Goal: Find specific page/section: Find specific page/section

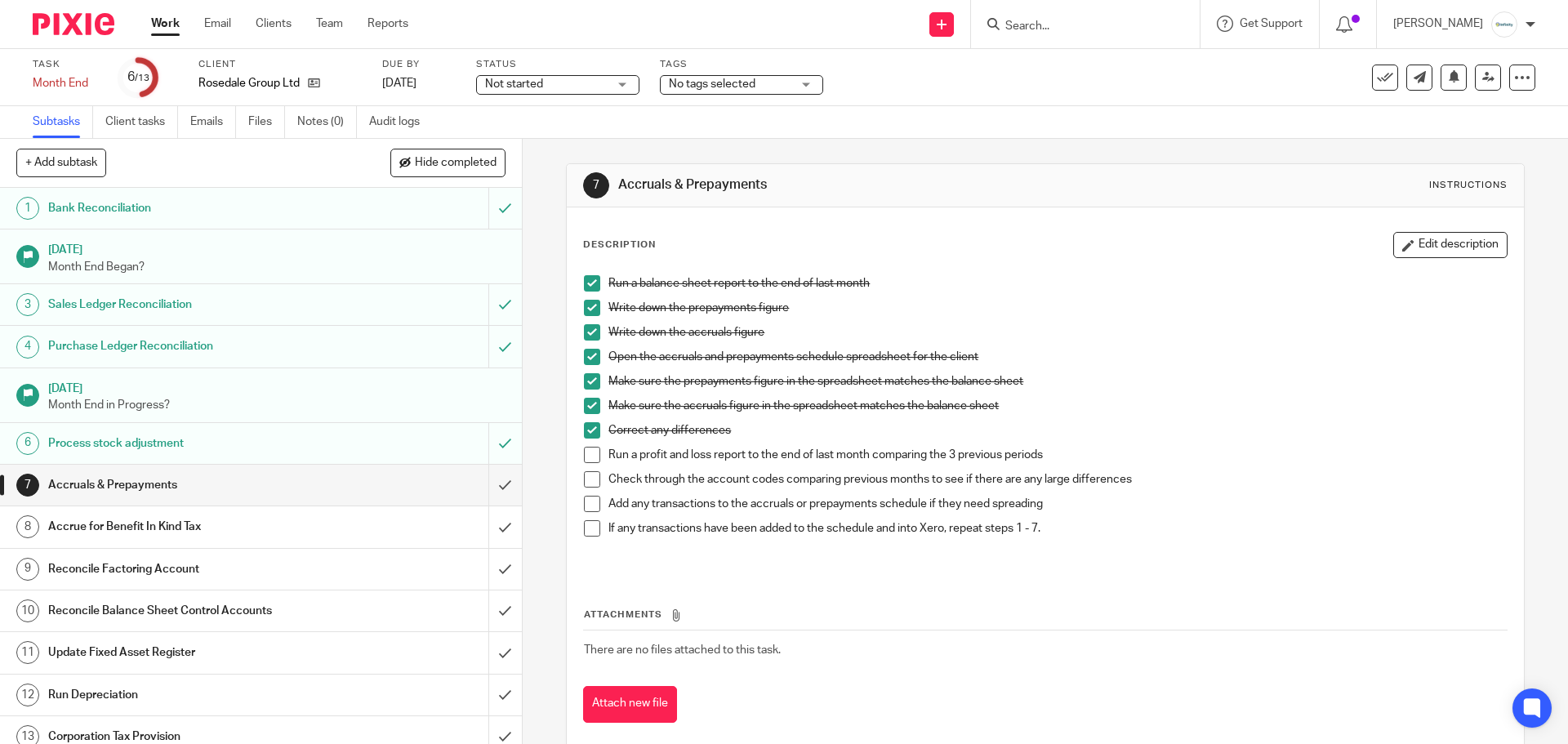
click at [1098, 25] on input "Search" at bounding box center [1077, 27] width 147 height 15
type input "9 pe"
click at [1106, 69] on link at bounding box center [1137, 71] width 276 height 38
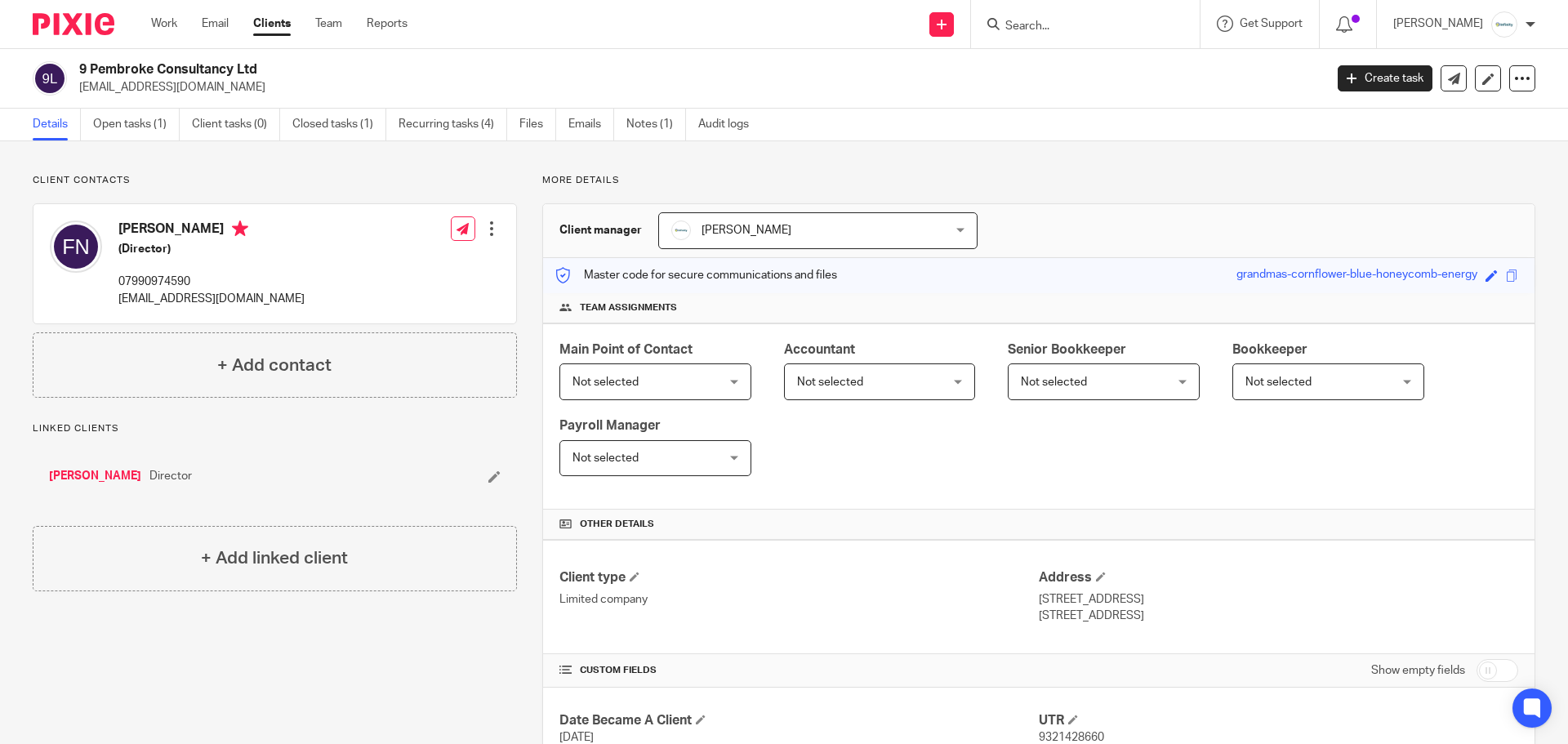
click at [1079, 25] on input "Search" at bounding box center [1077, 27] width 147 height 15
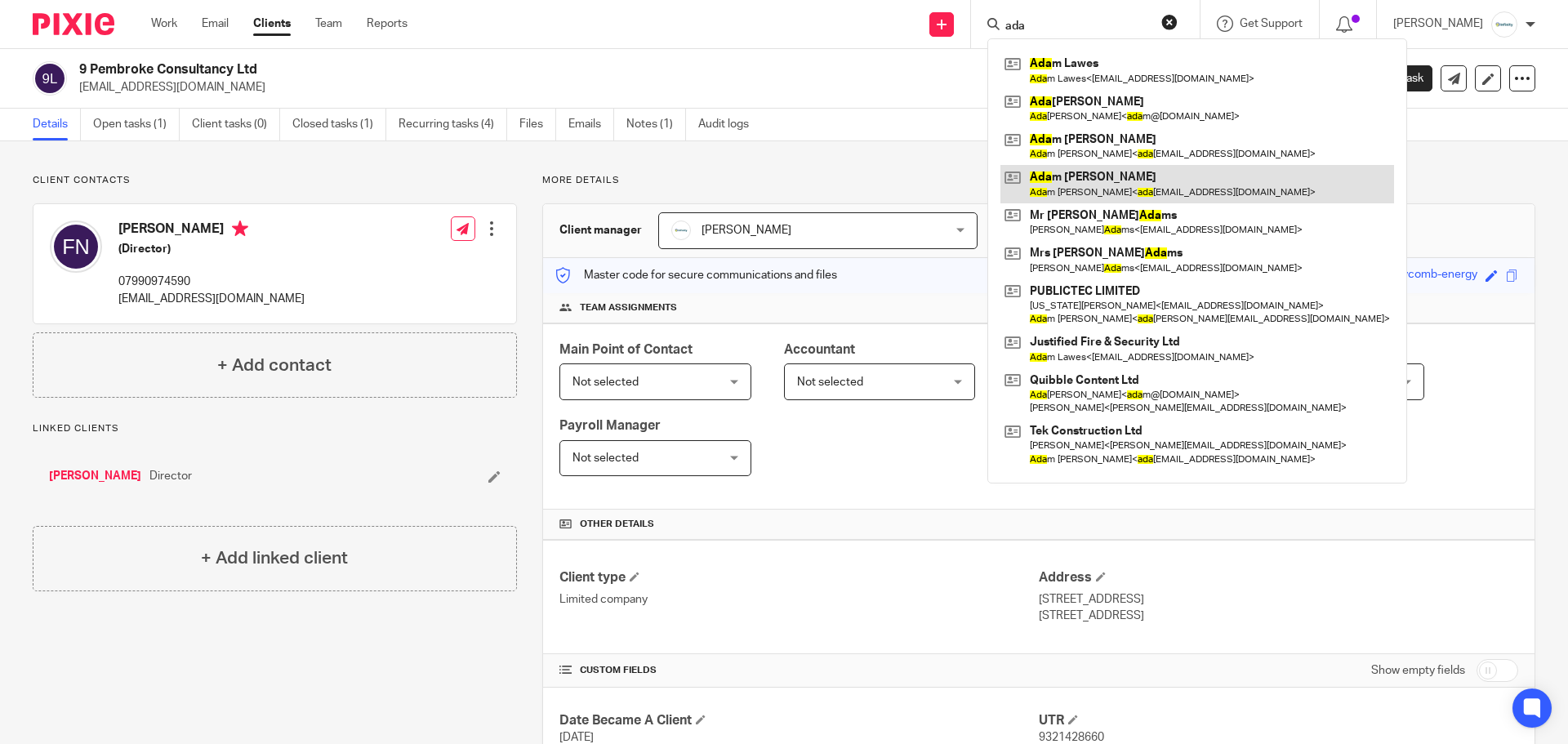
type input "ada"
click at [1141, 193] on link at bounding box center [1196, 183] width 393 height 38
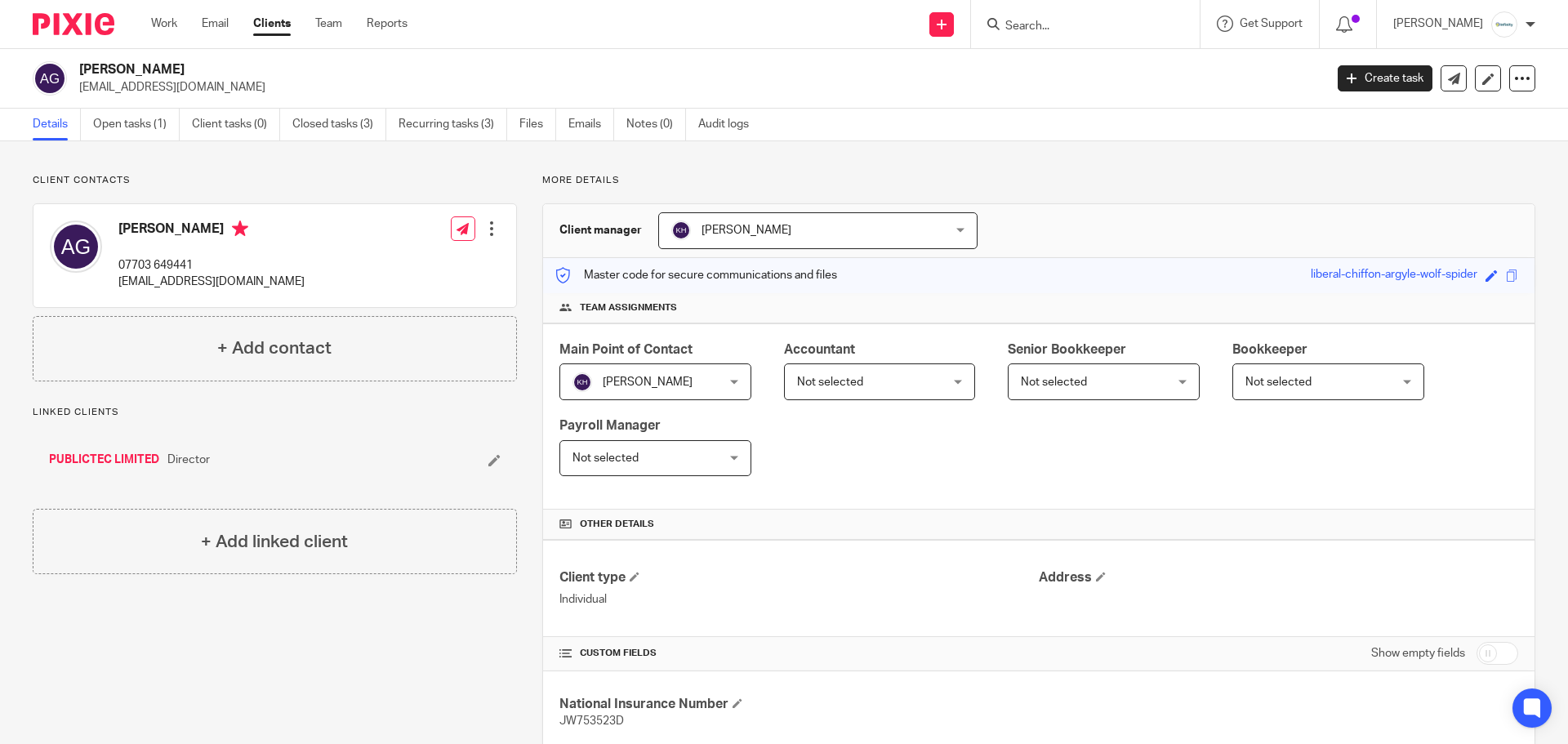
click at [1103, 24] on input "Search" at bounding box center [1077, 27] width 147 height 15
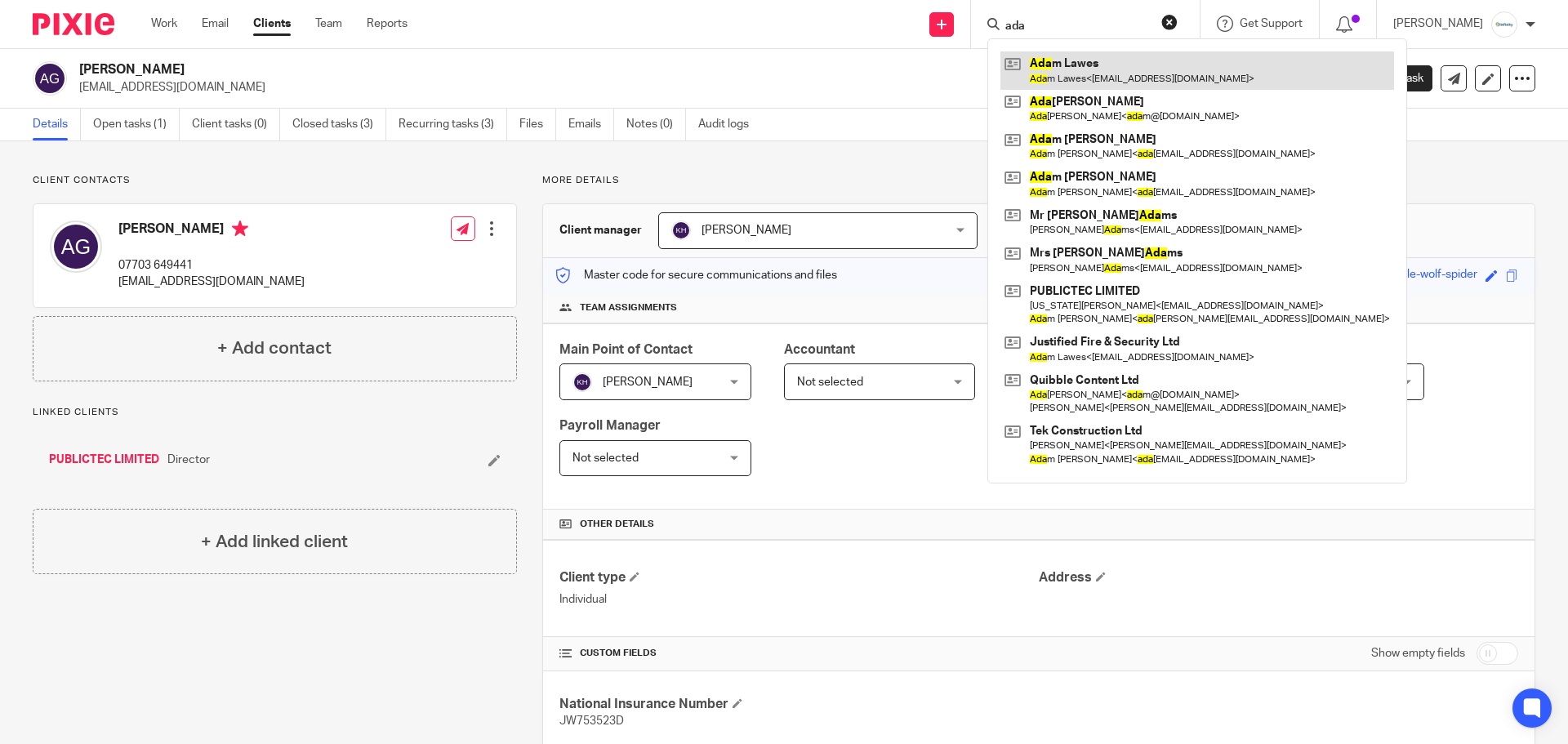
type input "ada"
click at [1135, 82] on link at bounding box center [1196, 71] width 393 height 38
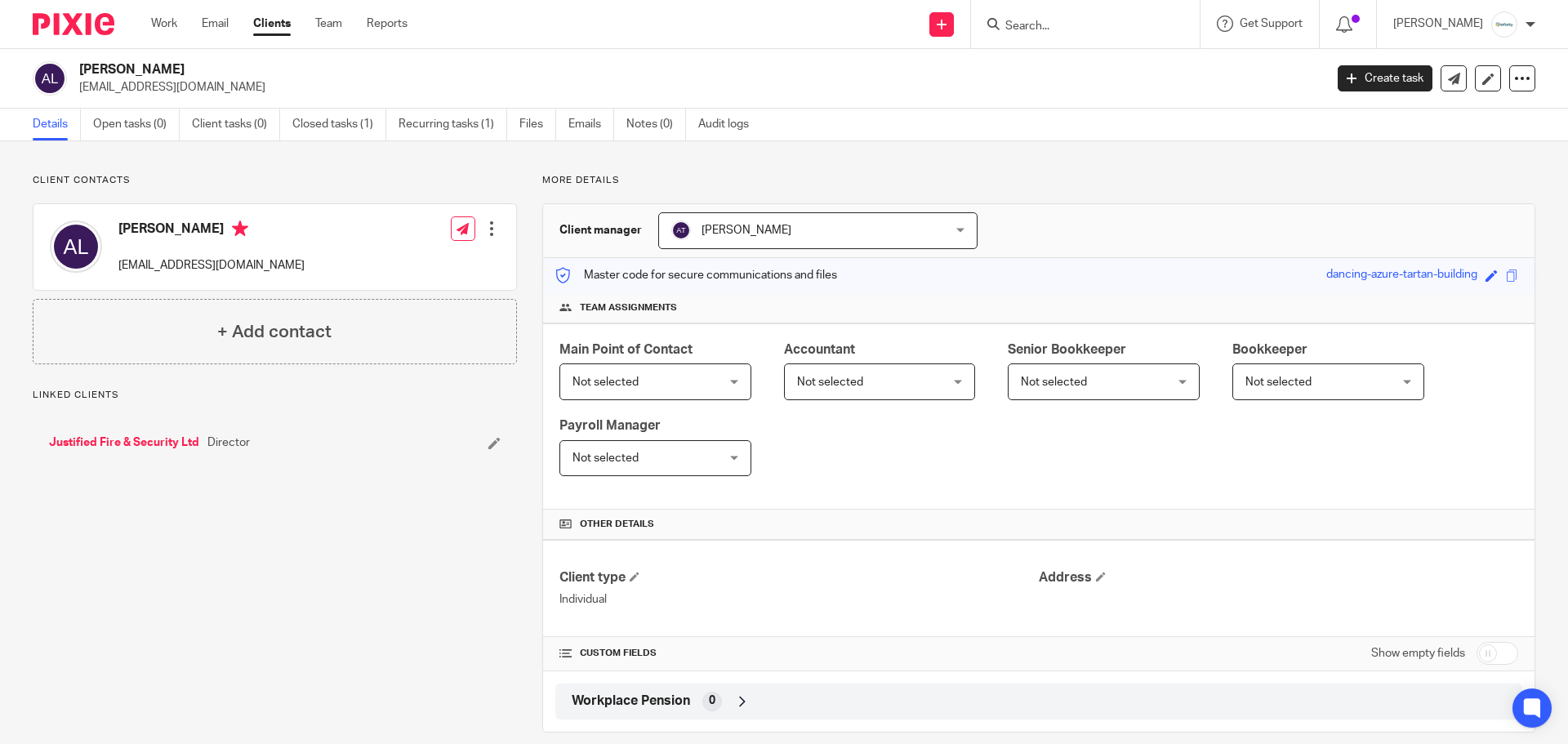
click at [1080, 26] on input "Search" at bounding box center [1077, 27] width 147 height 15
click at [1080, 30] on input "Search" at bounding box center [1077, 27] width 147 height 15
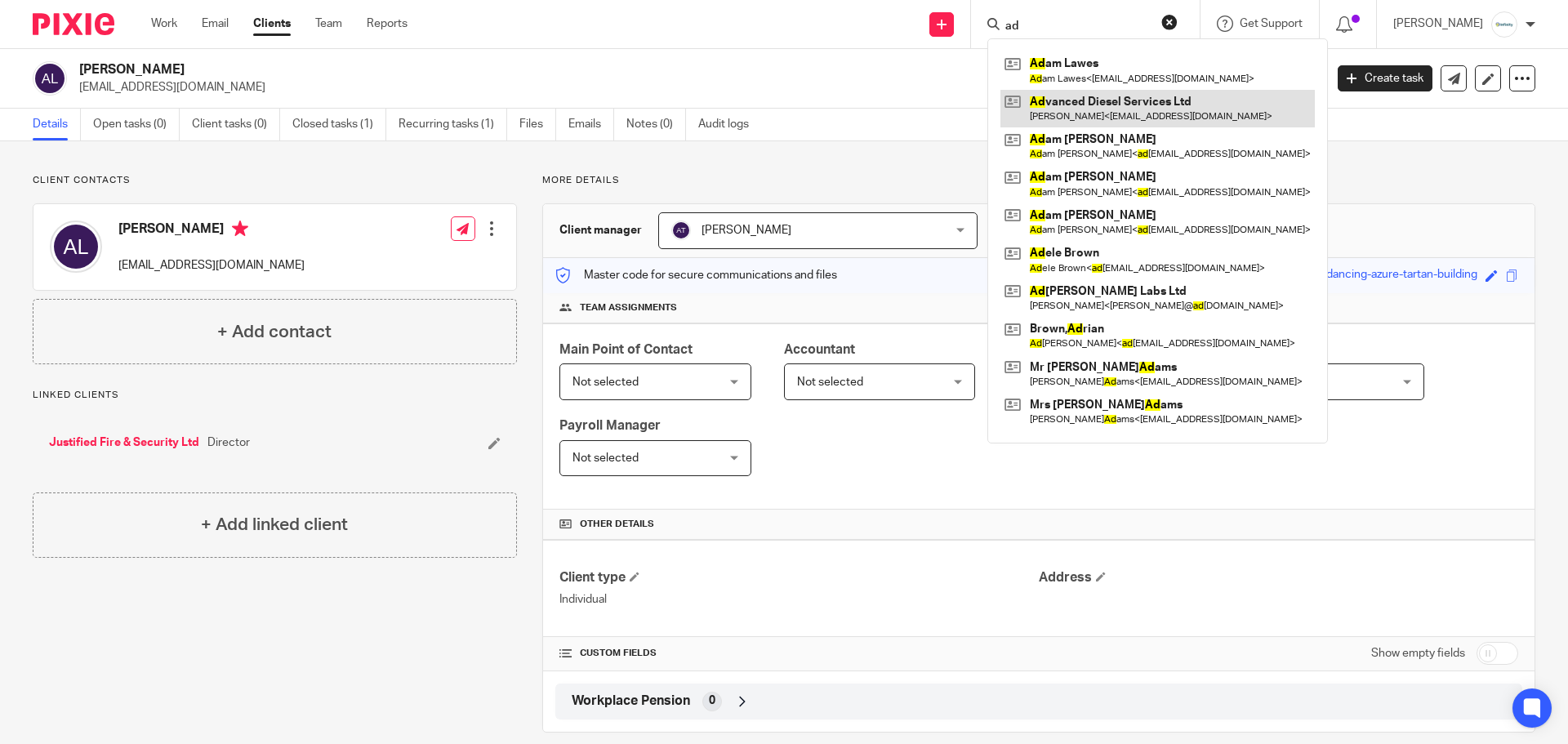
type input "ad"
click at [1131, 108] on link at bounding box center [1157, 108] width 314 height 38
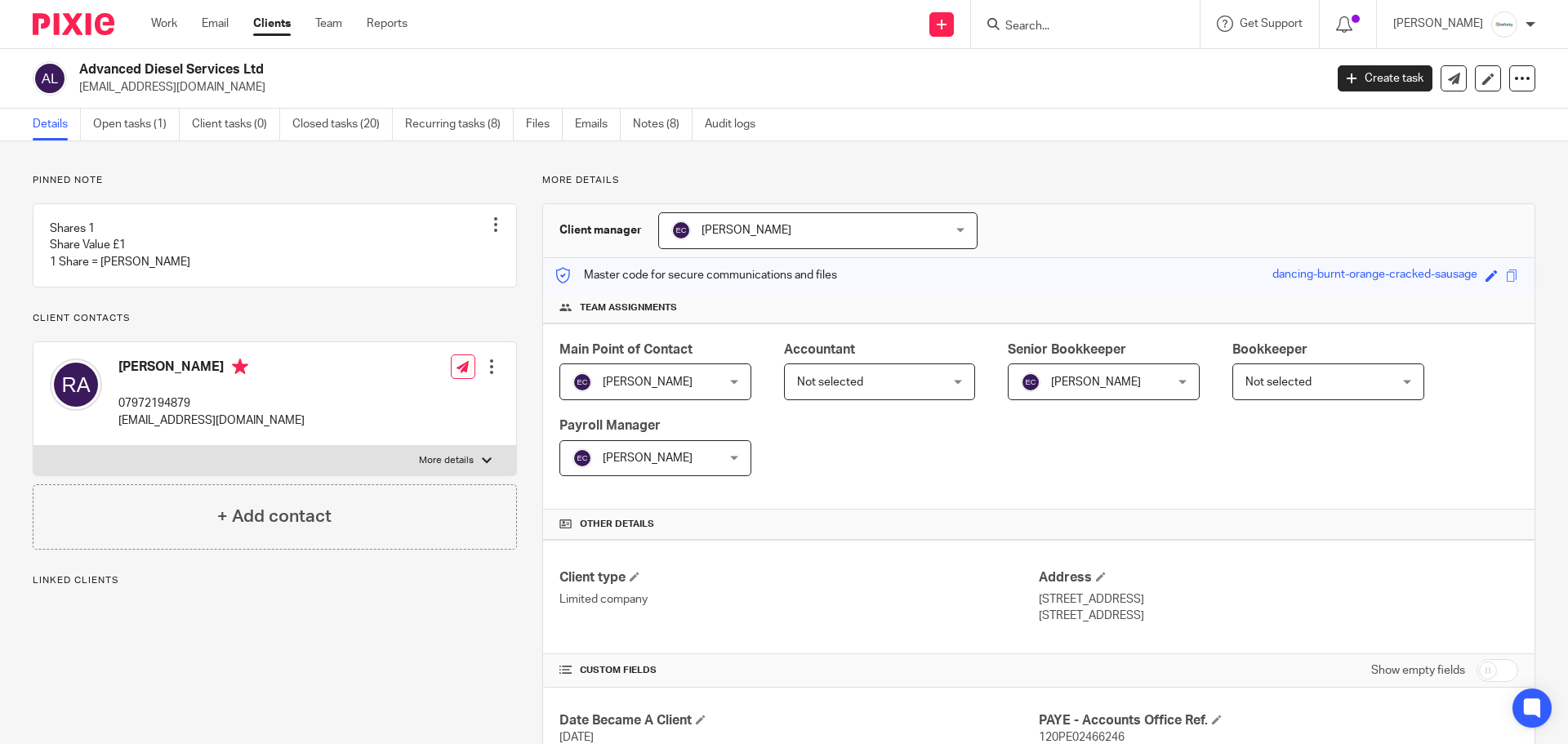
click at [1097, 22] on input "Search" at bounding box center [1077, 27] width 147 height 15
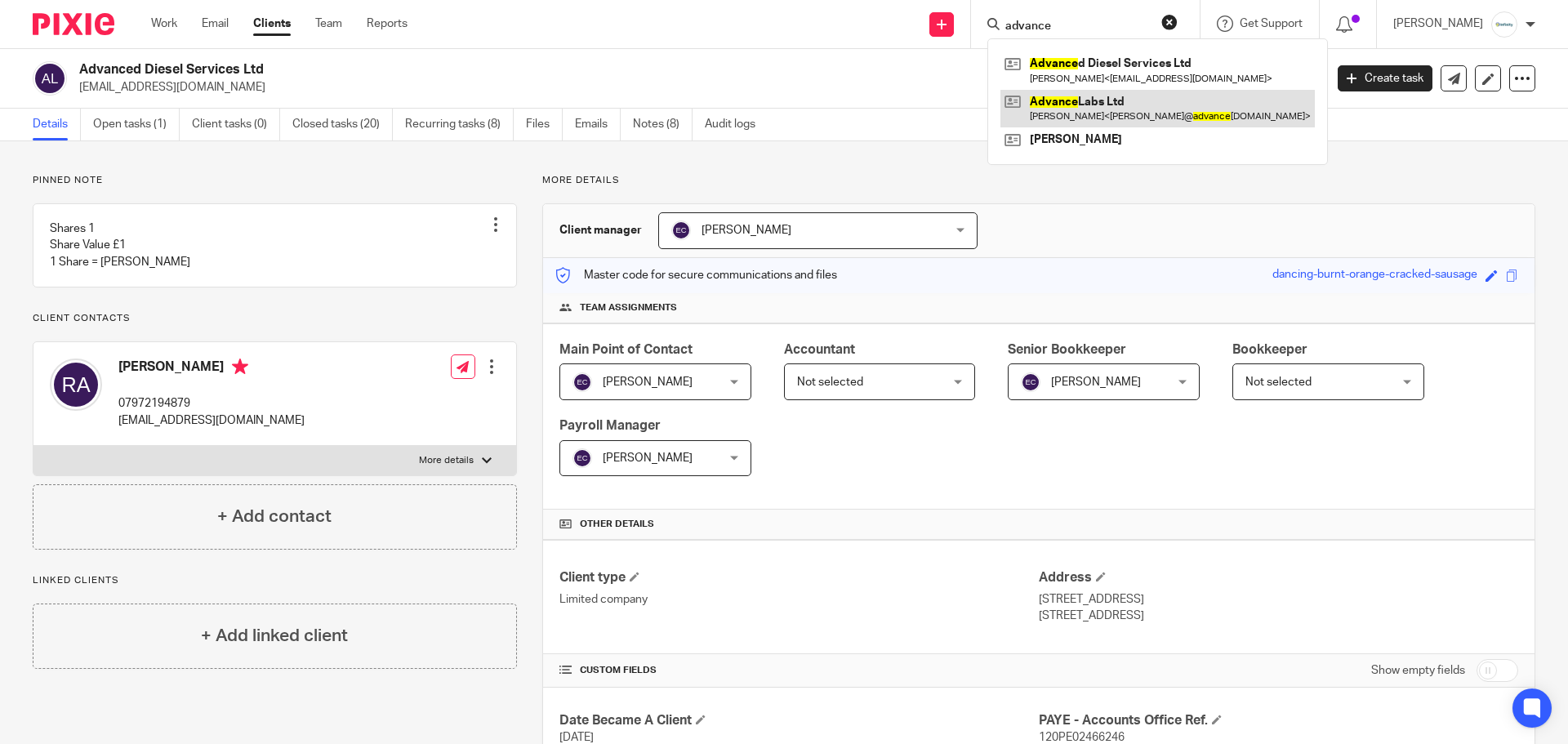
type input "advance"
click at [1137, 110] on link at bounding box center [1157, 108] width 314 height 38
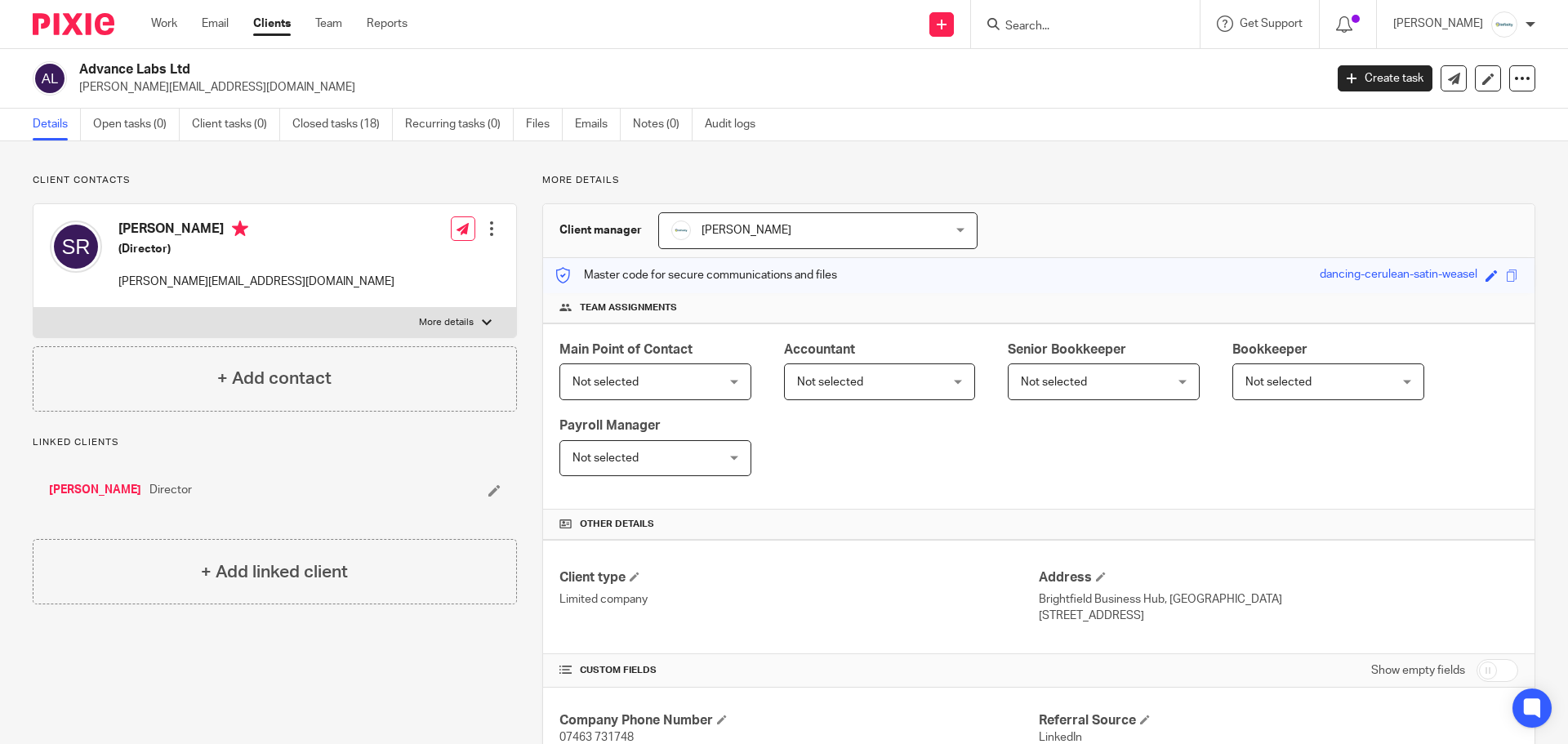
click at [1103, 35] on div at bounding box center [1085, 24] width 229 height 48
click at [1110, 28] on input "Search" at bounding box center [1077, 27] width 147 height 15
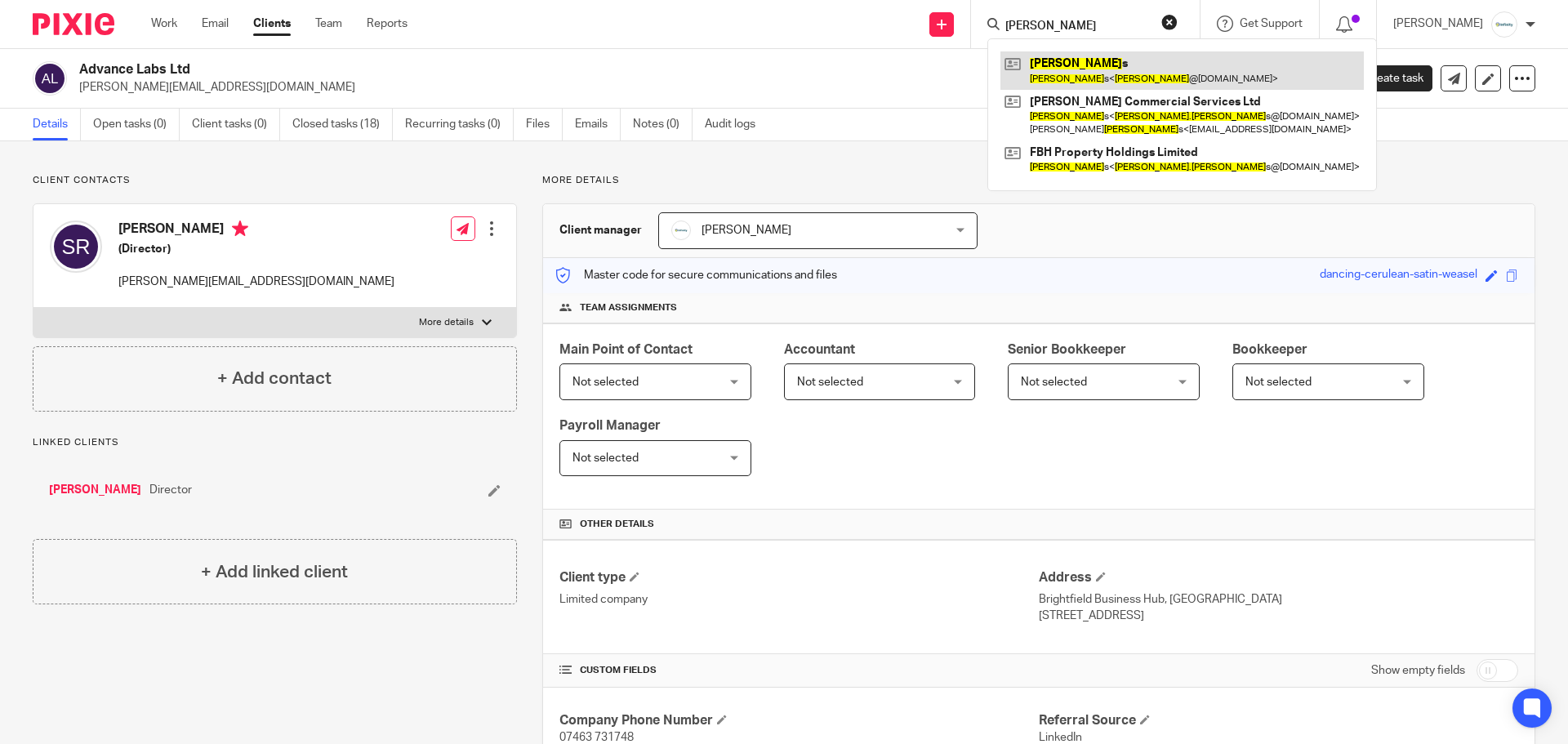
type input "alex harri"
click at [1127, 78] on link at bounding box center [1181, 71] width 363 height 38
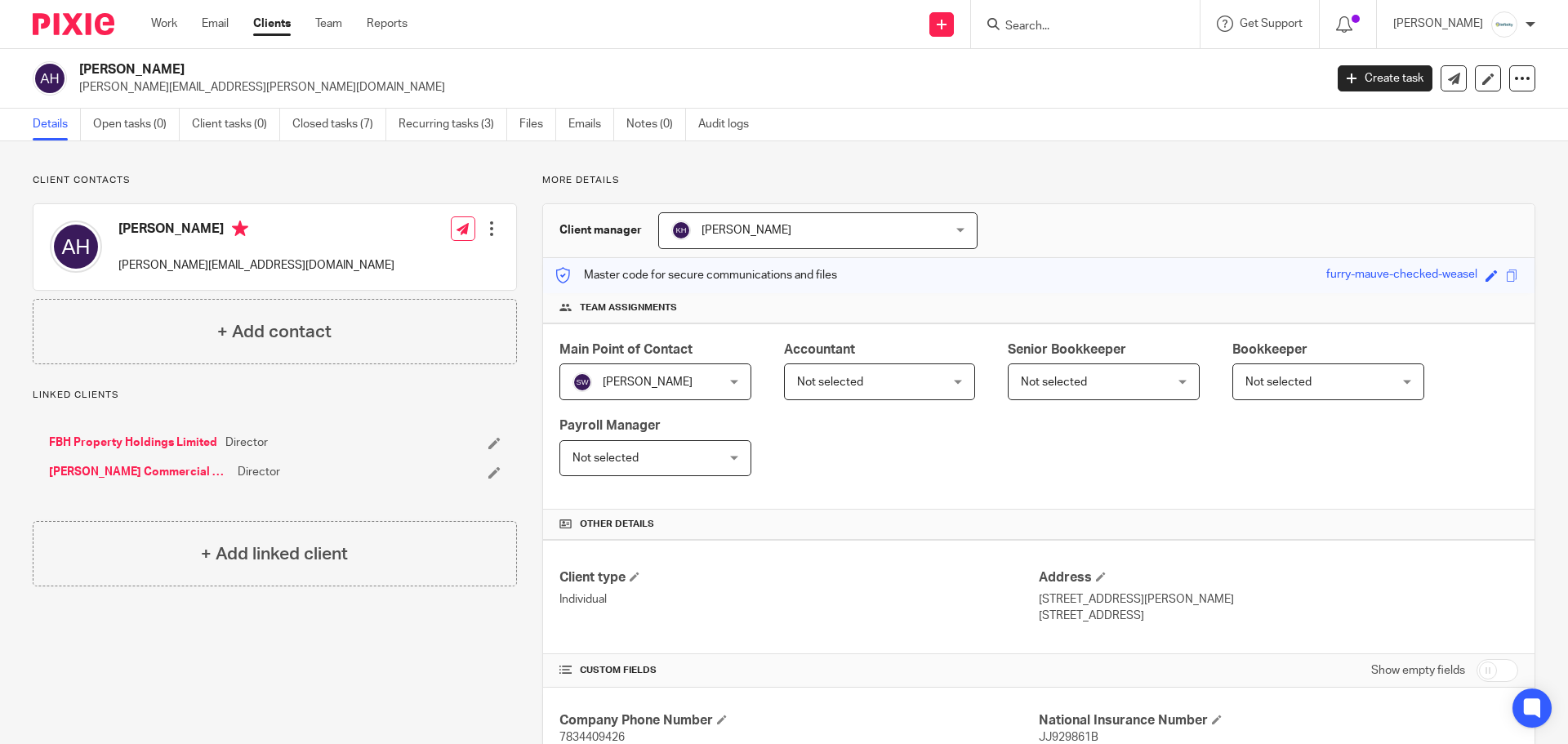
click at [1150, 22] on input "Search" at bounding box center [1077, 27] width 147 height 15
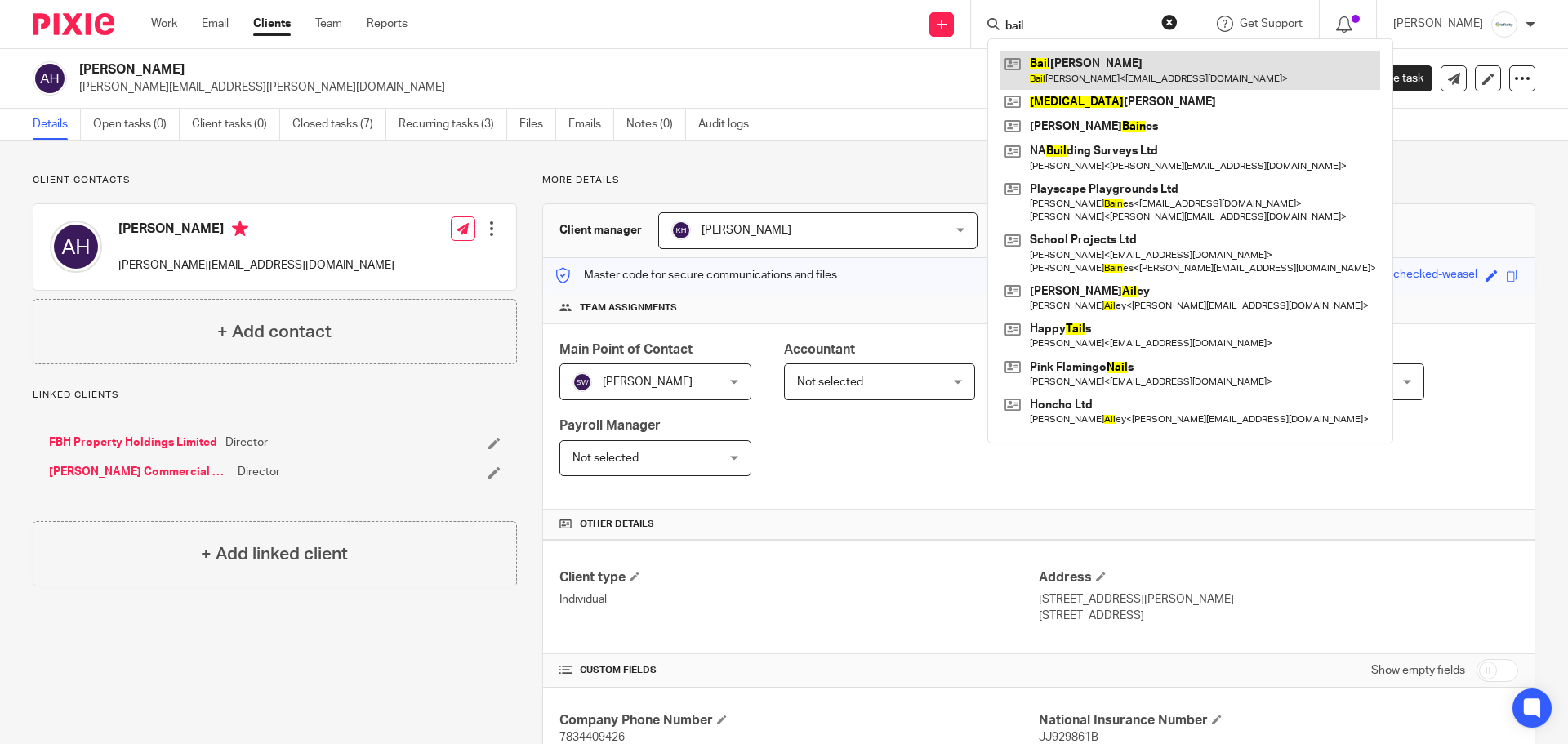
type input "bail"
click at [1150, 65] on link at bounding box center [1190, 71] width 380 height 38
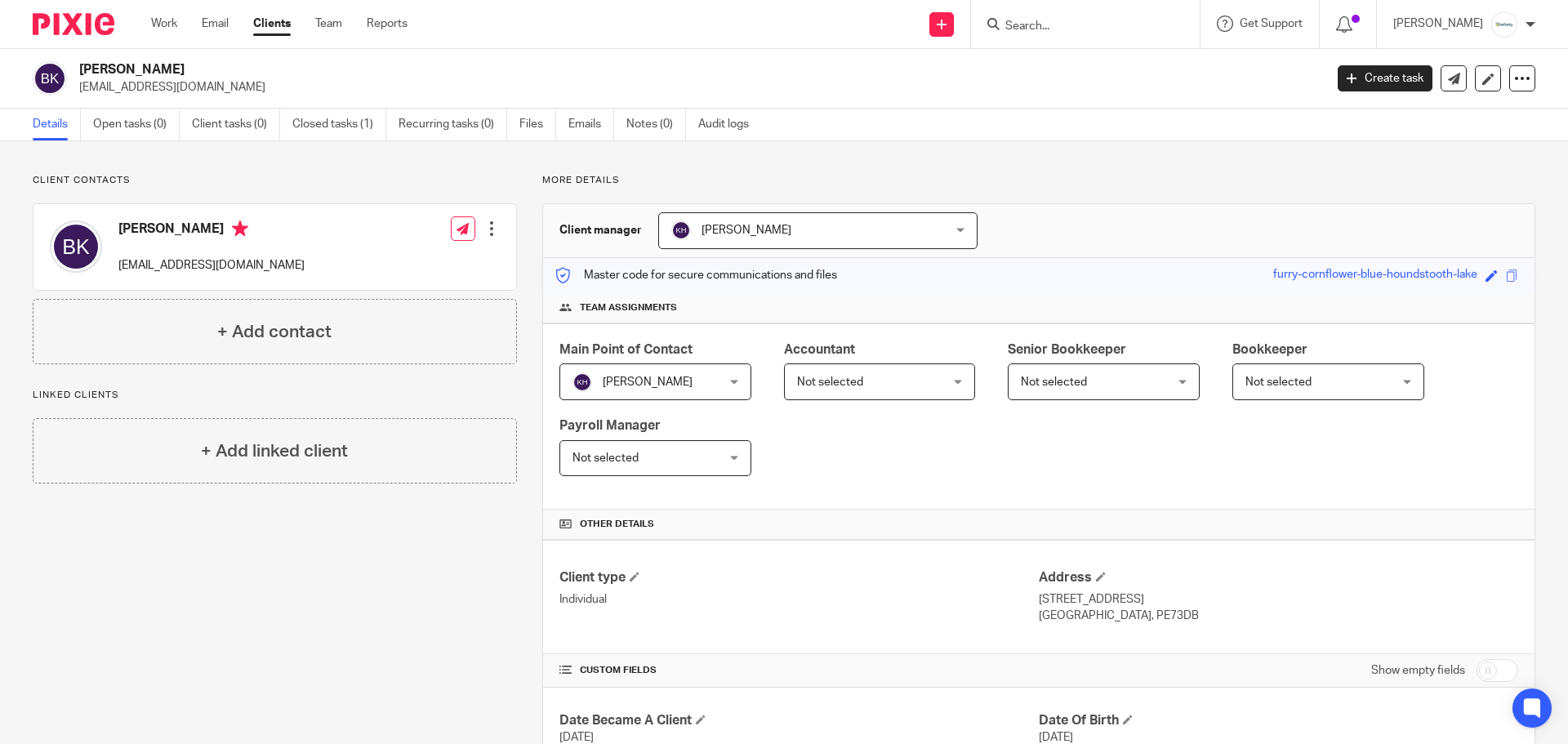
click at [1133, 26] on input "Search" at bounding box center [1077, 27] width 147 height 15
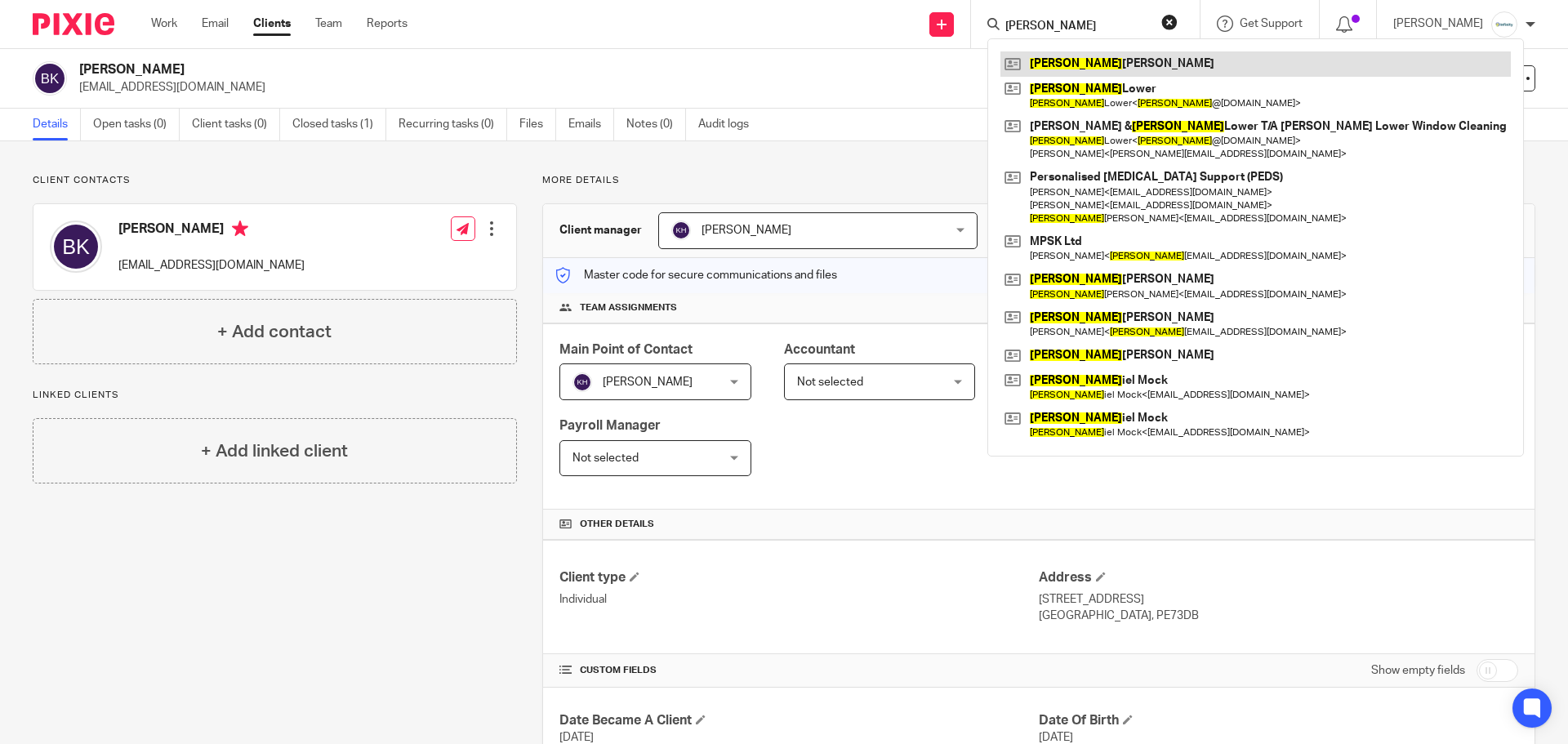
type input "dawn"
click at [1101, 61] on link at bounding box center [1255, 64] width 511 height 24
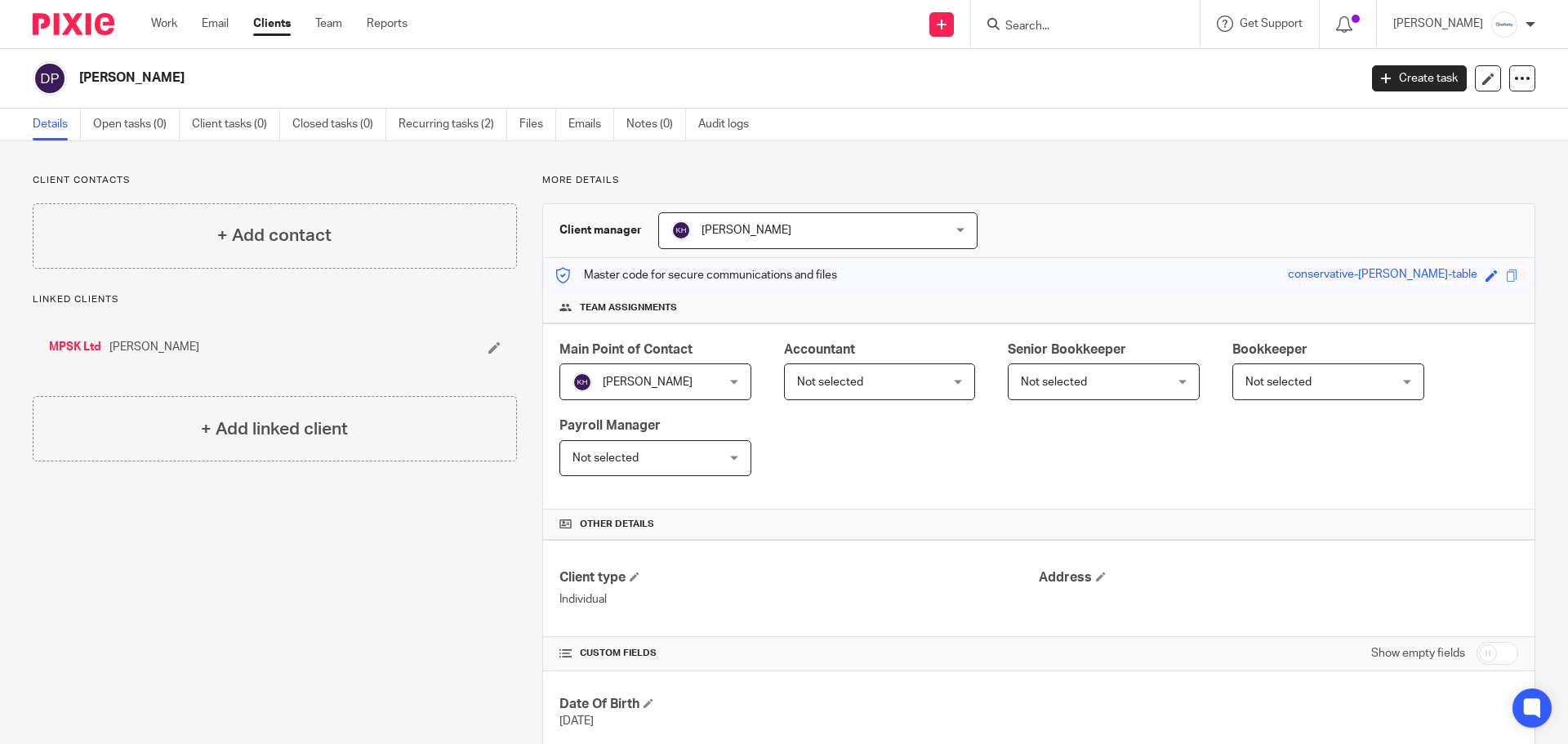
click at [1084, 34] on input "Search" at bounding box center [1077, 27] width 147 height 15
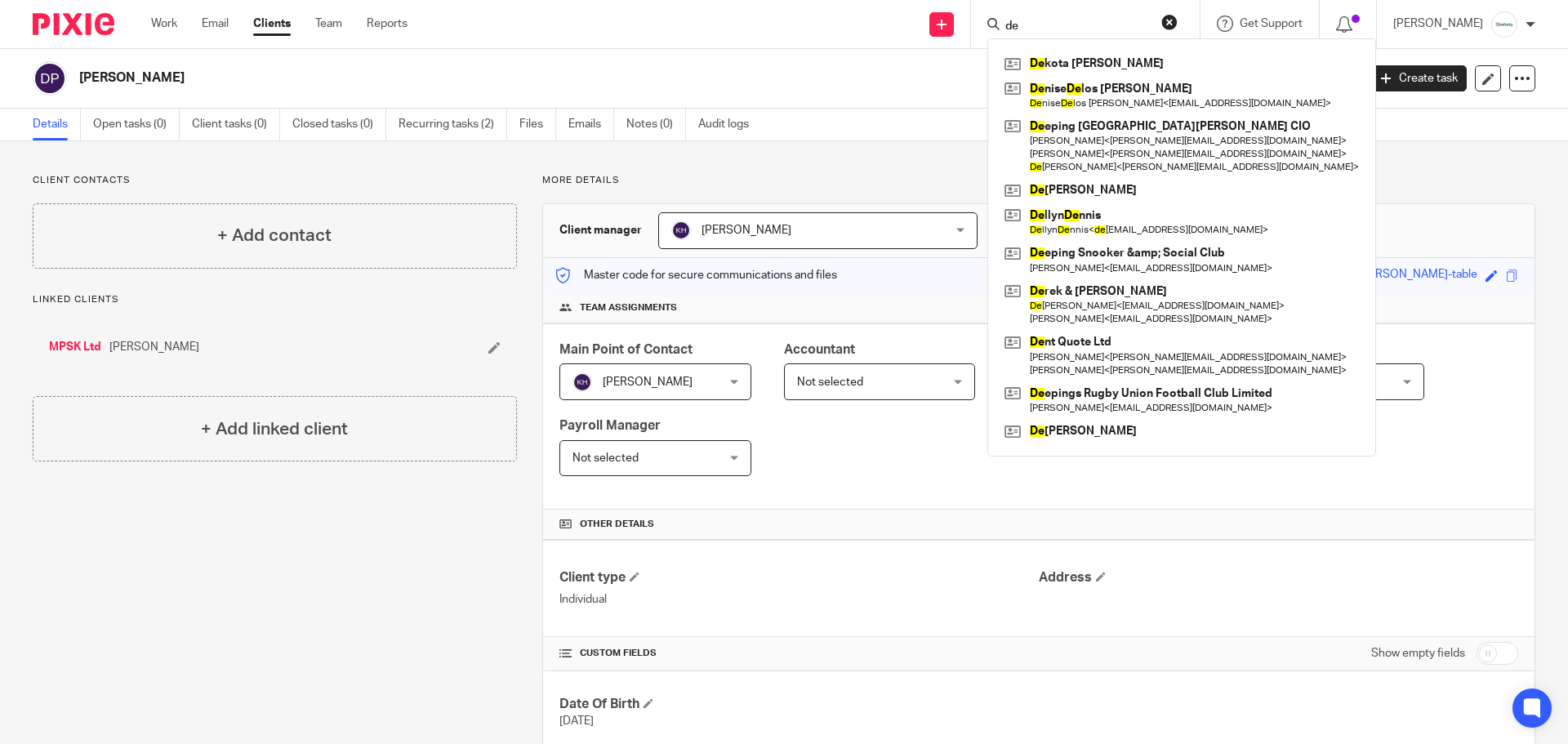
click at [1107, 28] on input "de" at bounding box center [1077, 27] width 147 height 15
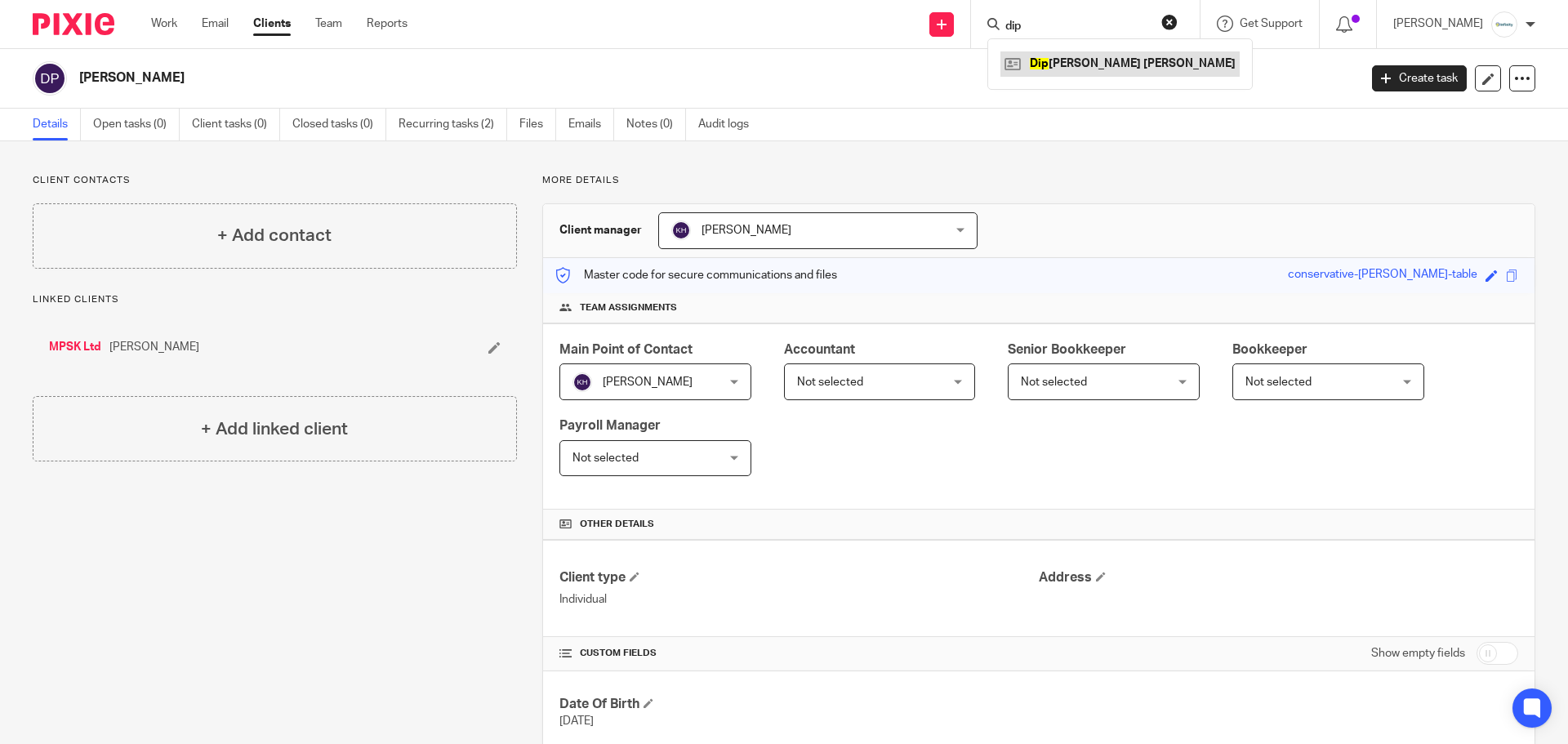
type input "dip"
click at [1121, 55] on link at bounding box center [1119, 64] width 239 height 24
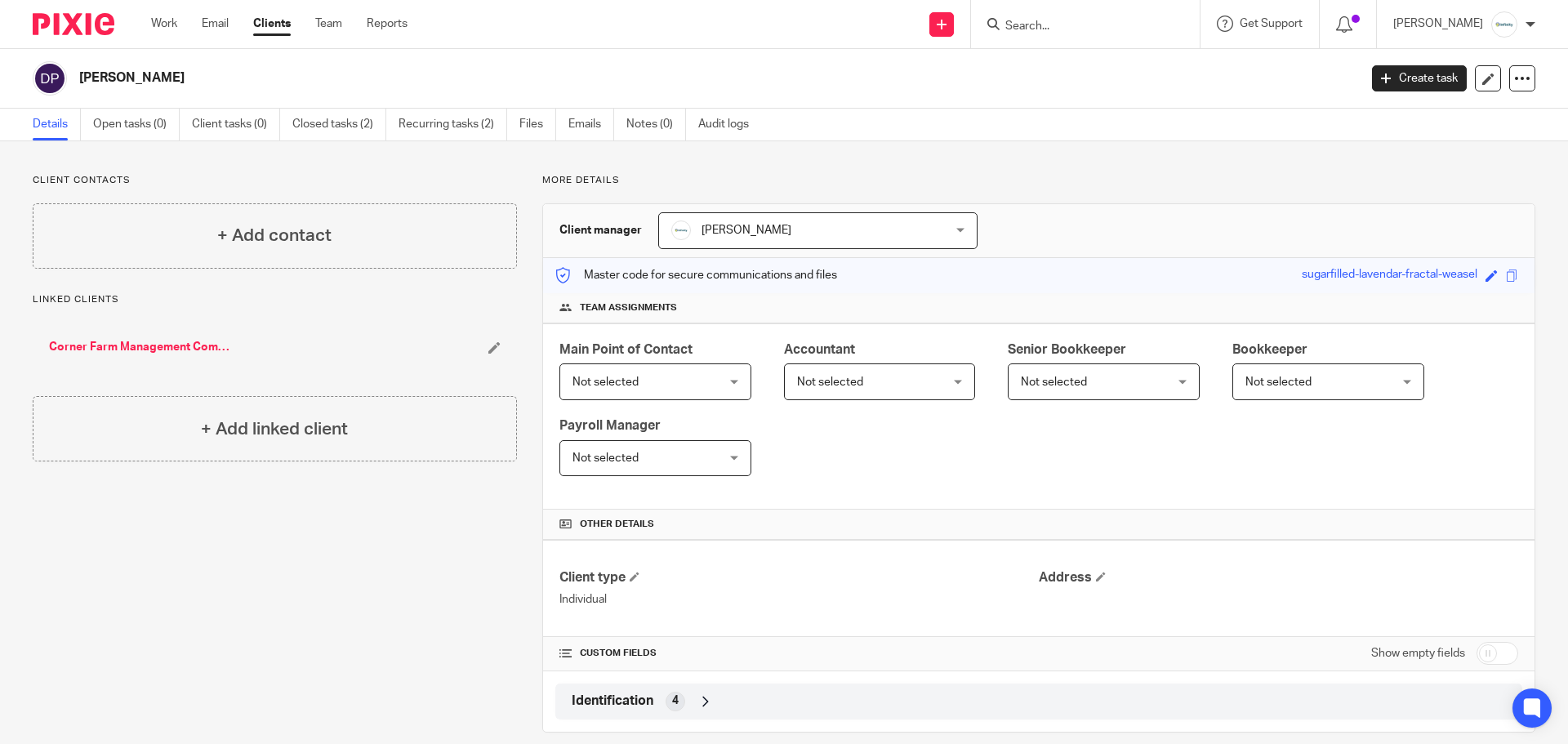
click at [1150, 29] on input "Search" at bounding box center [1077, 27] width 147 height 15
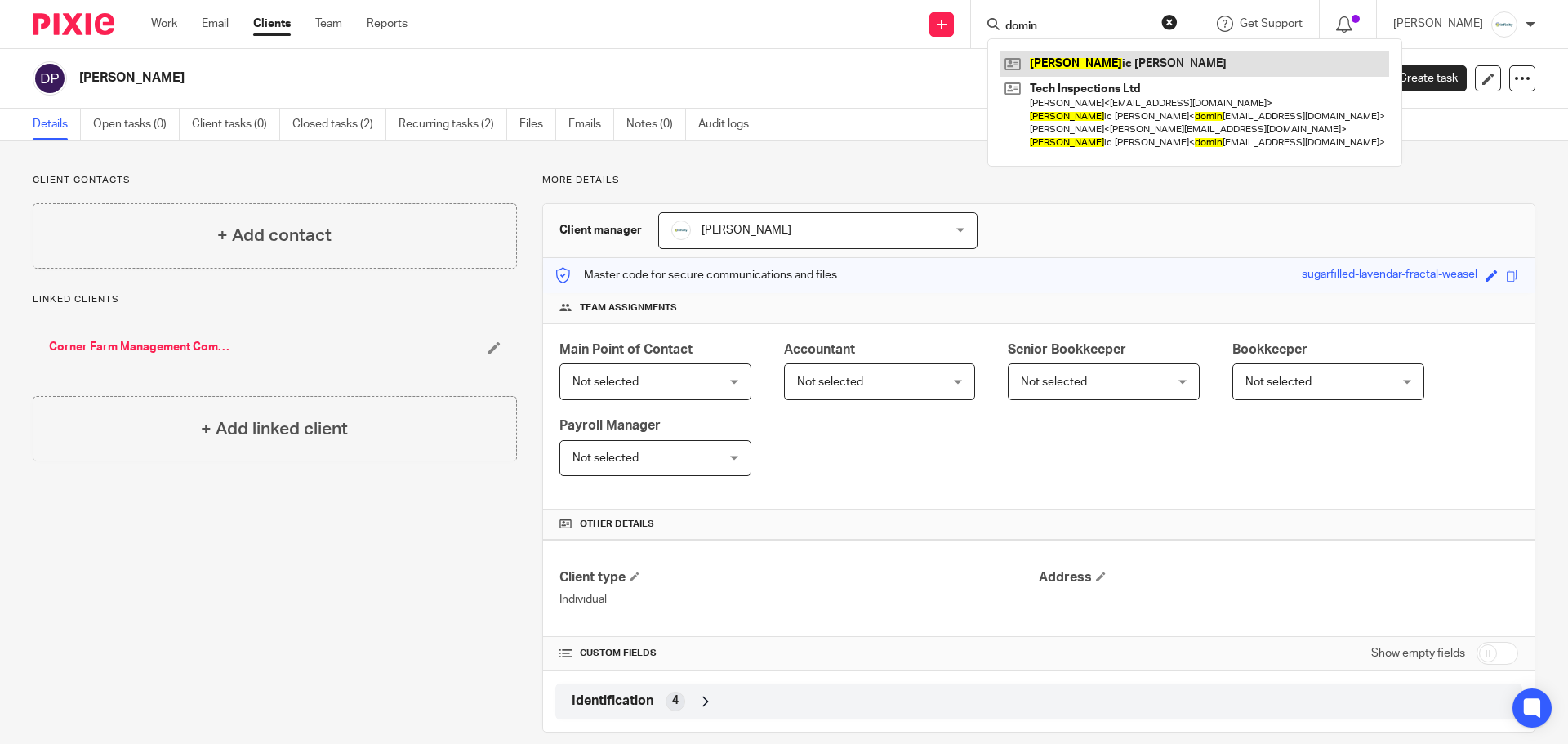
type input "domin"
click at [1135, 62] on link at bounding box center [1194, 64] width 388 height 24
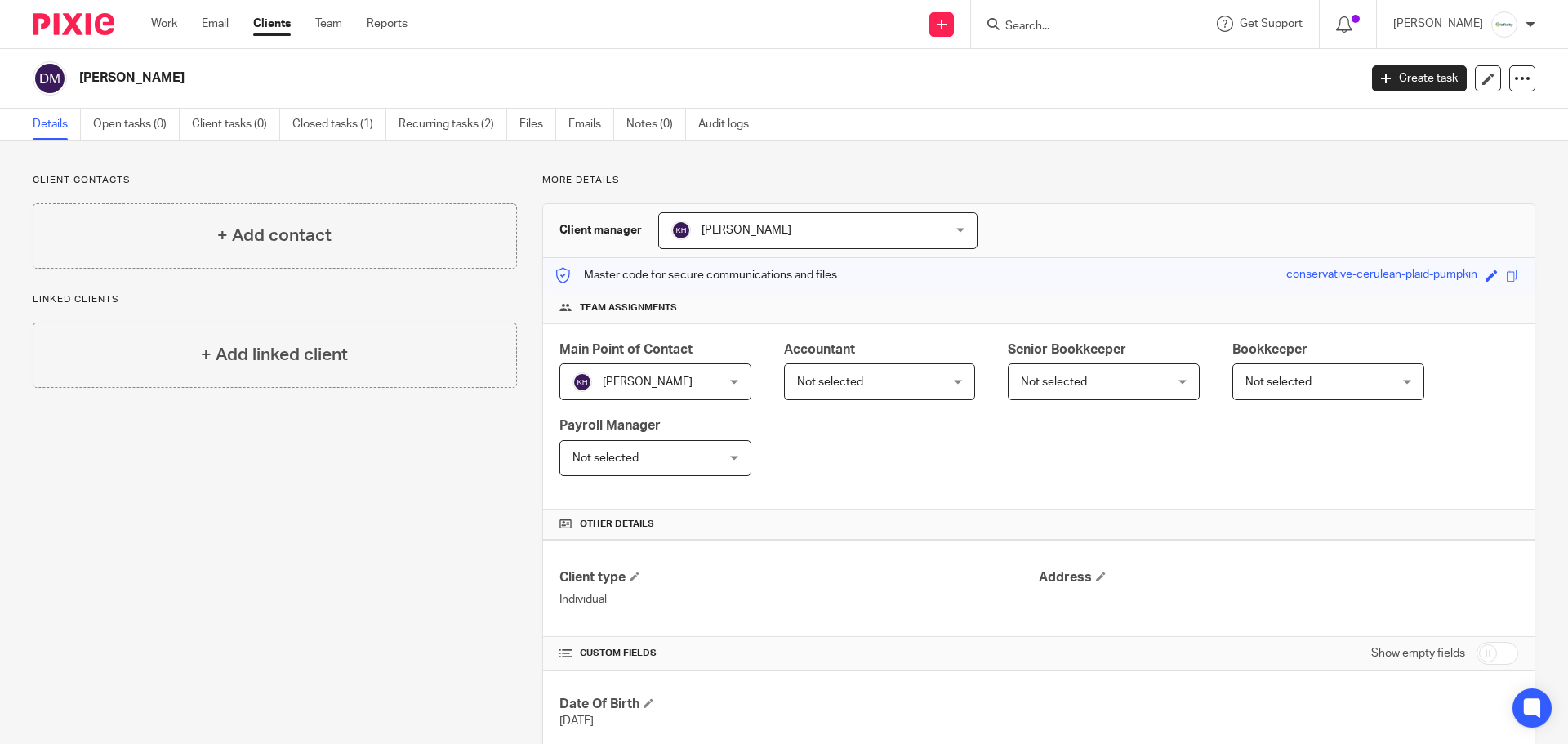
click at [1100, 24] on input "Search" at bounding box center [1077, 27] width 147 height 15
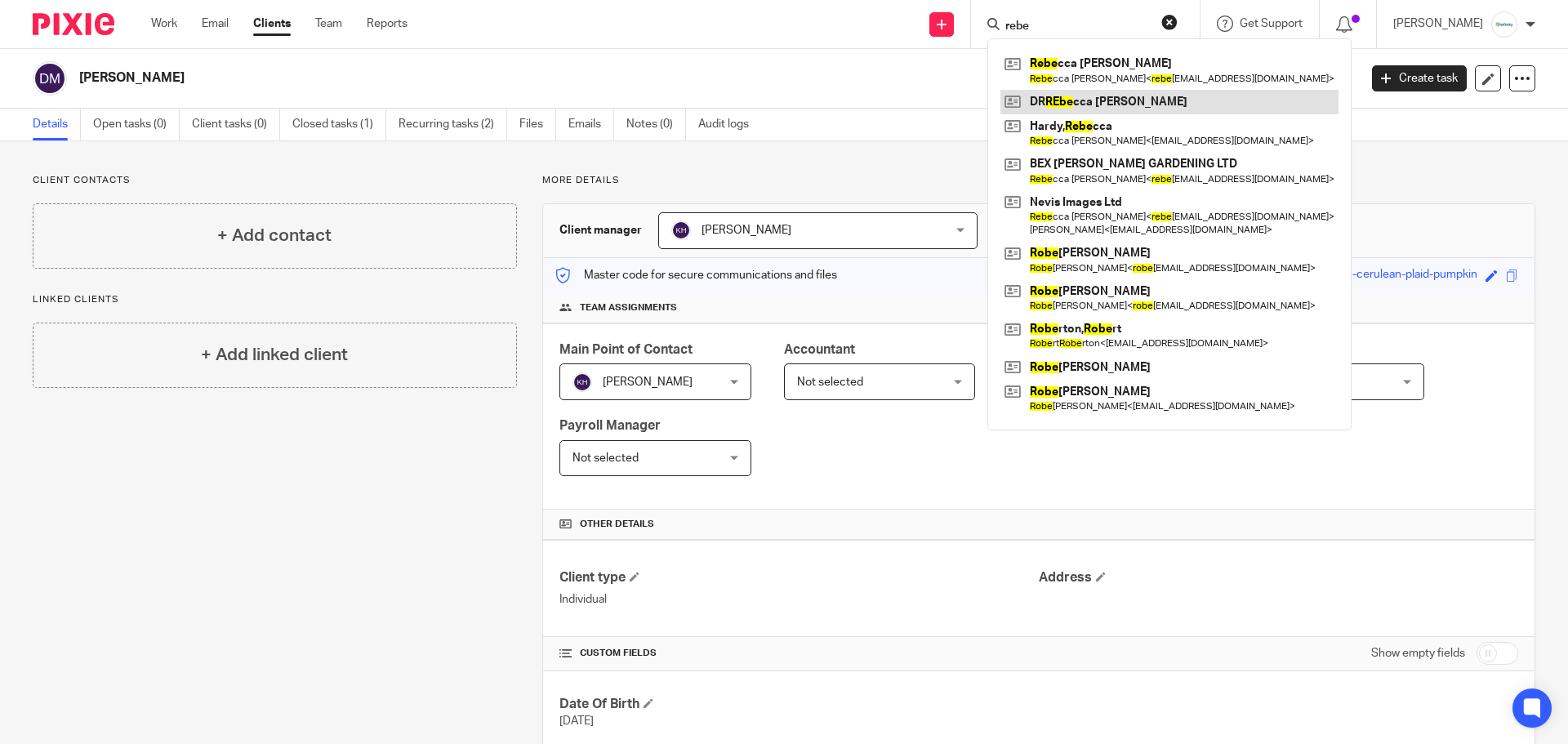
type input "rebe"
click at [1100, 96] on link at bounding box center [1168, 102] width 338 height 24
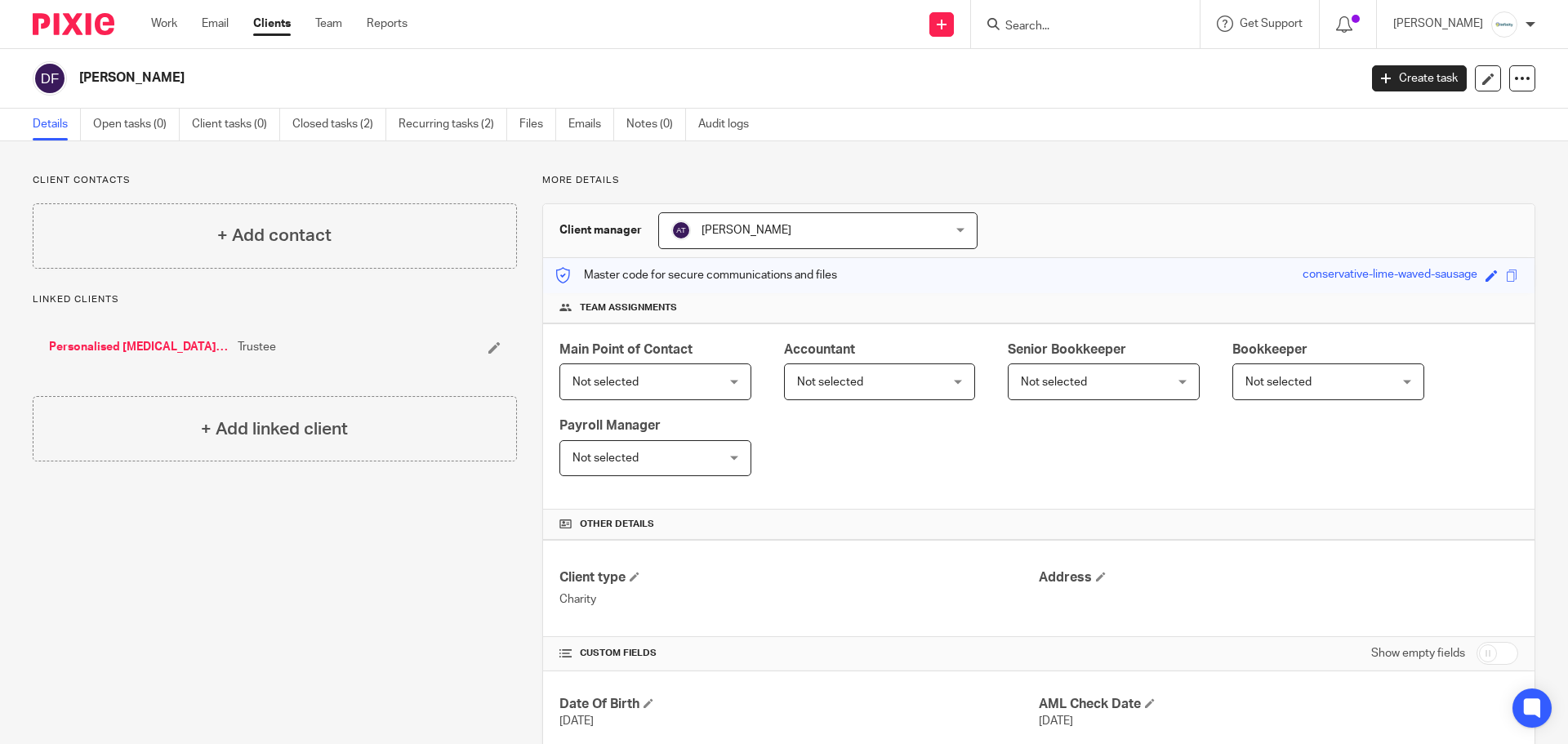
click at [1106, 24] on input "Search" at bounding box center [1077, 27] width 147 height 15
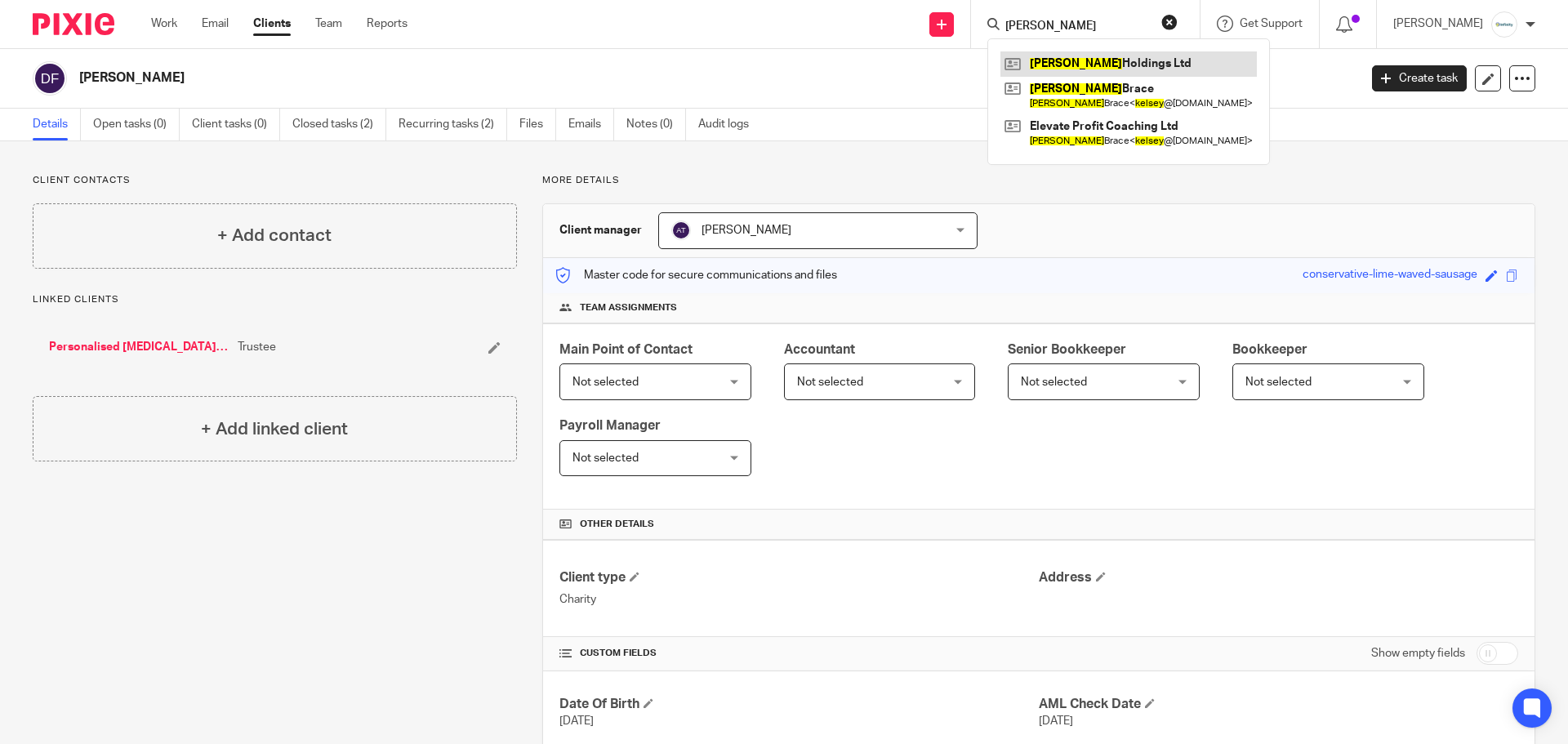
type input "elsey"
click at [1157, 71] on link at bounding box center [1128, 64] width 257 height 24
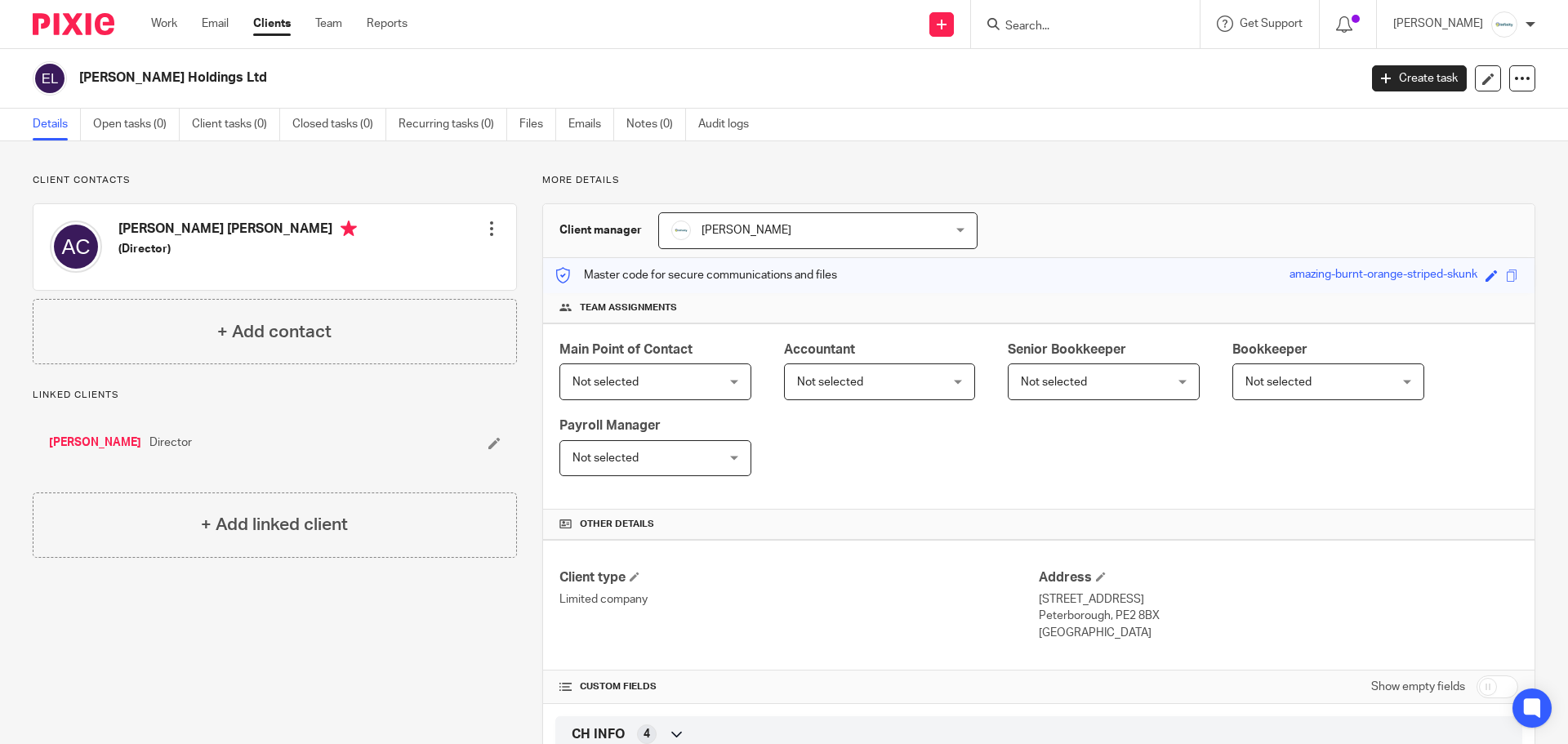
click at [1132, 28] on input "Search" at bounding box center [1077, 27] width 147 height 15
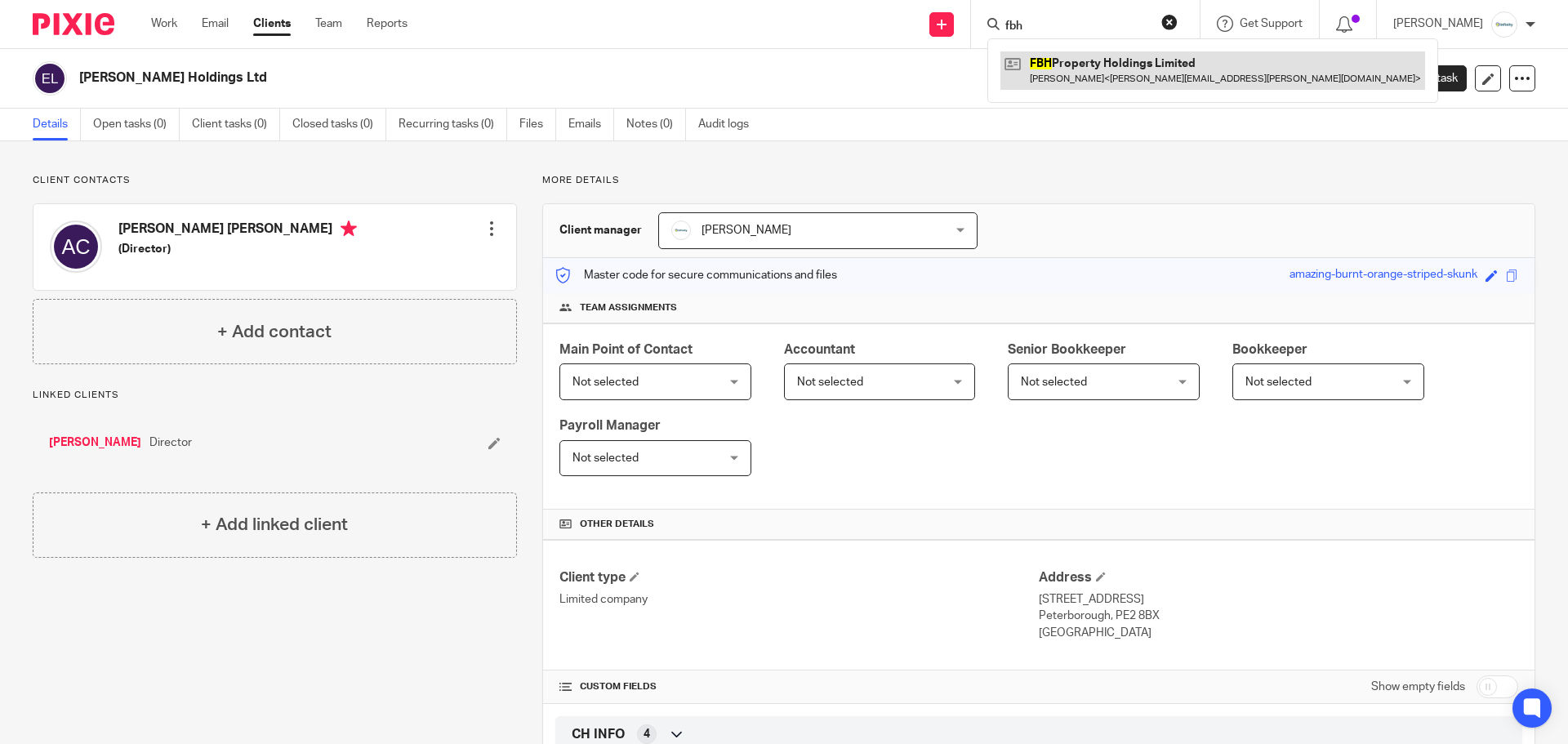
type input "fbh"
click at [1149, 65] on link at bounding box center [1212, 71] width 424 height 38
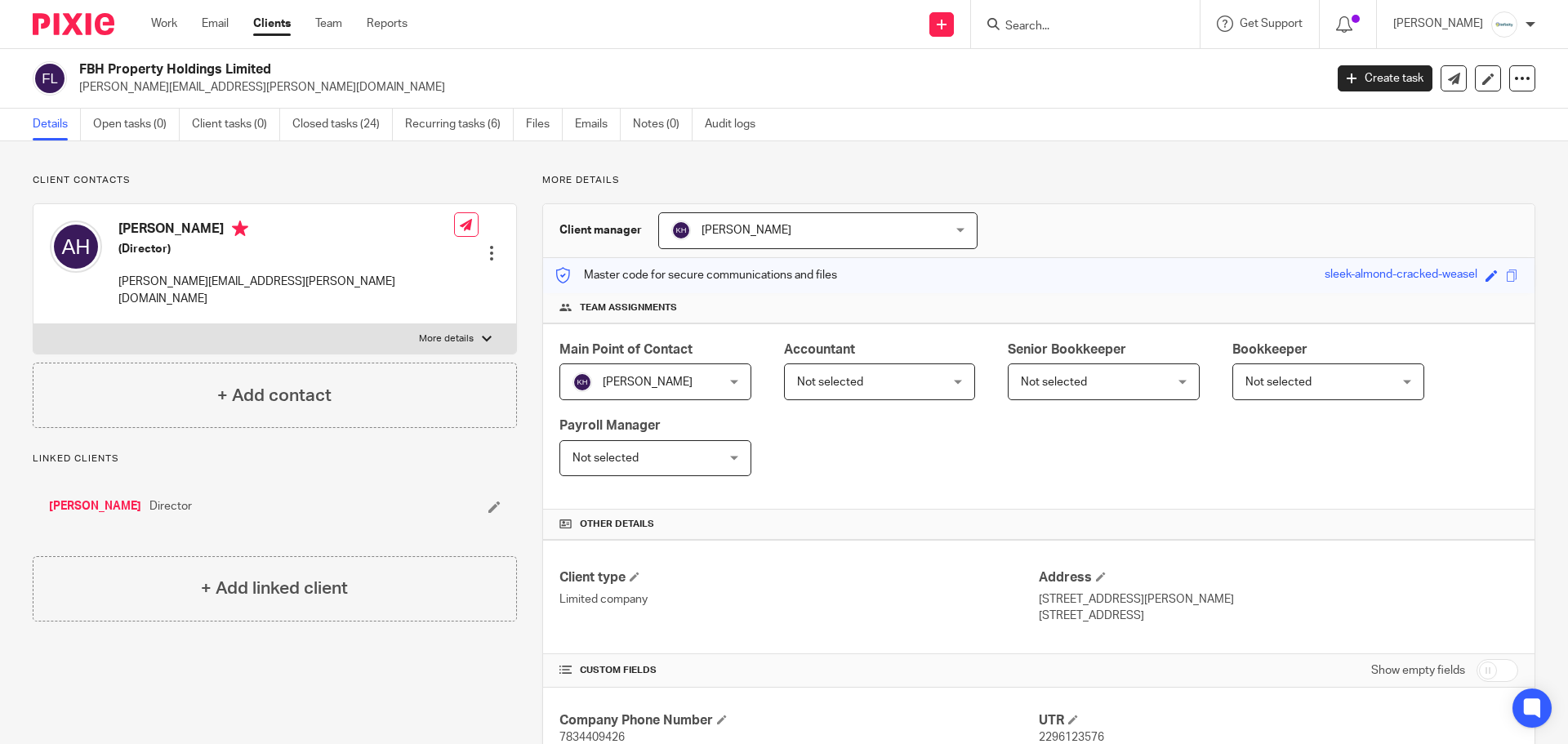
click at [1123, 31] on input "Search" at bounding box center [1077, 27] width 147 height 15
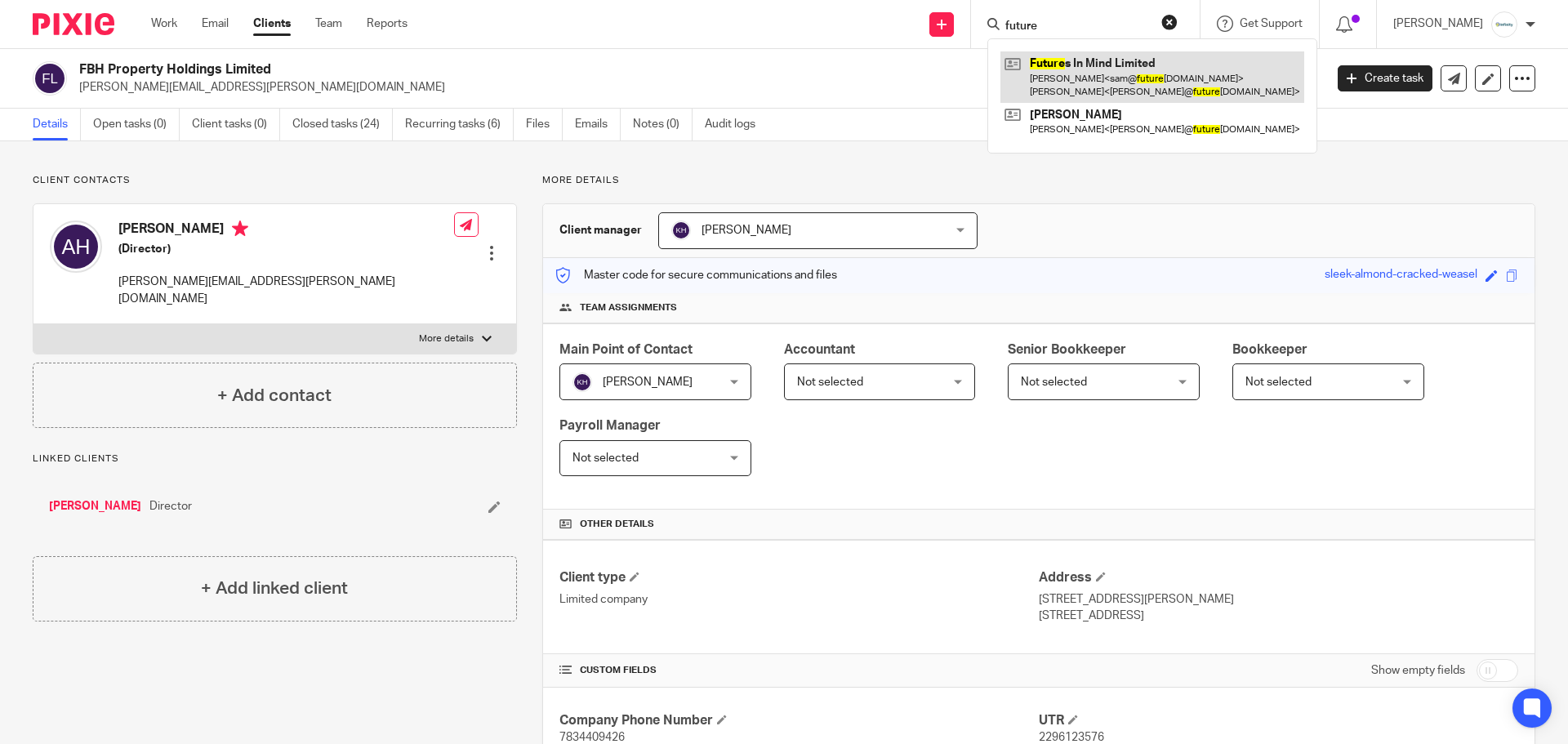
type input "future"
click at [1137, 68] on link at bounding box center [1151, 77] width 304 height 51
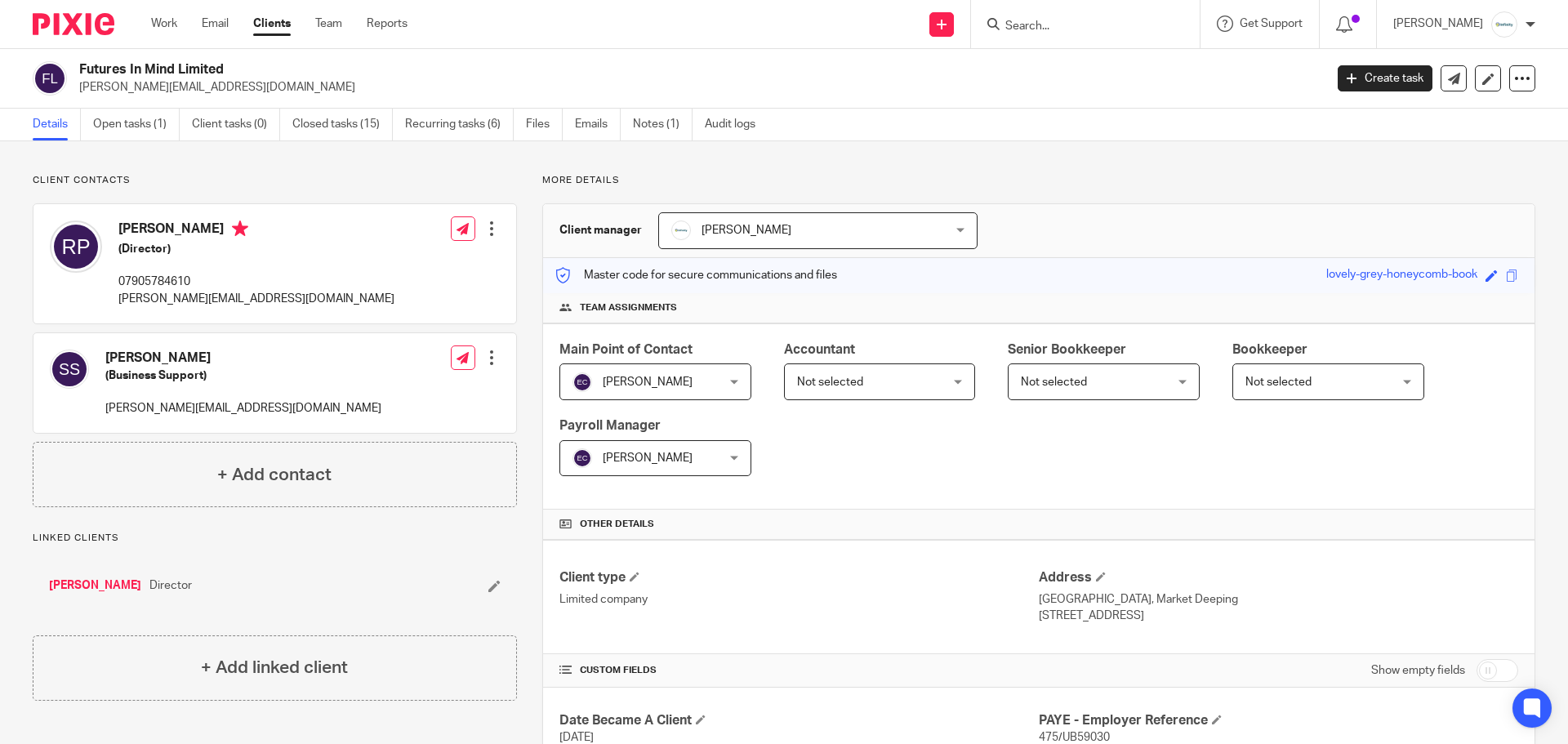
click at [1098, 24] on input "Search" at bounding box center [1077, 27] width 147 height 15
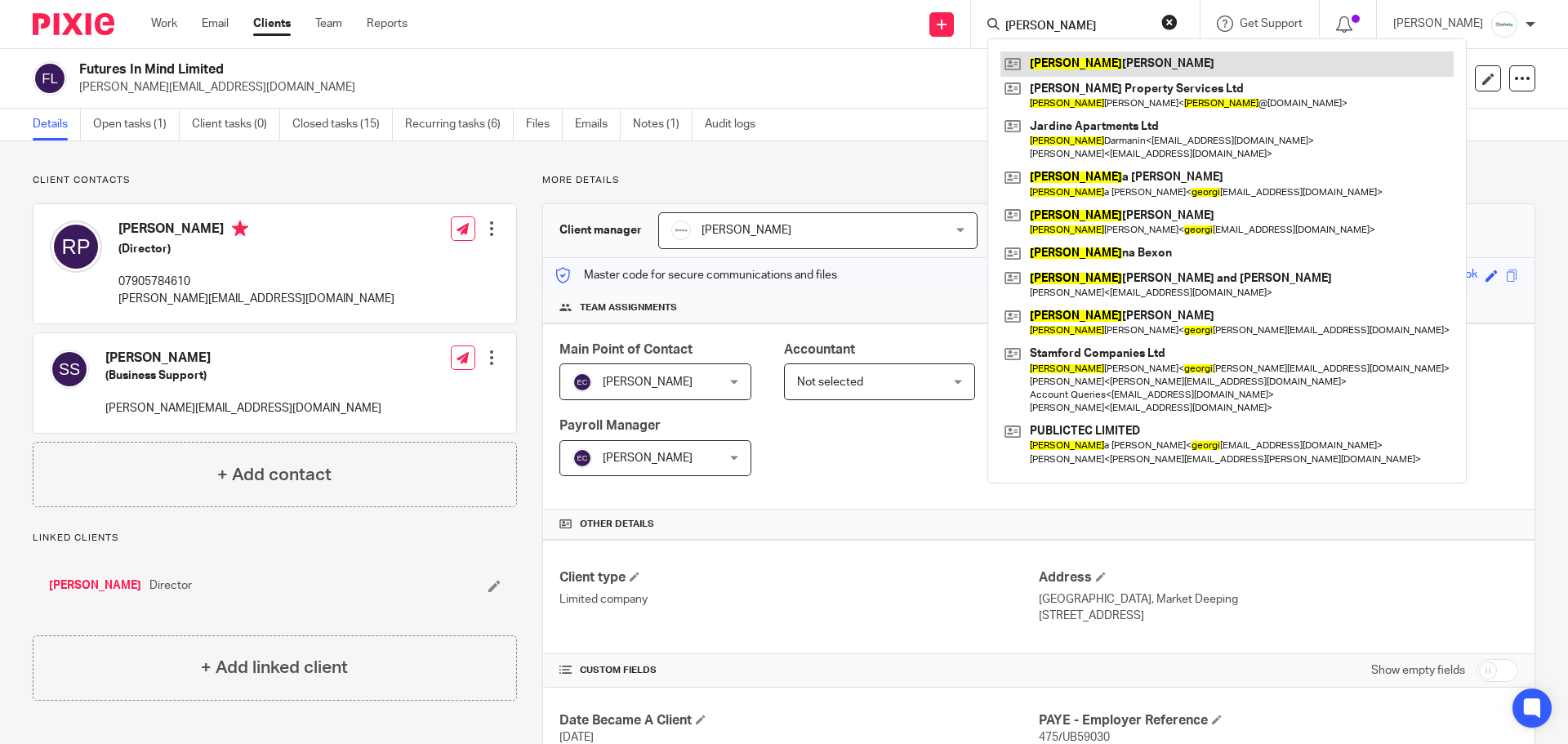
type input "george"
click at [1088, 57] on link at bounding box center [1227, 64] width 453 height 24
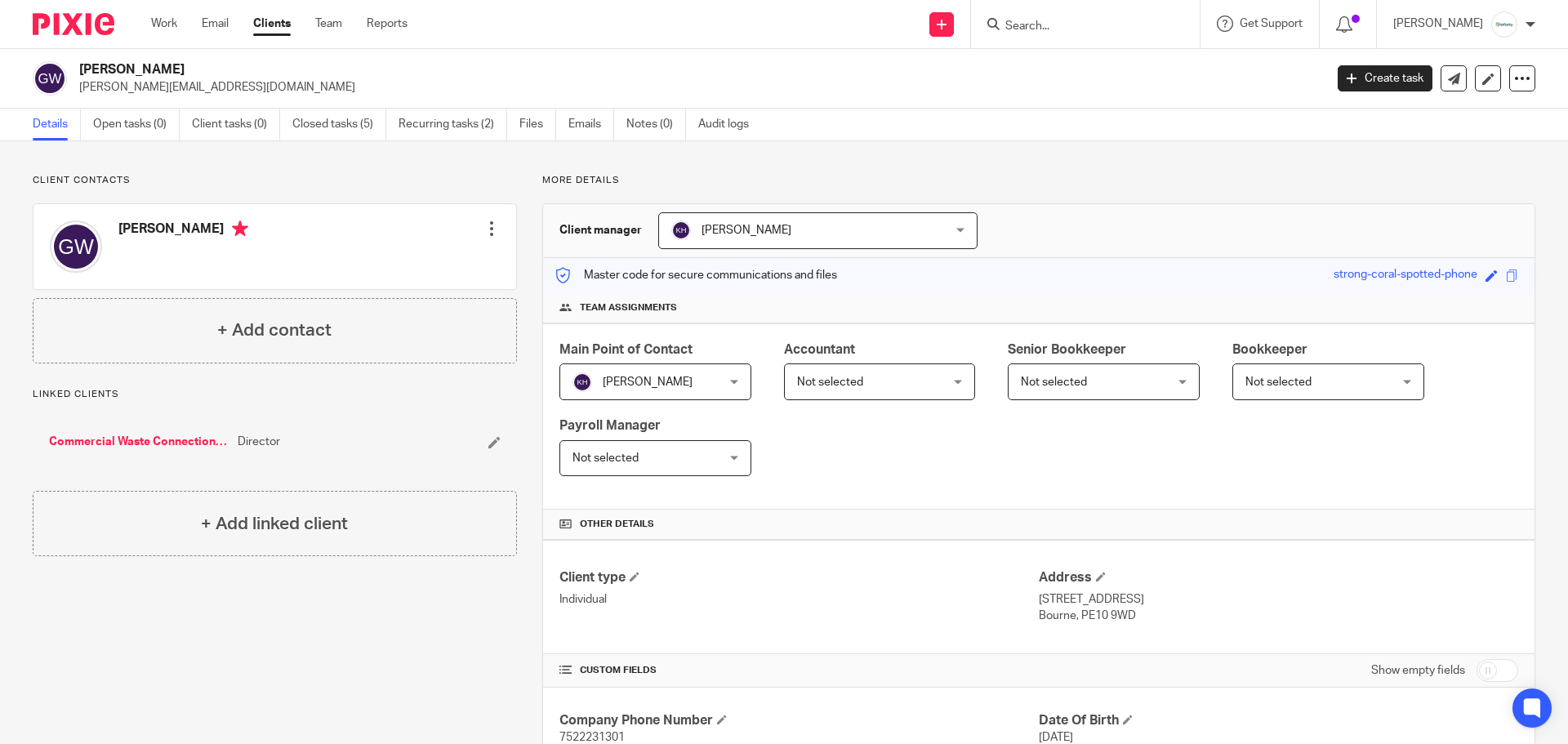
click at [1141, 25] on input "Search" at bounding box center [1077, 27] width 147 height 15
type input "iai"
click at [1132, 49] on div "[PERSON_NAME]" at bounding box center [1101, 64] width 229 height 51
click at [1124, 68] on link at bounding box center [1101, 64] width 202 height 24
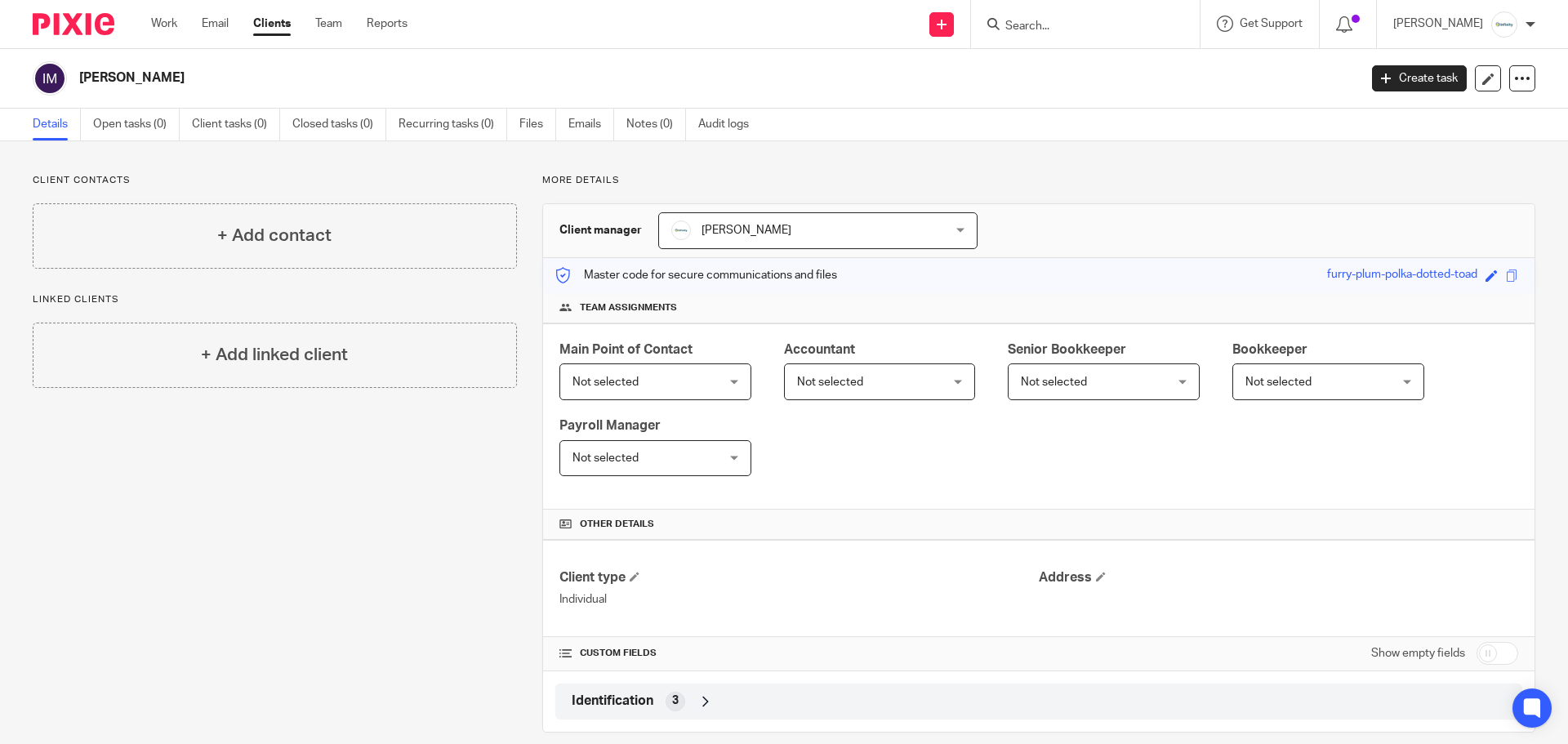
click at [1068, 21] on input "Search" at bounding box center [1077, 27] width 147 height 15
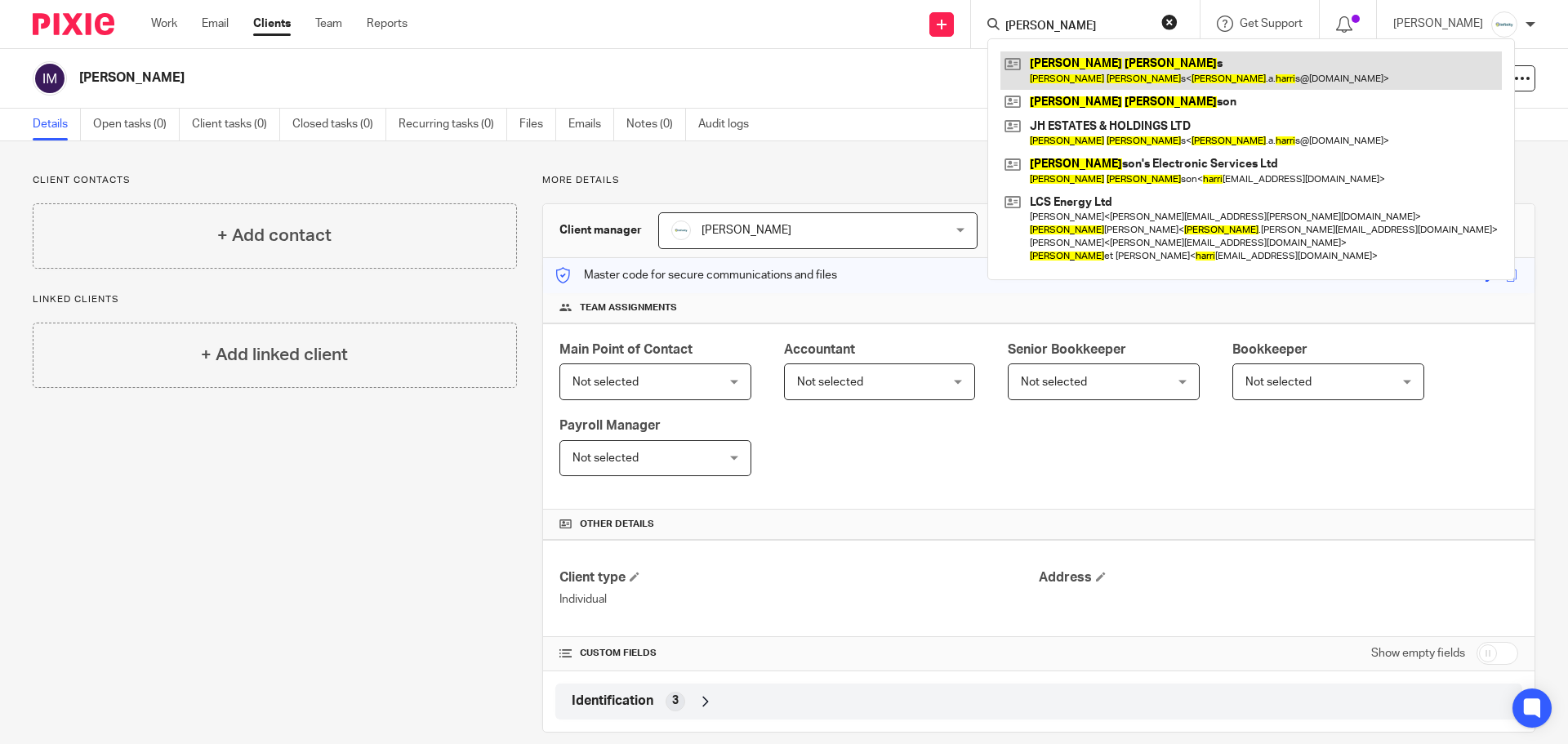
type input "[PERSON_NAME]"
click at [1153, 84] on link at bounding box center [1250, 71] width 501 height 38
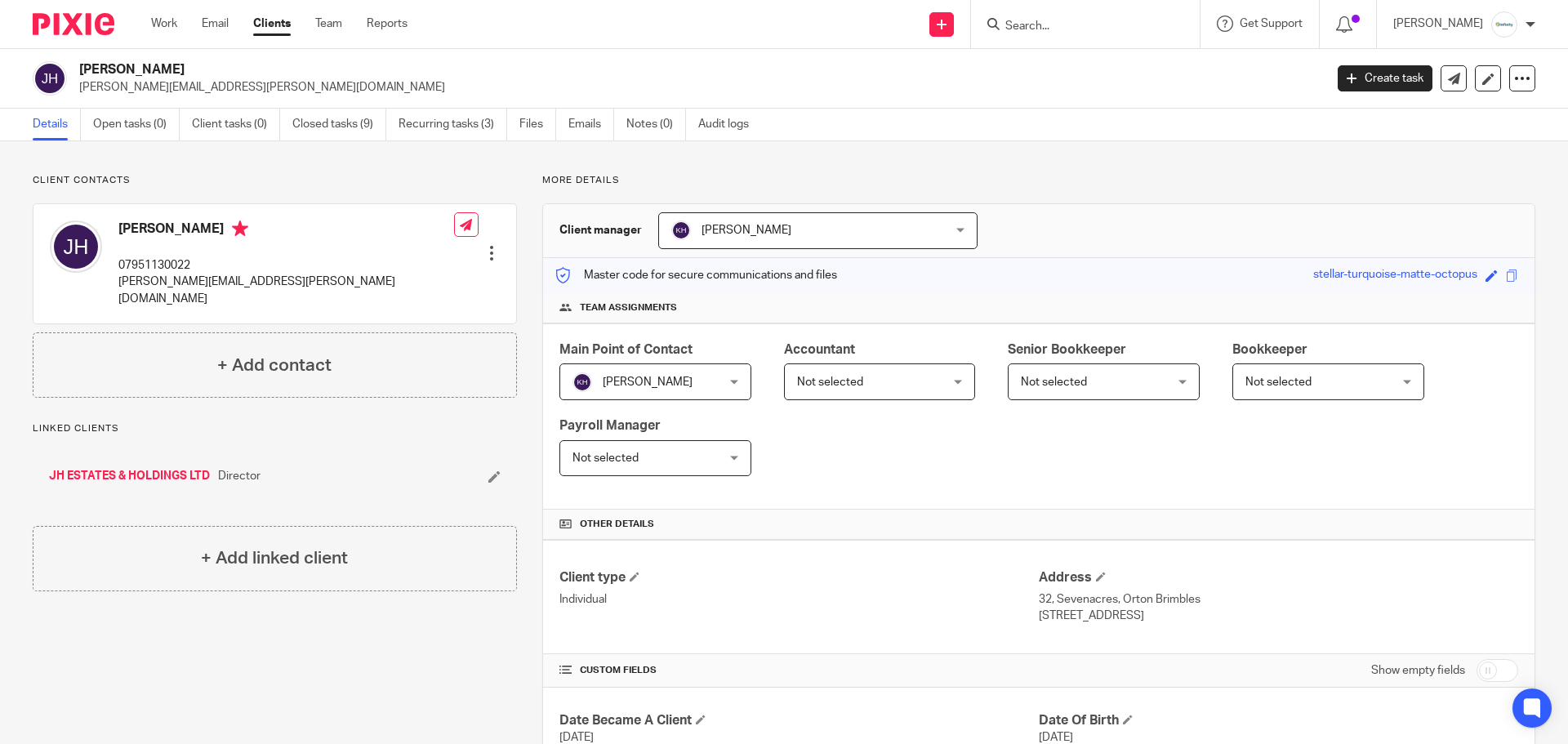
click at [1080, 37] on div at bounding box center [1085, 24] width 229 height 48
click at [1074, 22] on input "Search" at bounding box center [1077, 27] width 147 height 15
type input "jason ware"
click at [1096, 57] on link at bounding box center [1101, 64] width 202 height 24
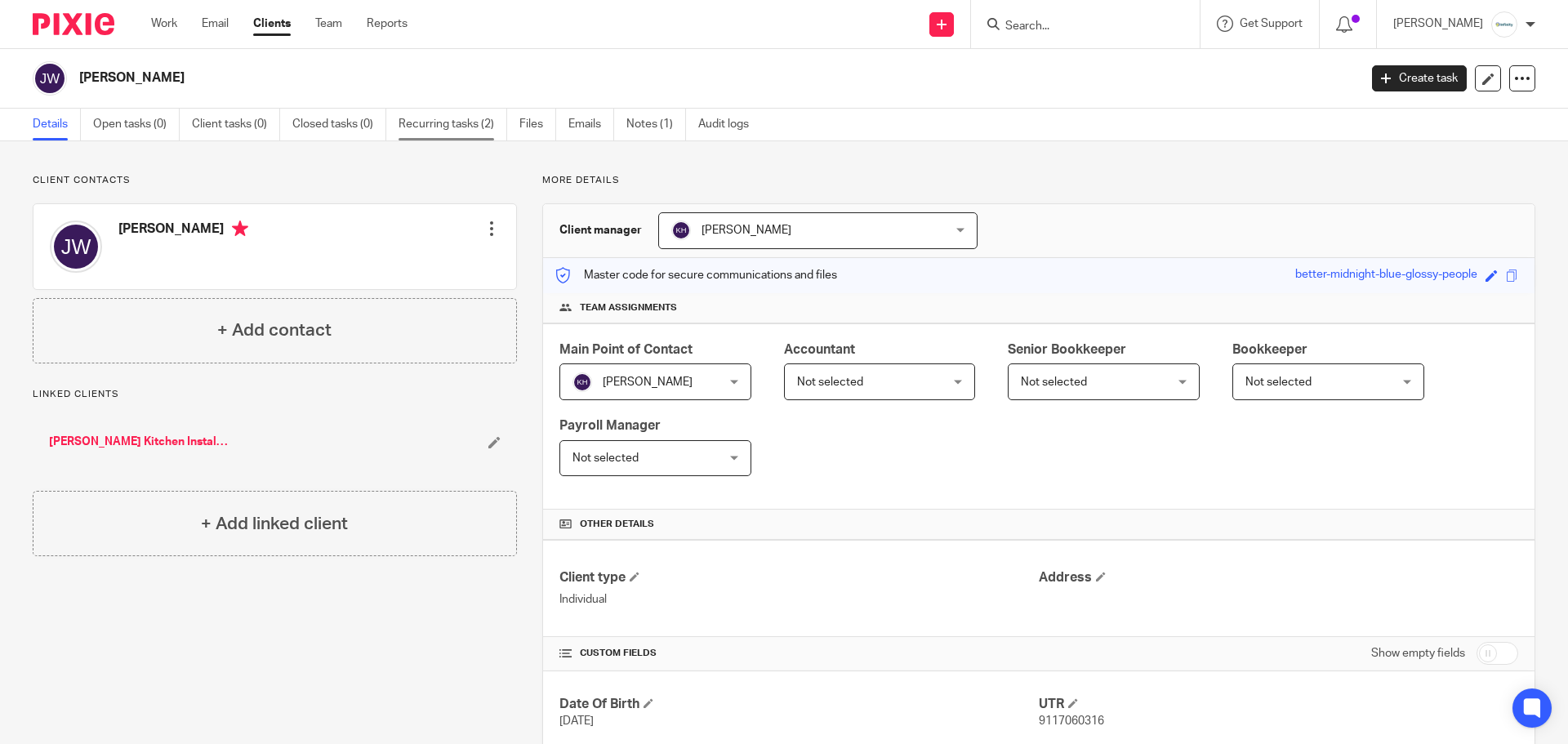
click at [454, 126] on link "Recurring tasks (2)" at bounding box center [452, 124] width 108 height 32
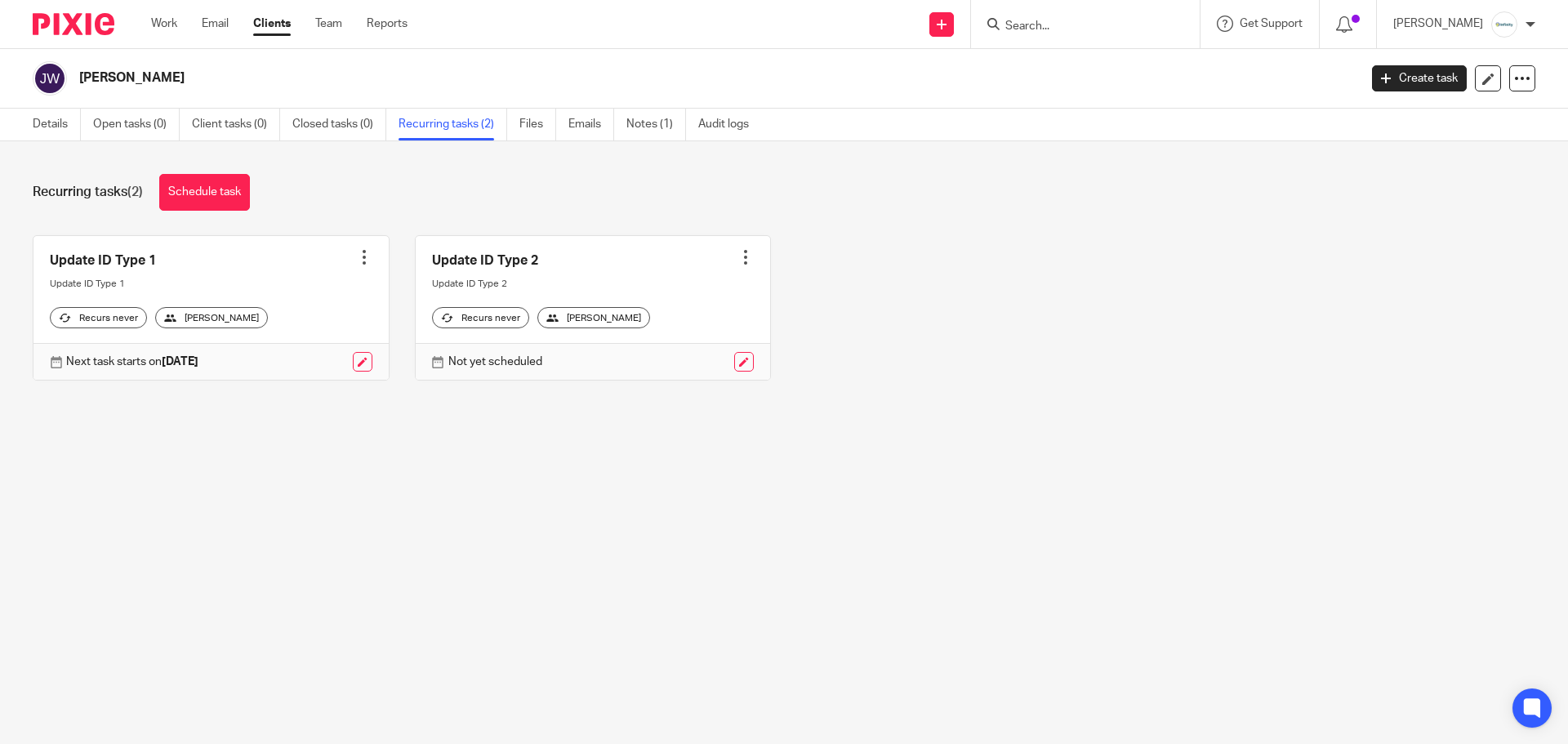
click at [1139, 34] on form at bounding box center [1090, 24] width 174 height 21
click at [1122, 24] on input "Search" at bounding box center [1077, 27] width 147 height 15
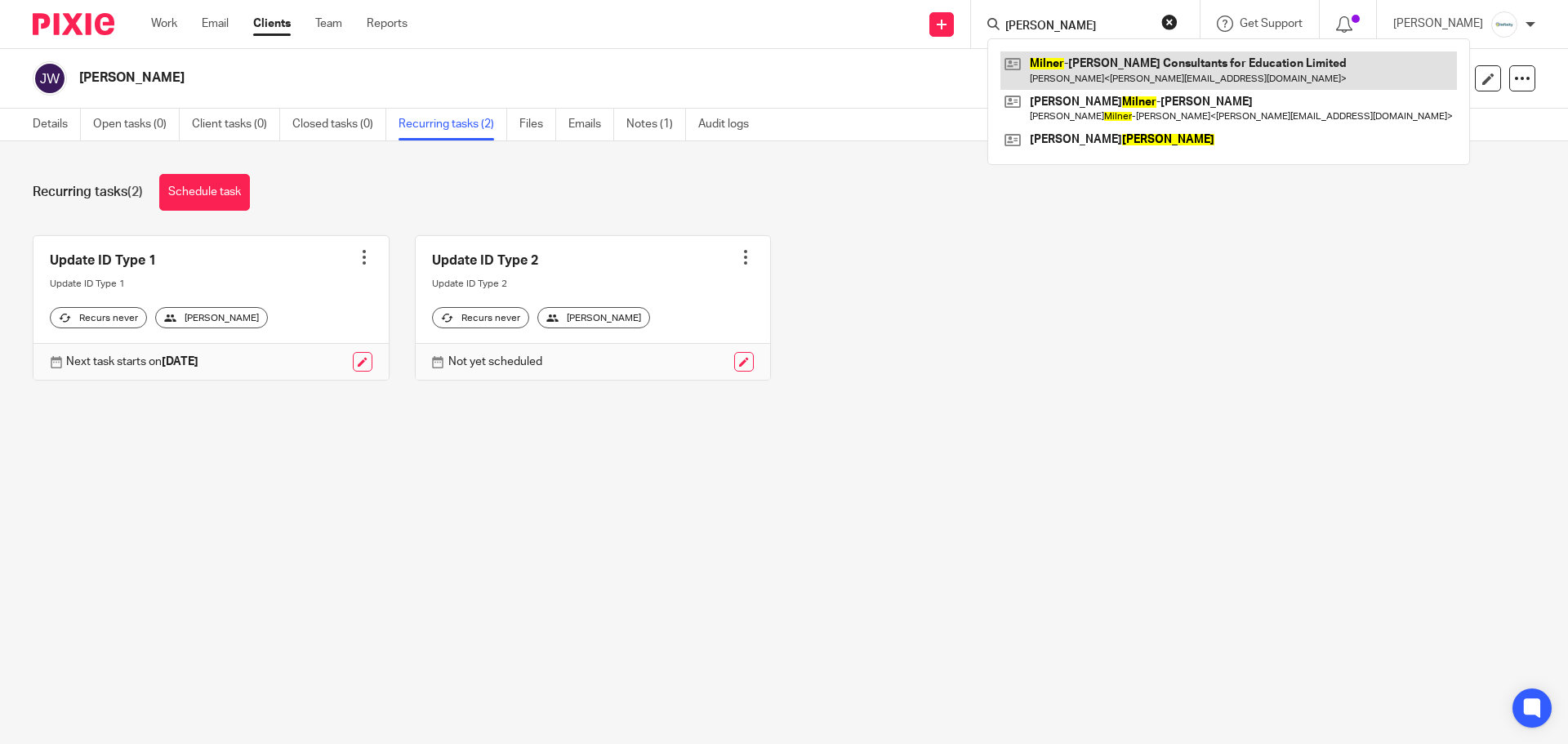
type input "milner"
click at [1140, 71] on link at bounding box center [1227, 71] width 456 height 38
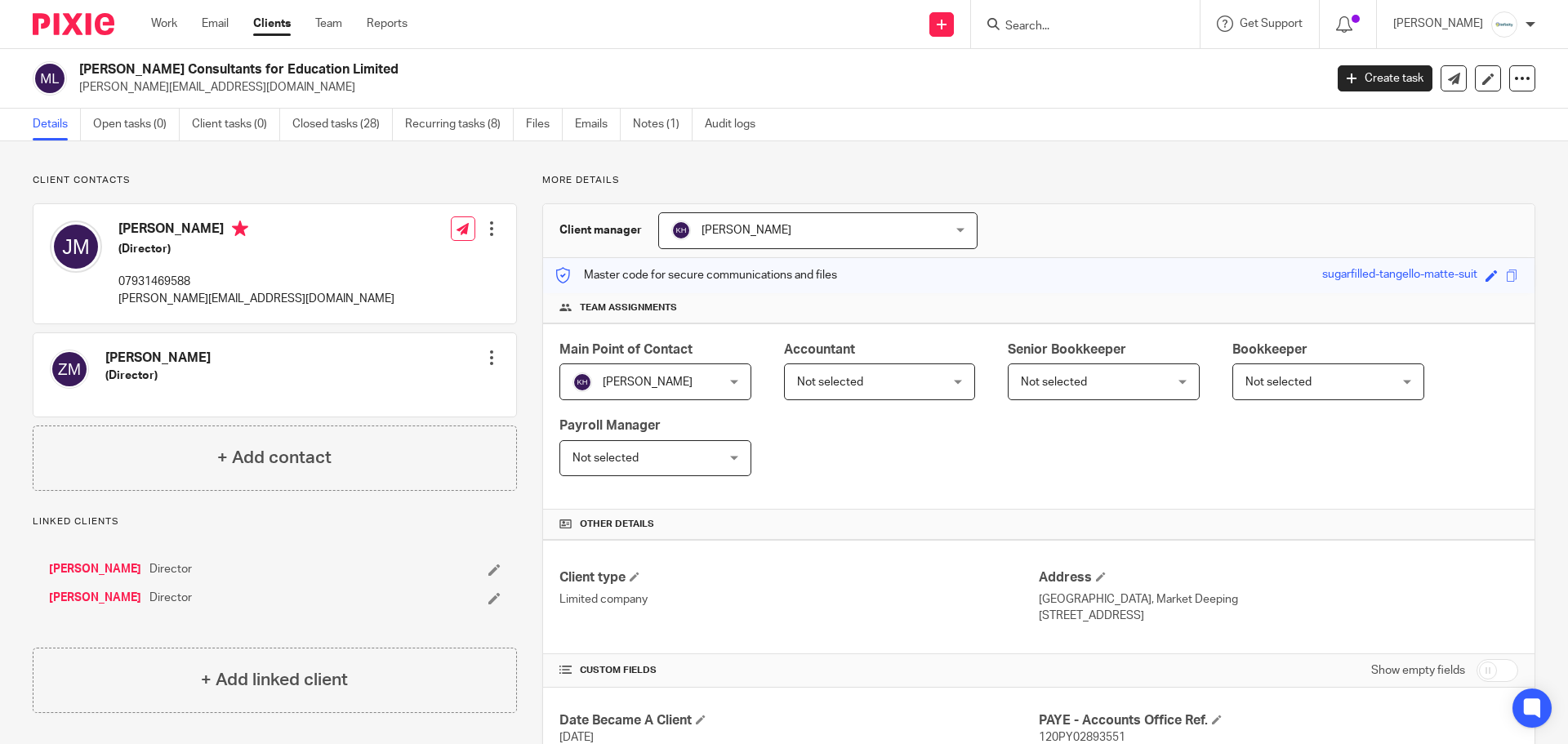
click at [1101, 36] on div at bounding box center [1085, 24] width 229 height 48
click at [1093, 29] on input "Search" at bounding box center [1077, 27] width 147 height 15
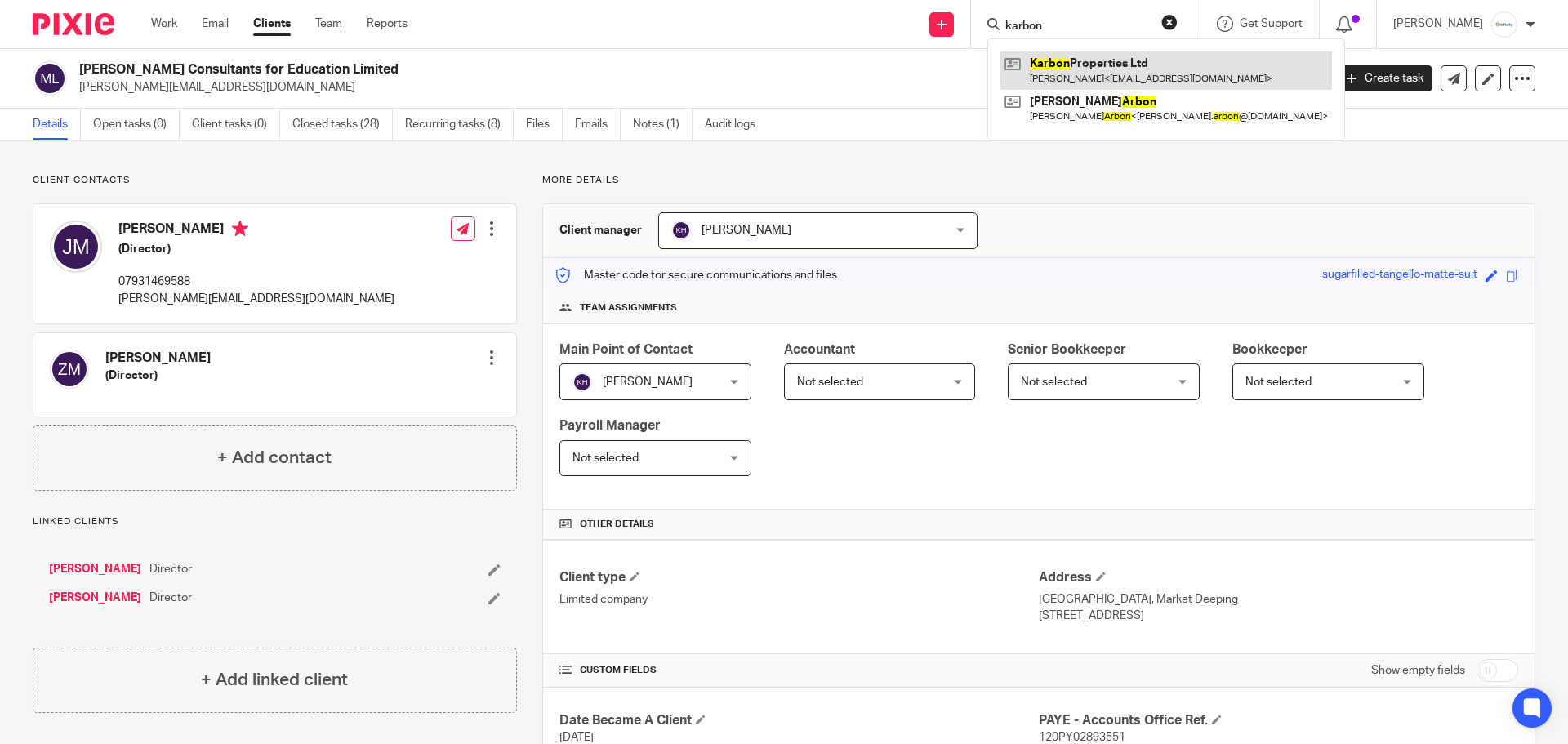
type input "karbon"
click at [1123, 68] on link at bounding box center [1165, 71] width 331 height 38
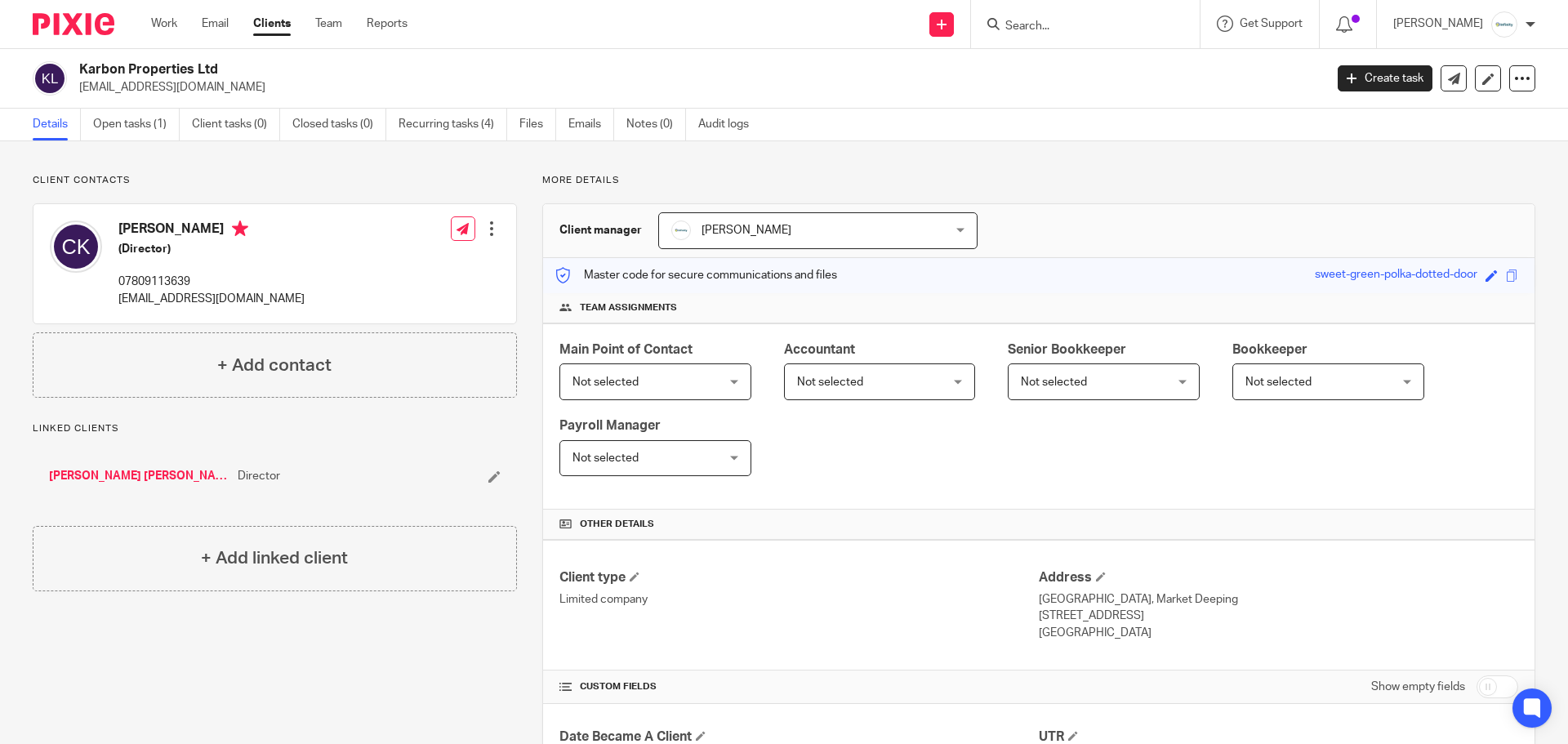
click at [158, 475] on link "[PERSON_NAME] [PERSON_NAME]" at bounding box center [139, 475] width 181 height 16
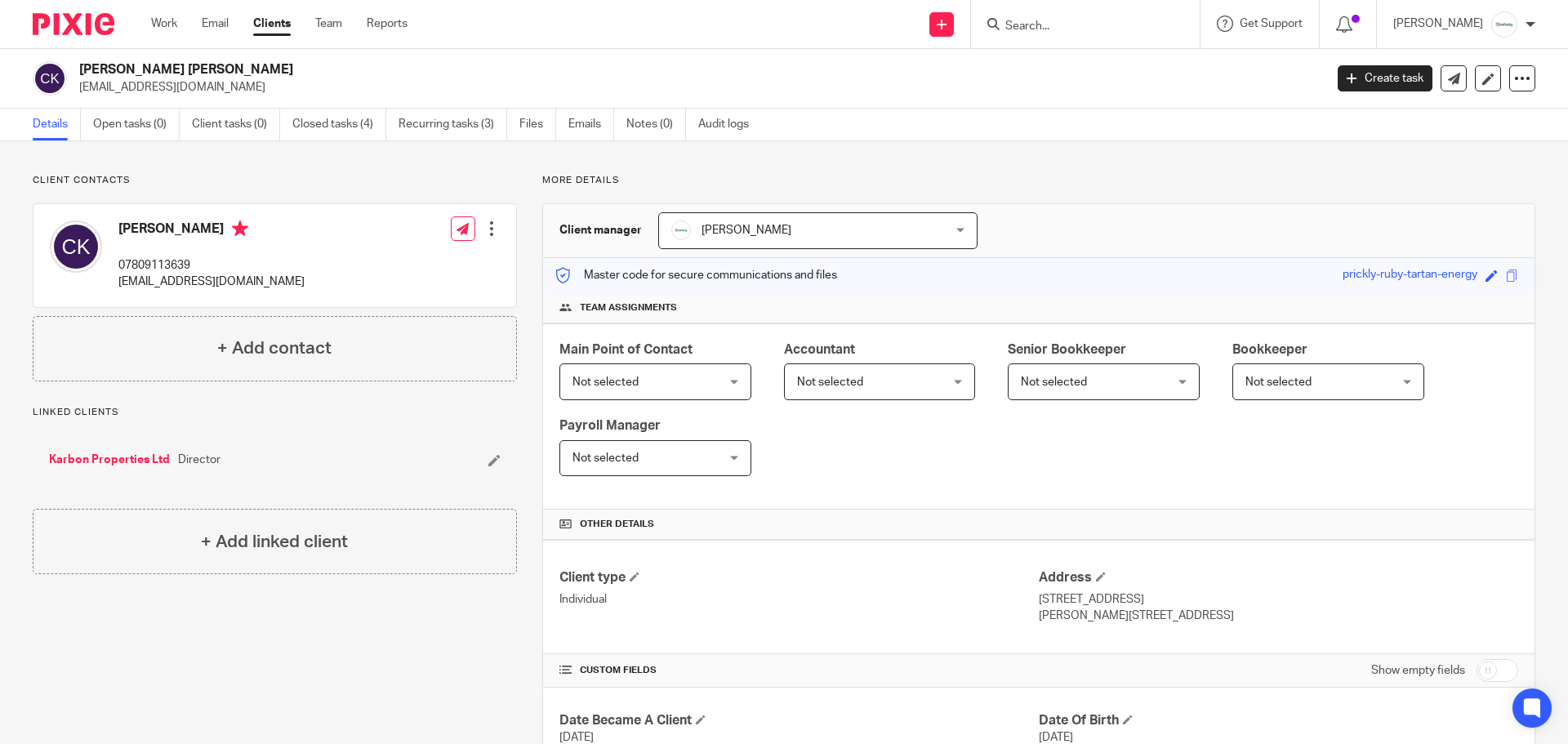
click at [1078, 34] on input "Search" at bounding box center [1077, 27] width 147 height 15
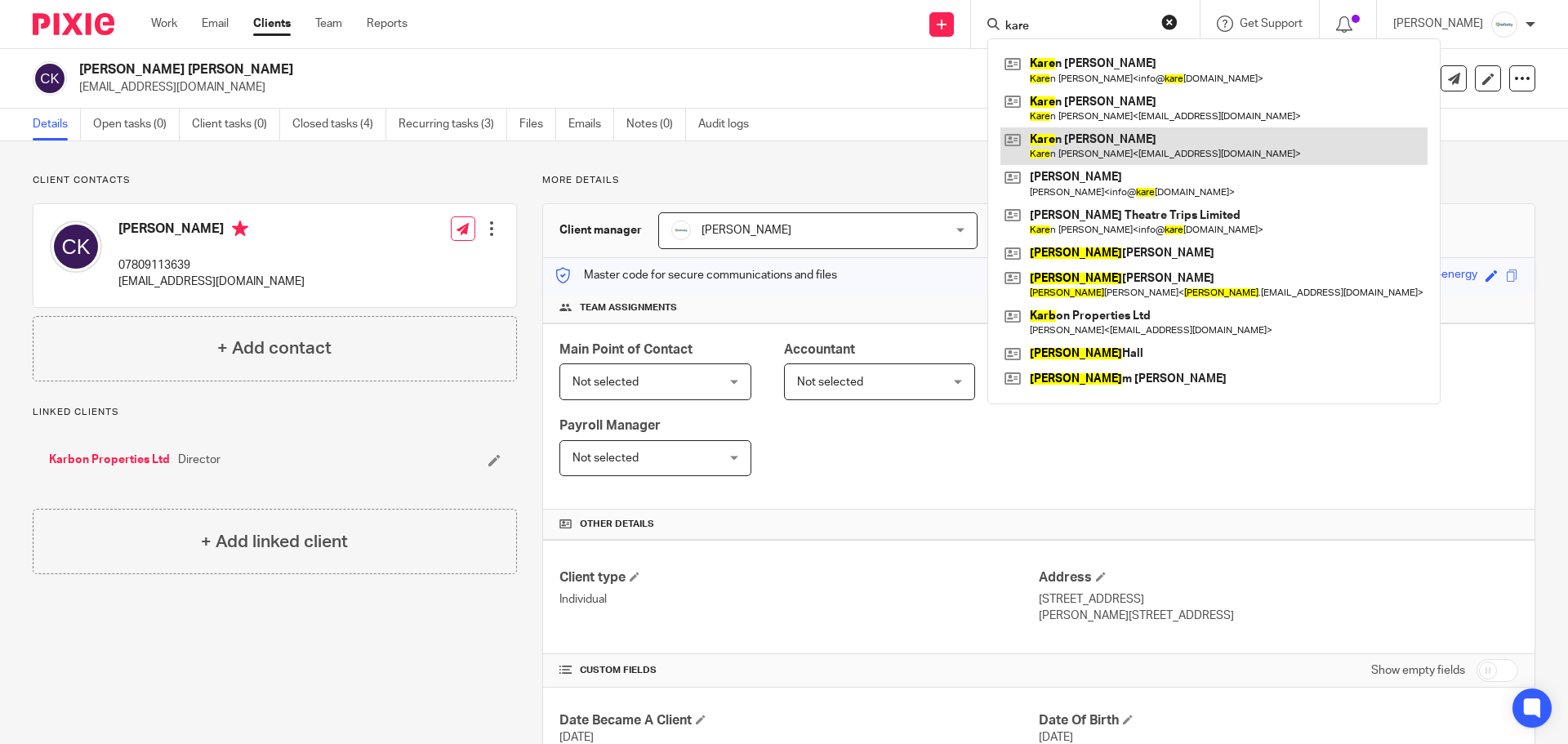
type input "kare"
click at [1120, 153] on link at bounding box center [1213, 146] width 427 height 38
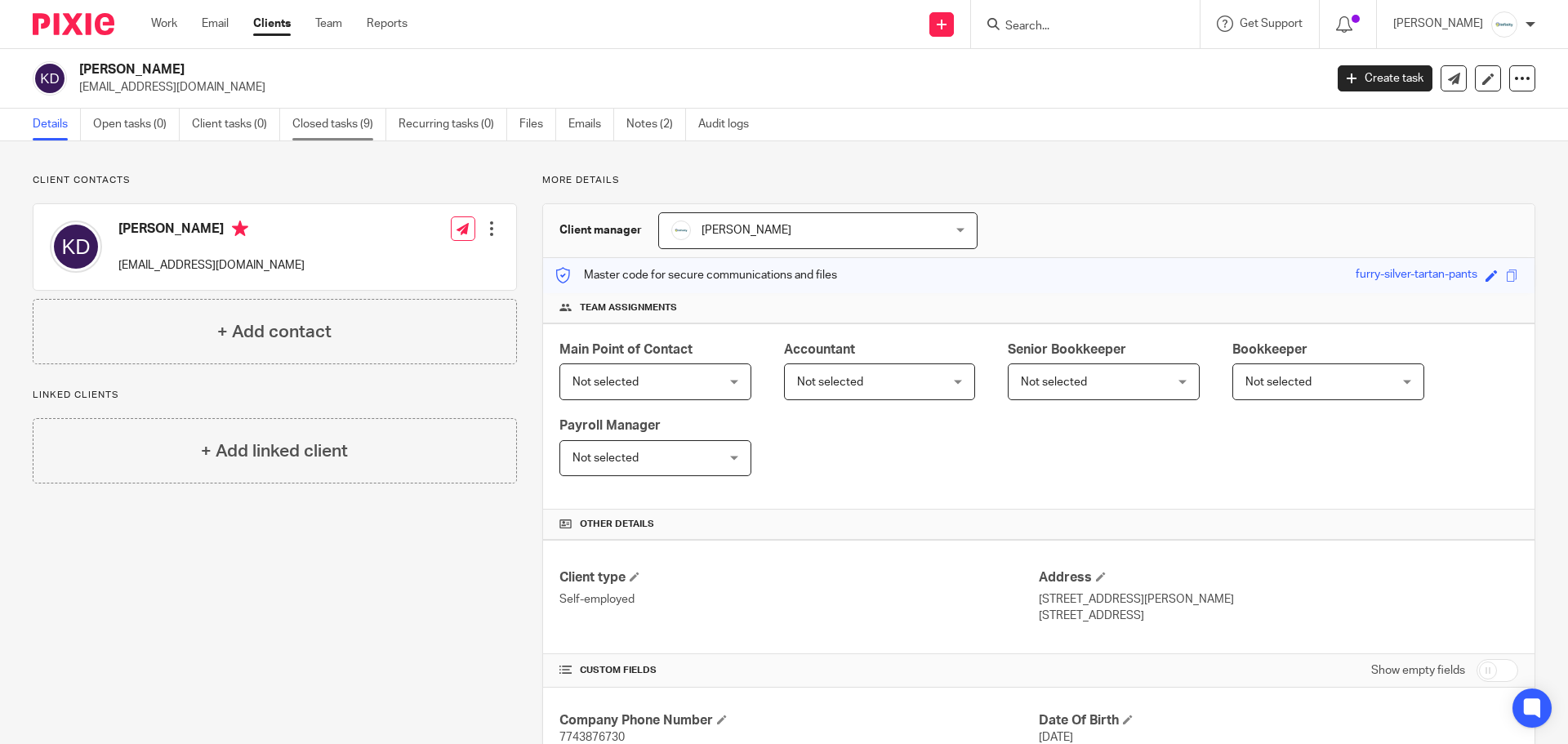
click at [316, 129] on link "Closed tasks (9)" at bounding box center [340, 124] width 94 height 32
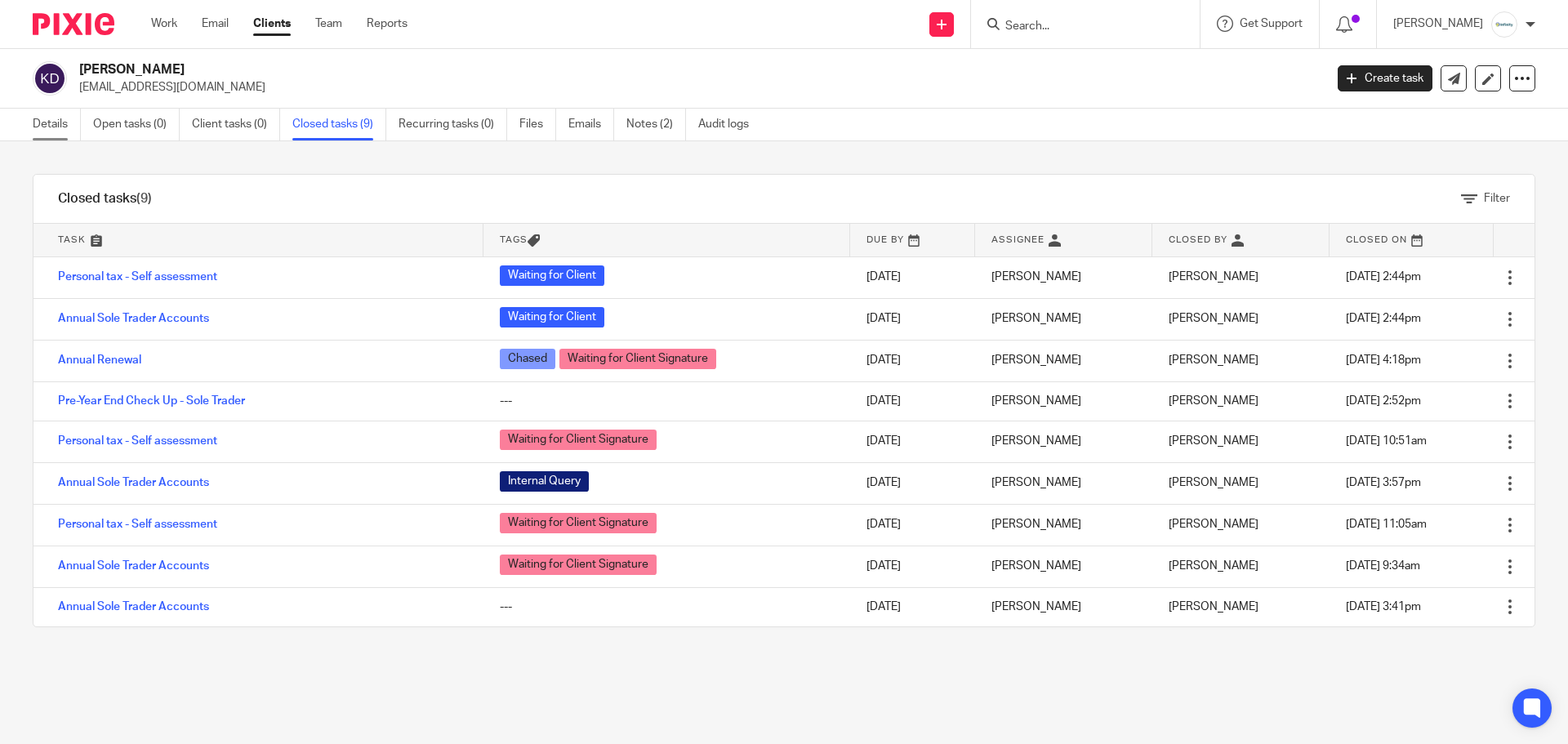
click at [65, 119] on link "Details" at bounding box center [56, 124] width 48 height 32
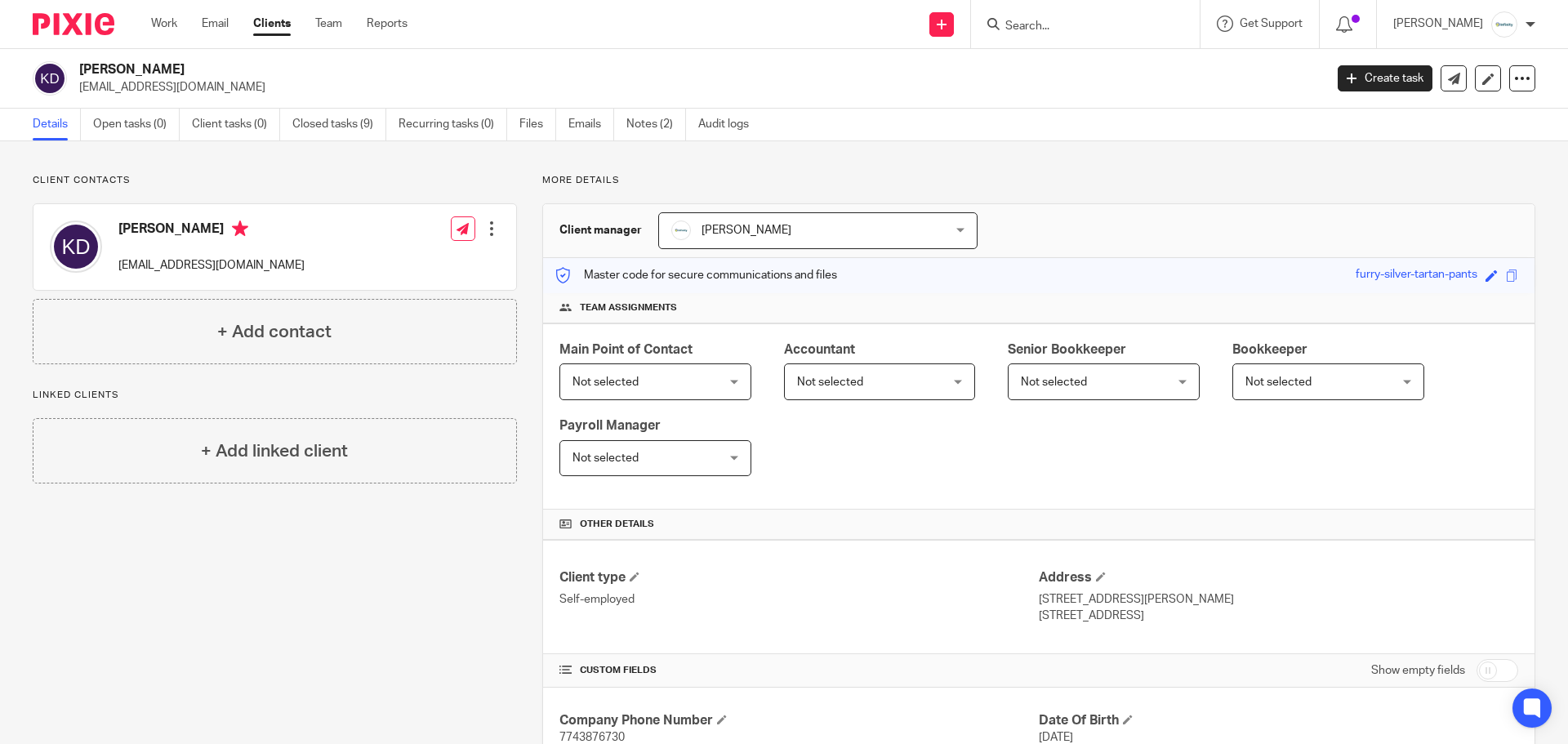
click at [1064, 17] on form at bounding box center [1090, 24] width 174 height 21
click at [1063, 20] on input "Search" at bounding box center [1077, 27] width 147 height 15
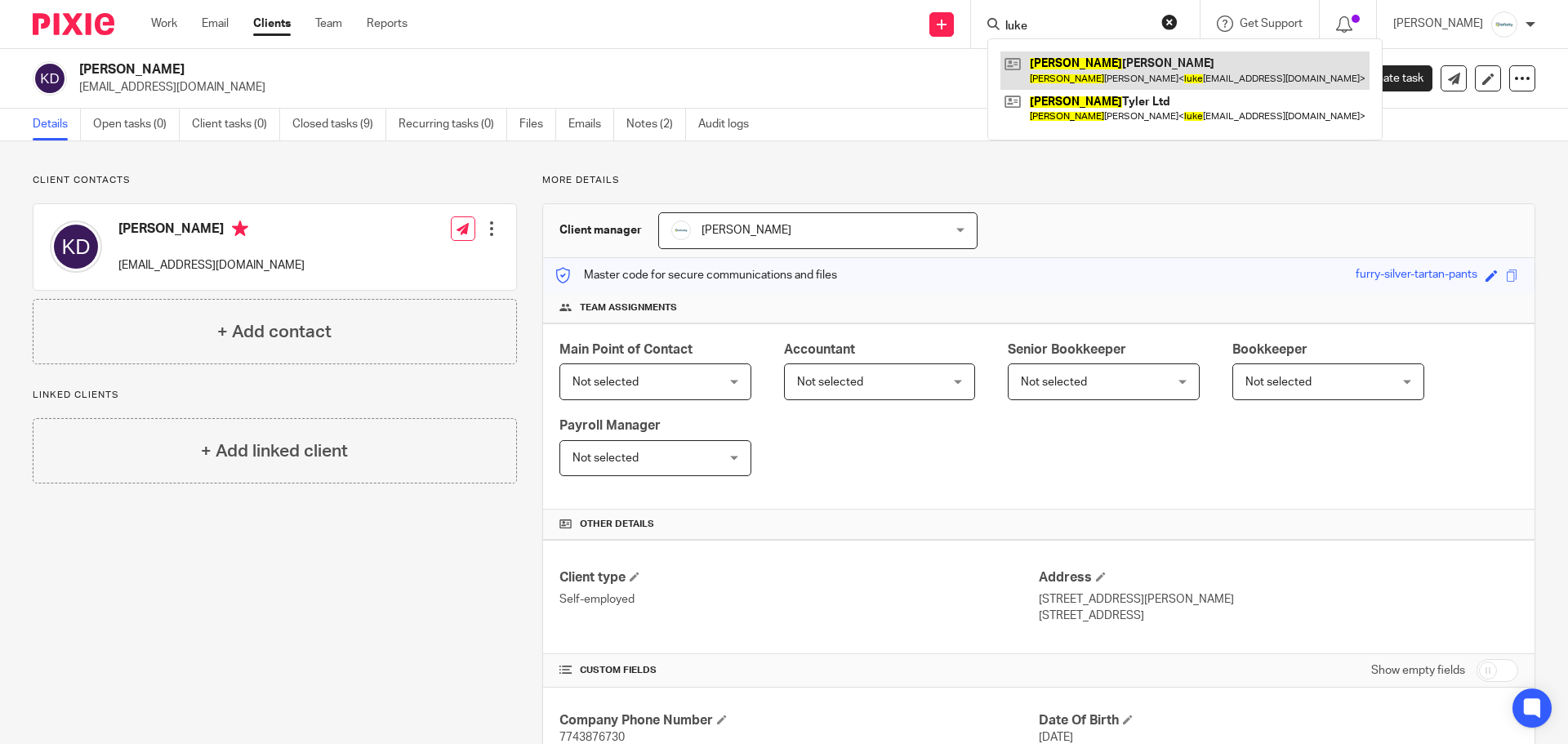
type input "luke"
click at [1109, 73] on link at bounding box center [1184, 71] width 369 height 38
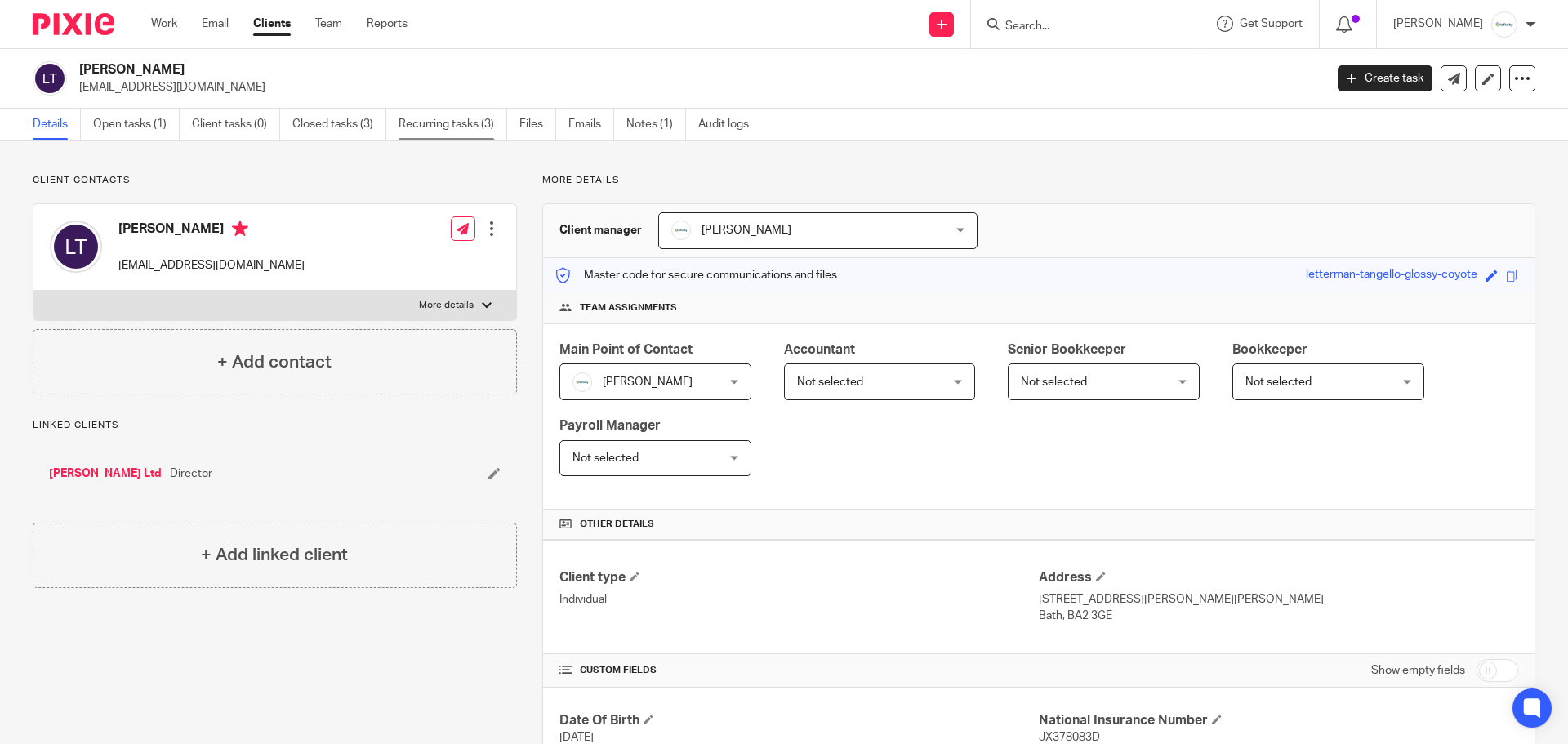
click at [421, 113] on link "Recurring tasks (3)" at bounding box center [452, 124] width 108 height 32
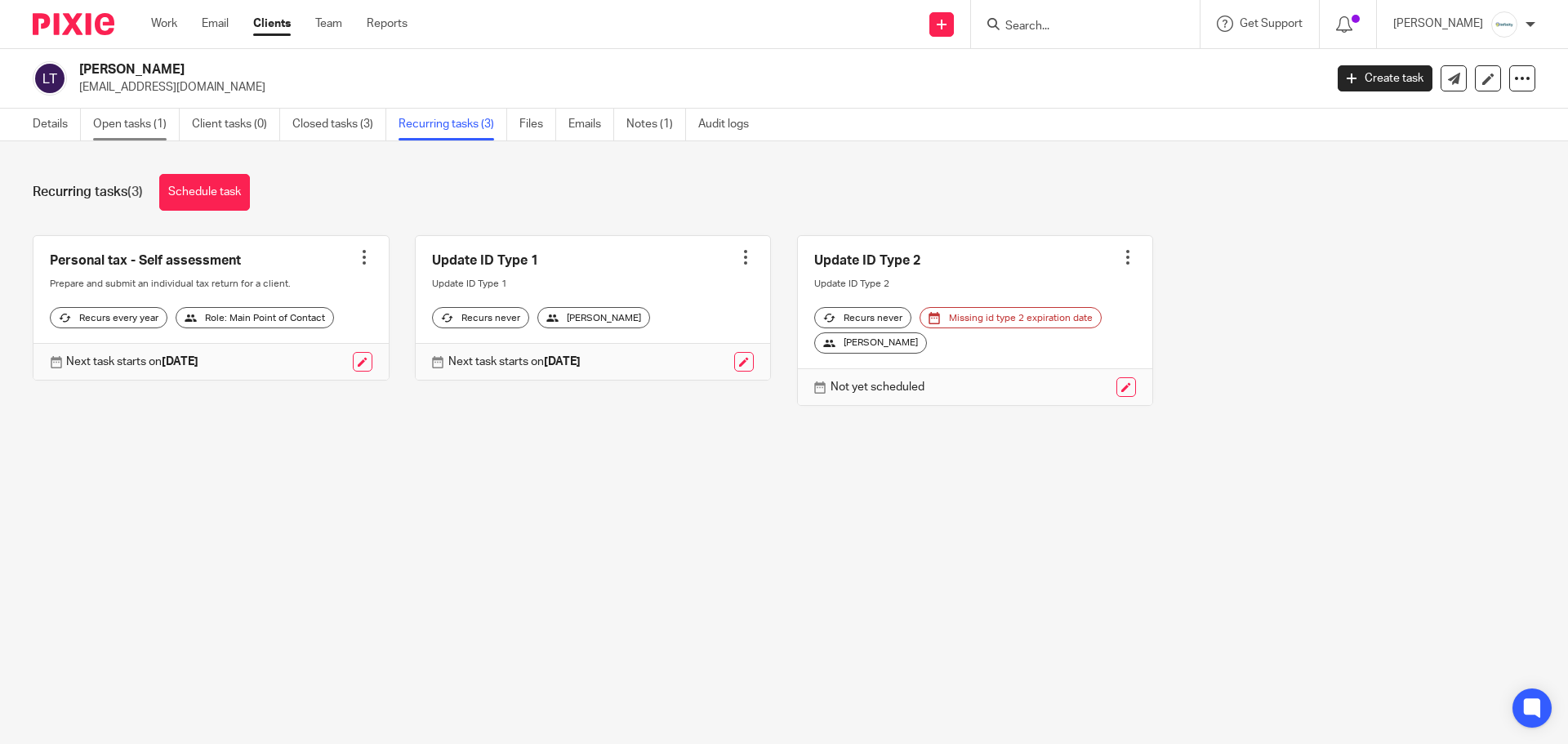
click at [95, 119] on link "Open tasks (1)" at bounding box center [136, 124] width 87 height 32
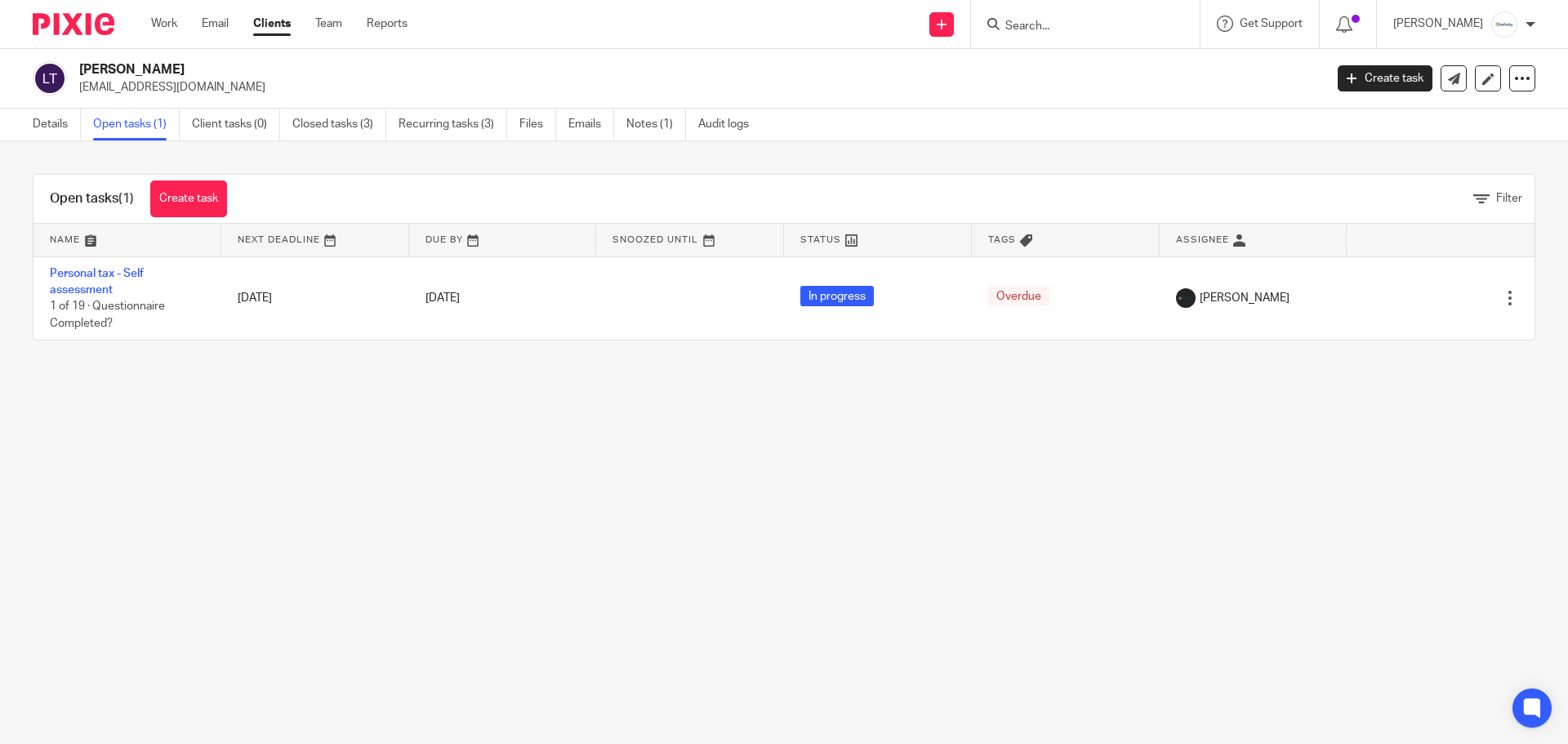
click at [1067, 18] on form at bounding box center [1090, 24] width 174 height 21
click at [1062, 23] on input "Search" at bounding box center [1077, 27] width 147 height 15
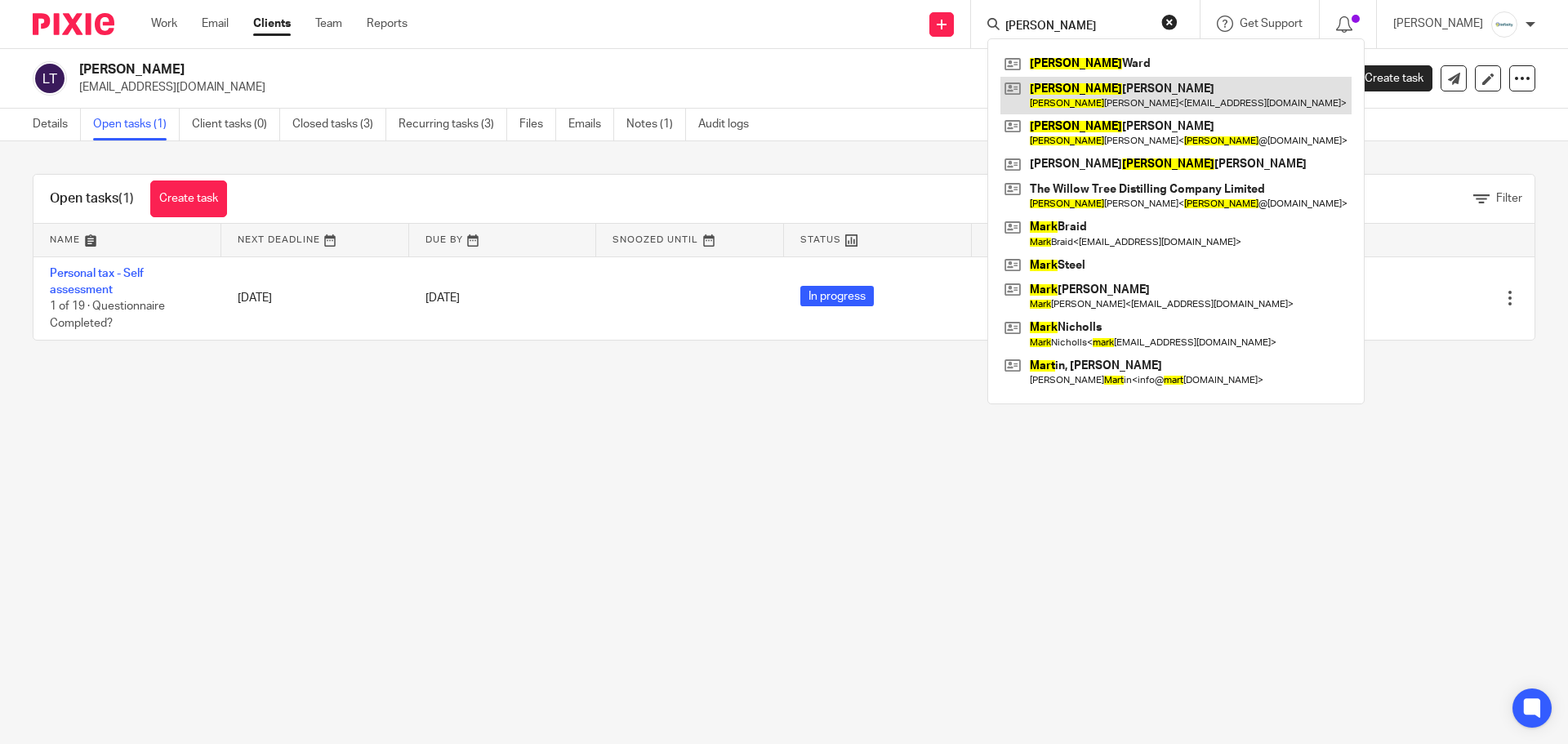
type input "mary"
click at [1108, 83] on link at bounding box center [1175, 96] width 351 height 38
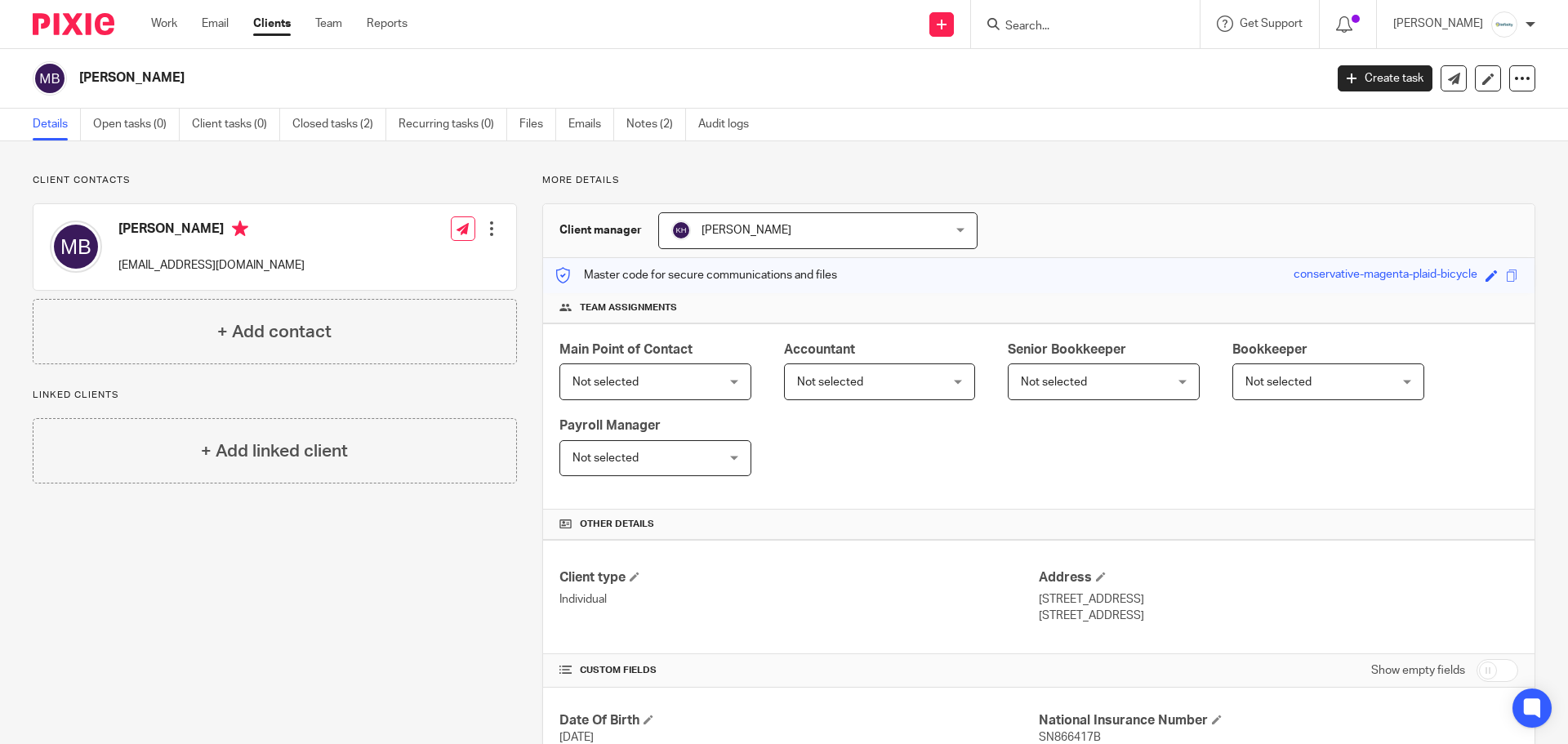
click at [1067, 22] on input "Search" at bounding box center [1077, 27] width 147 height 15
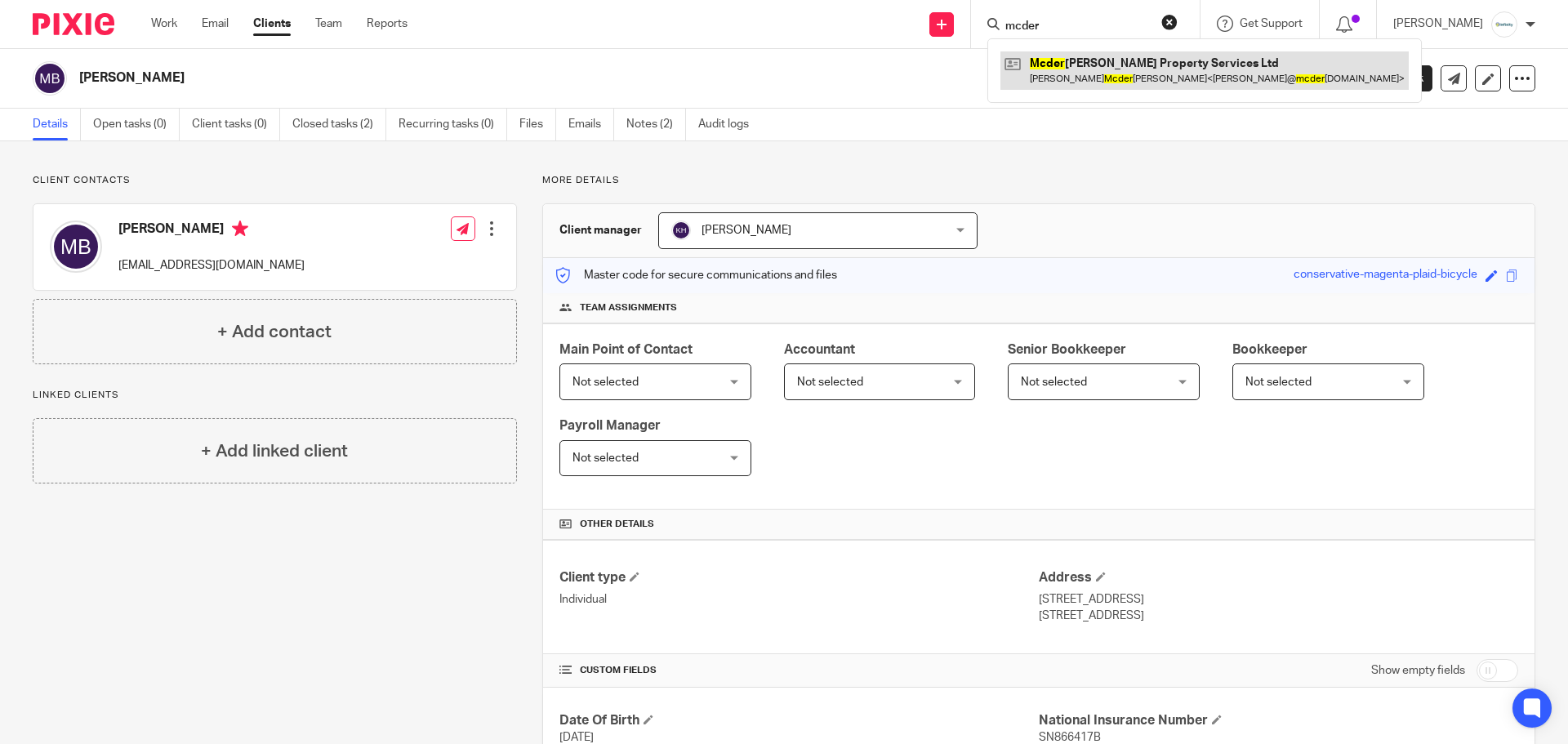
type input "mcder"
click at [1045, 68] on link at bounding box center [1204, 71] width 408 height 38
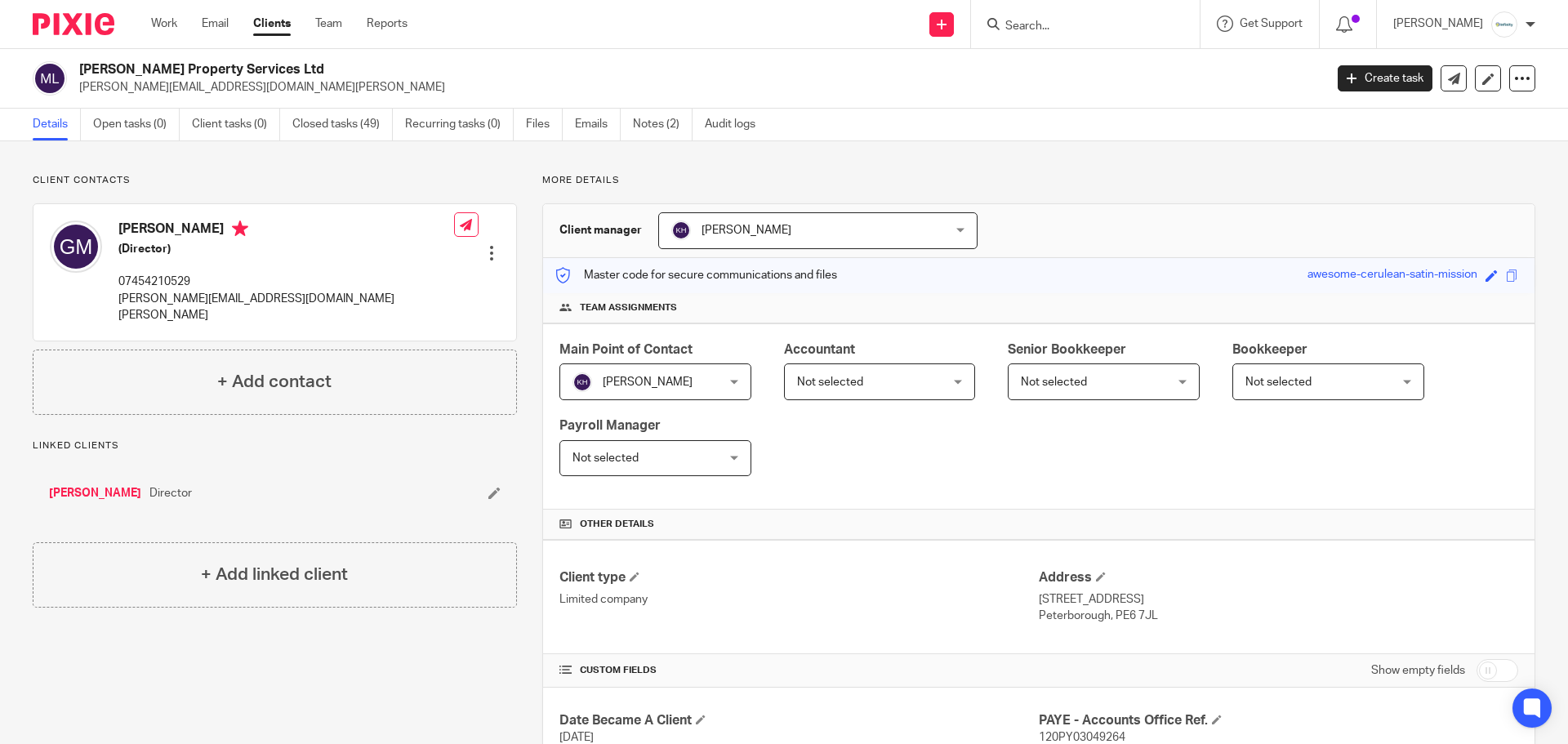
click at [1059, 32] on input "Search" at bounding box center [1077, 27] width 147 height 15
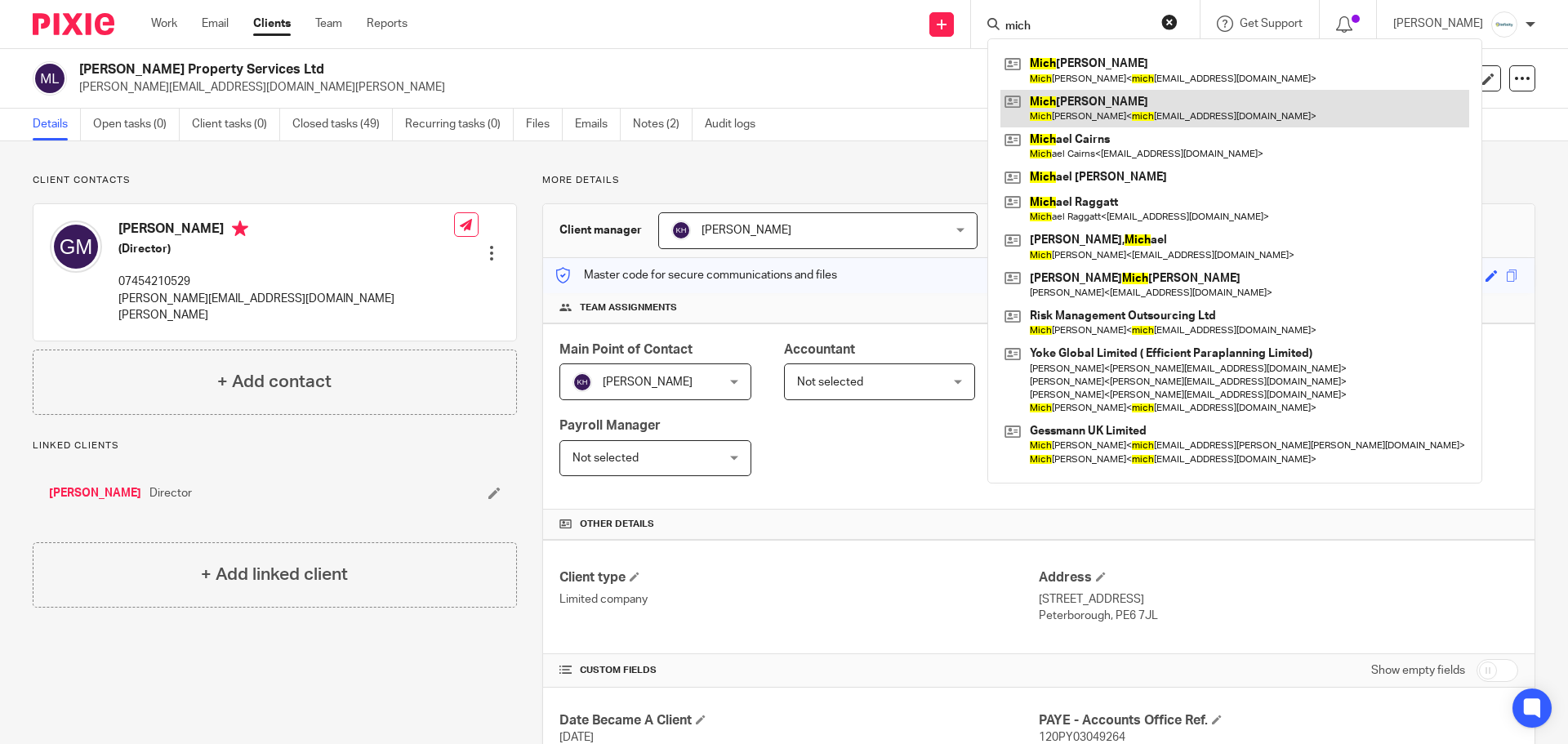
type input "mich"
click at [1091, 114] on link at bounding box center [1234, 108] width 468 height 38
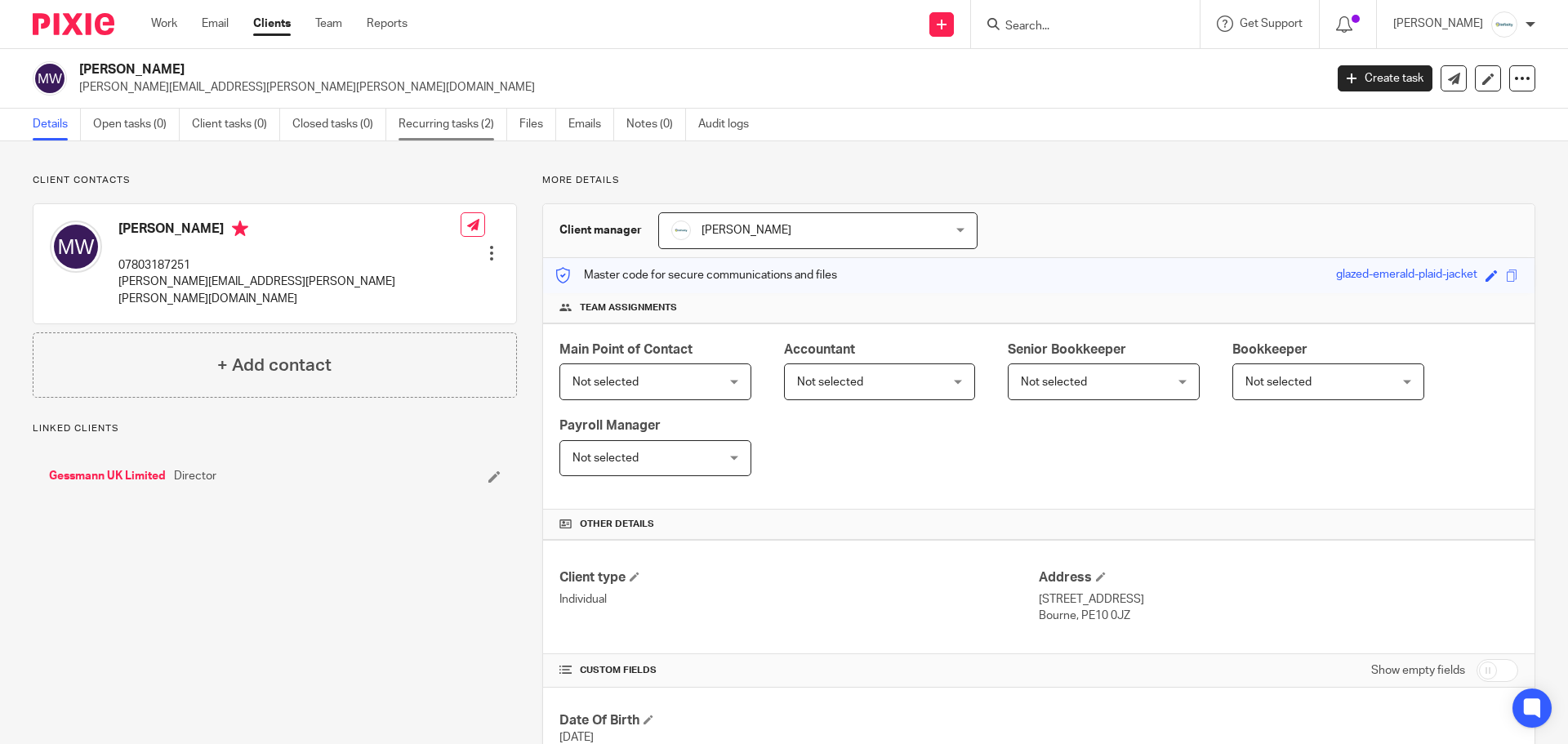
click at [445, 129] on link "Recurring tasks (2)" at bounding box center [452, 124] width 108 height 32
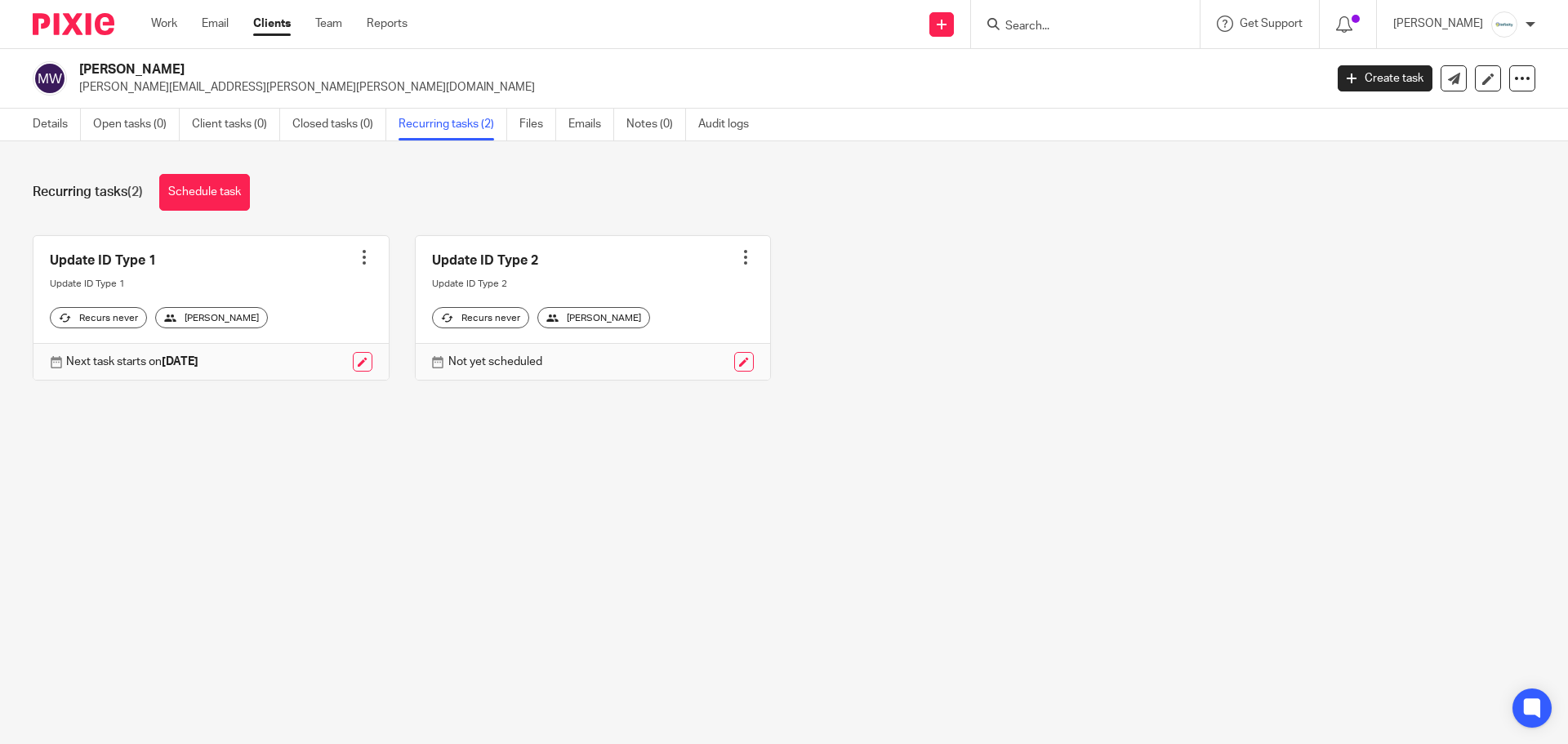
click at [1165, 15] on form at bounding box center [1090, 24] width 174 height 21
click at [1141, 33] on input "Search" at bounding box center [1077, 27] width 147 height 15
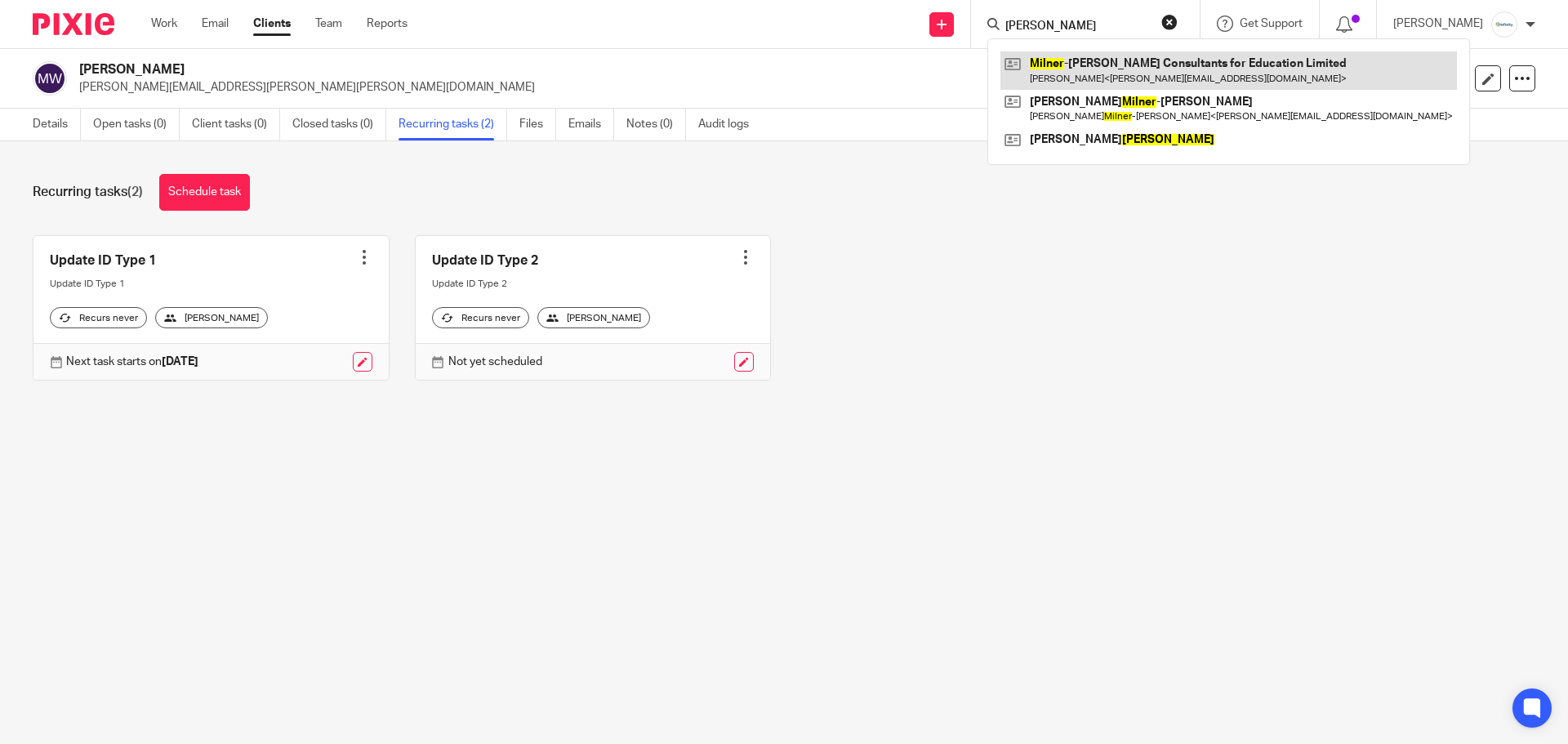
type input "milner"
click at [1154, 73] on link at bounding box center [1227, 71] width 456 height 38
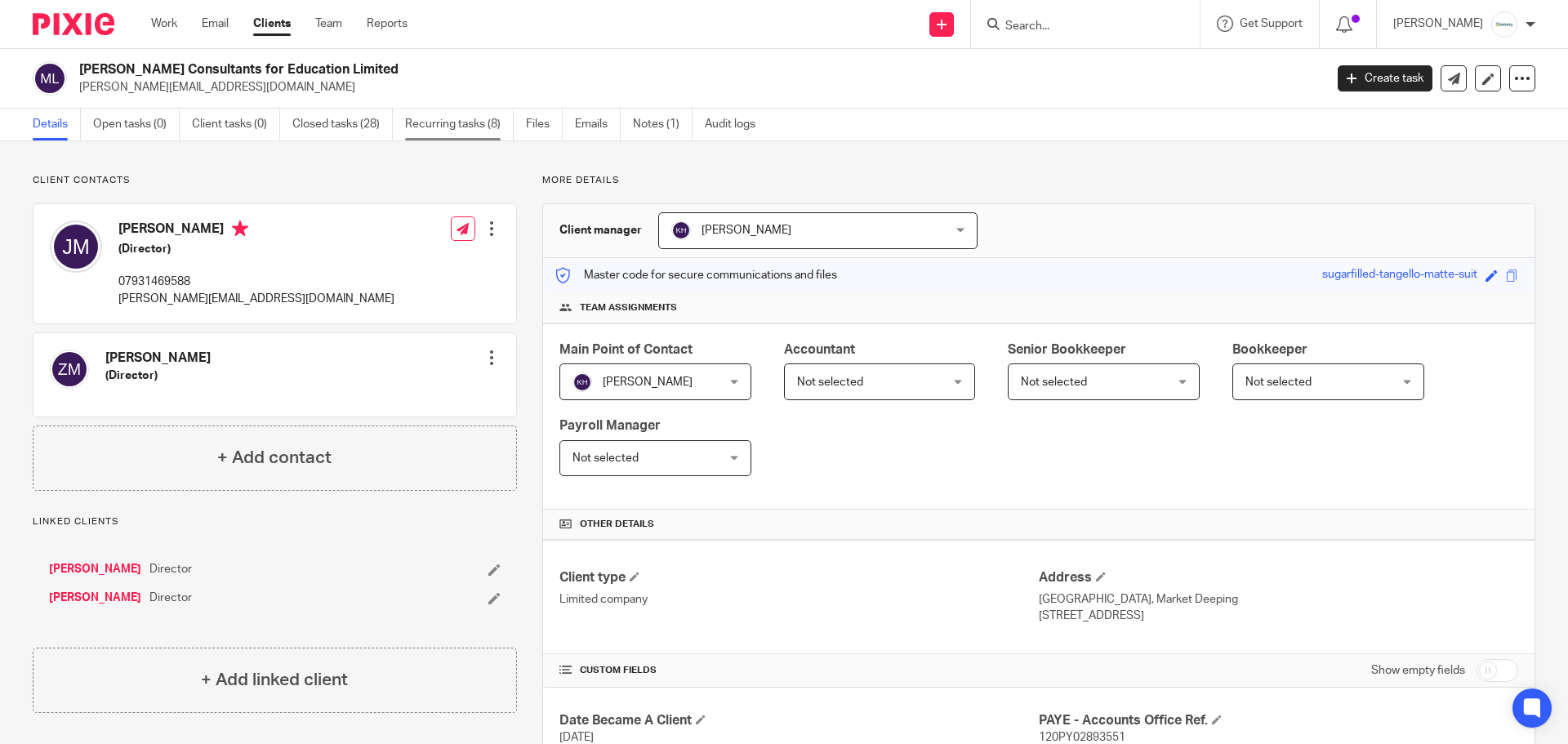
click at [449, 115] on link "Recurring tasks (8)" at bounding box center [459, 124] width 108 height 32
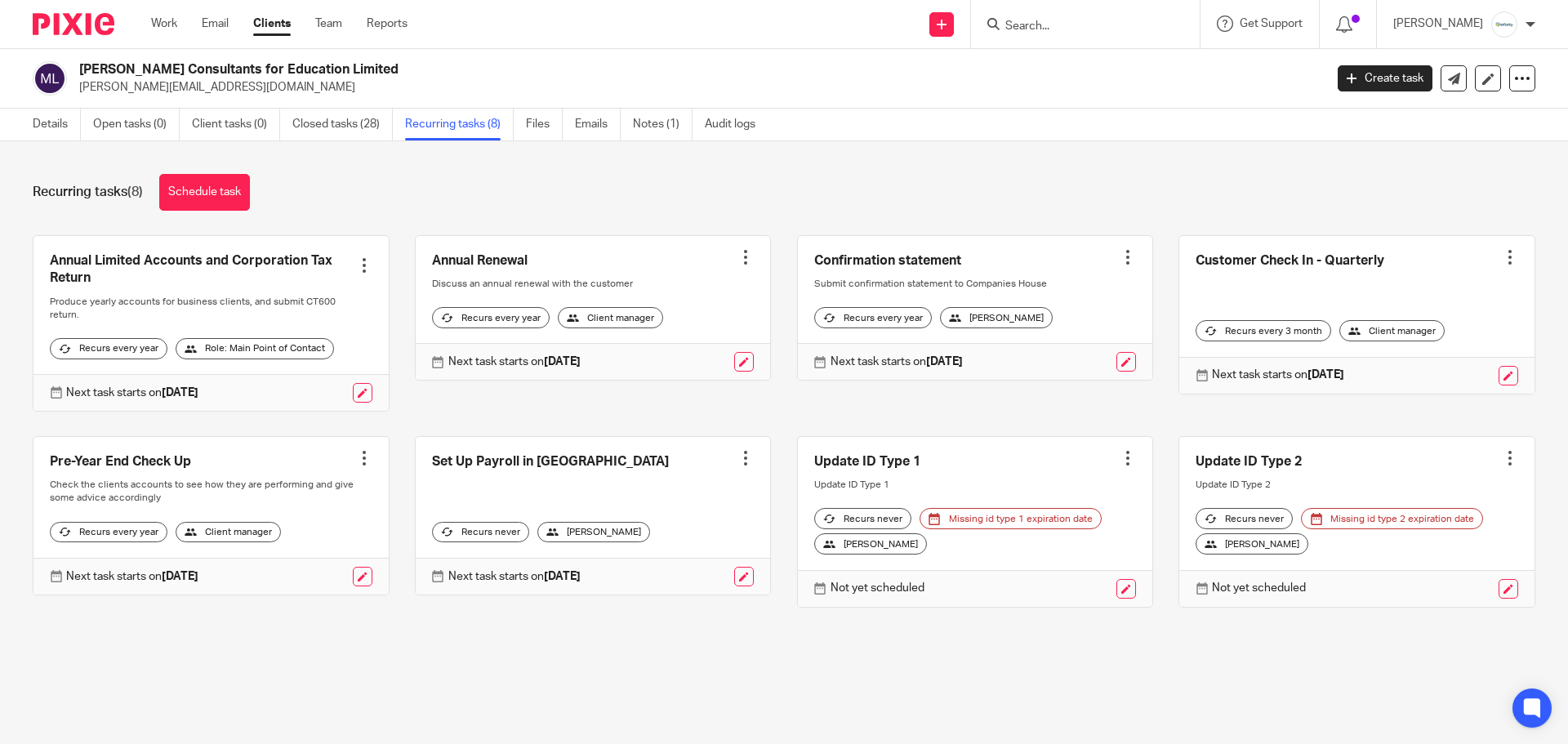
click at [1133, 35] on div at bounding box center [1085, 24] width 229 height 48
click at [1107, 15] on form at bounding box center [1090, 24] width 174 height 21
click at [1094, 27] on input "Search" at bounding box center [1077, 27] width 147 height 15
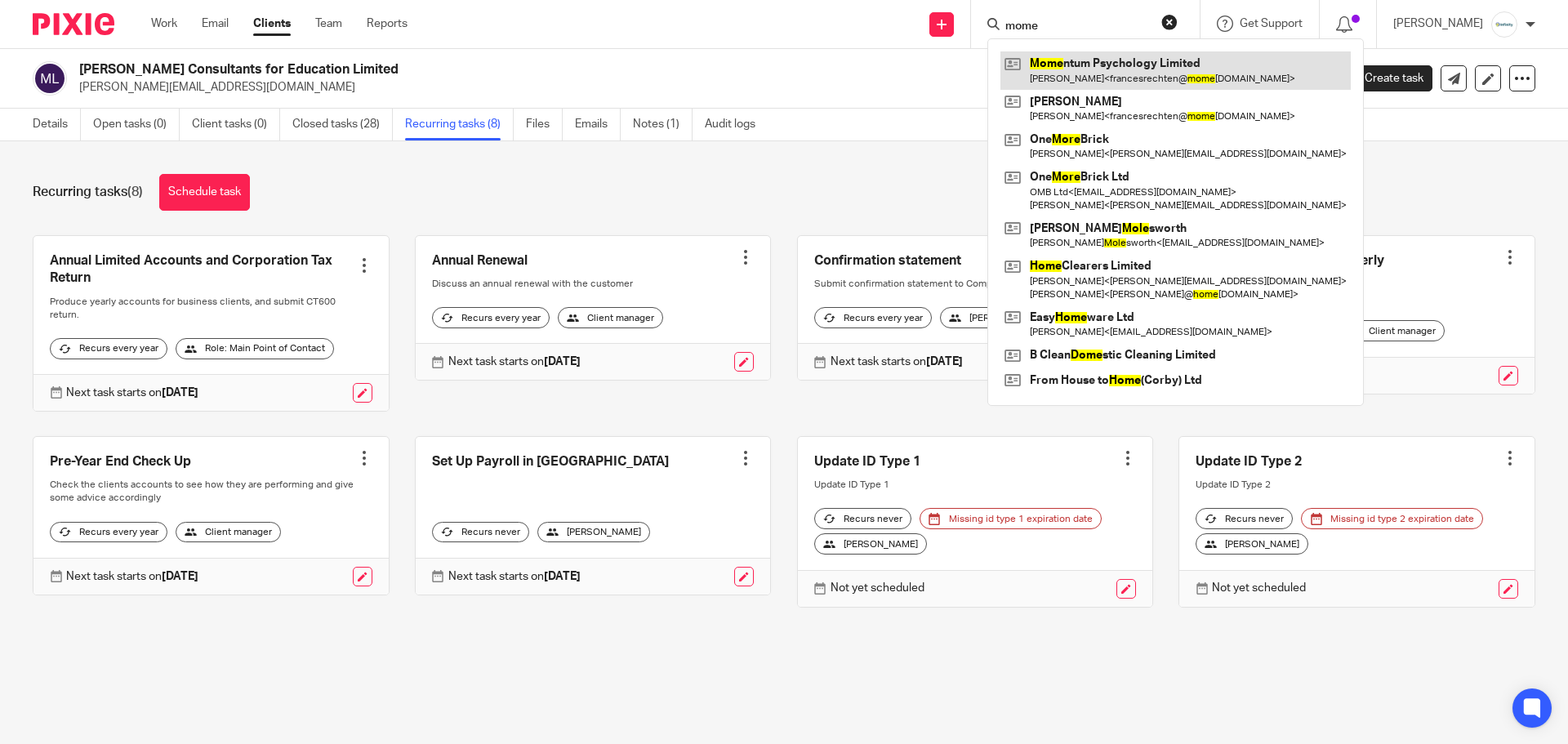
type input "mome"
click at [1115, 67] on link at bounding box center [1175, 71] width 350 height 38
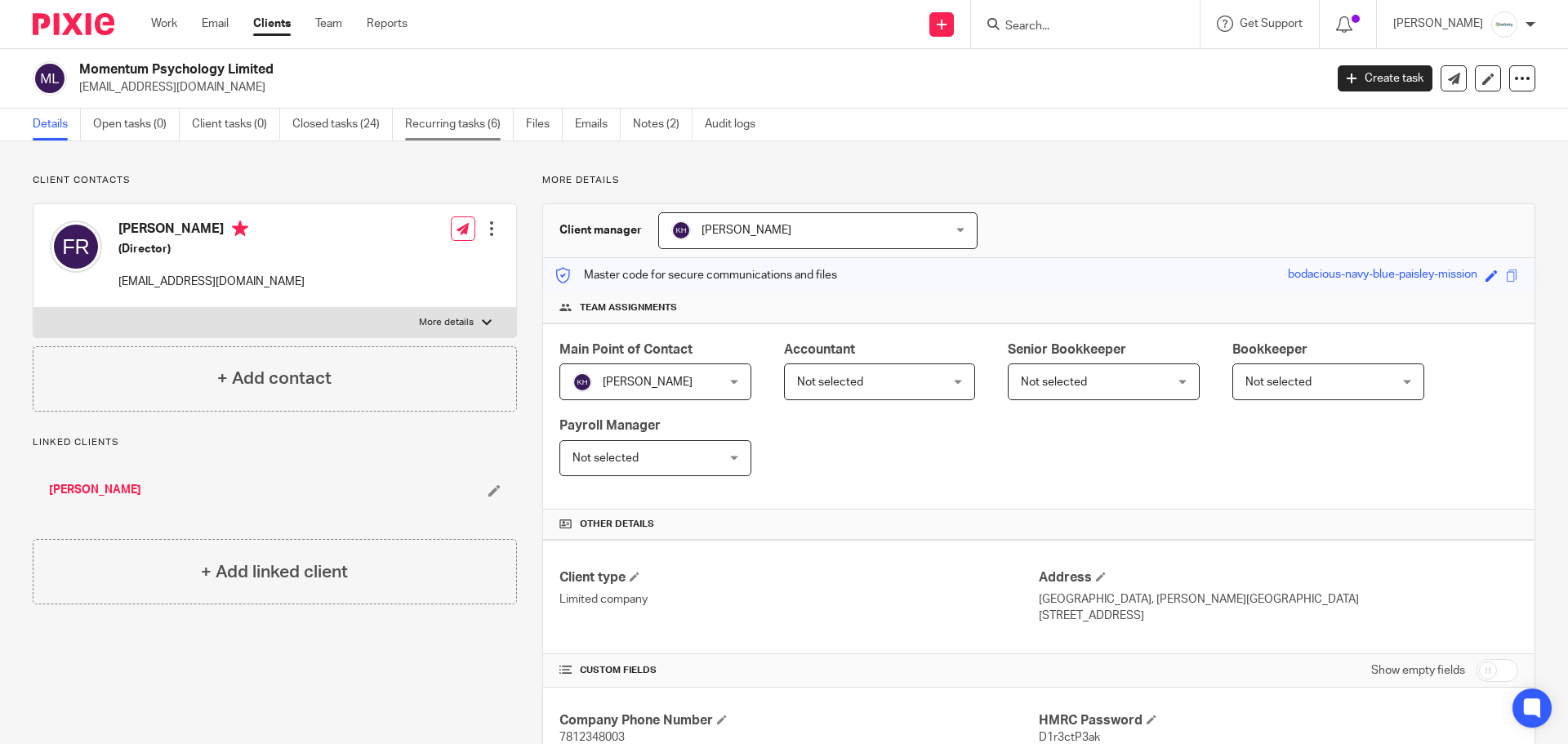
click at [461, 127] on link "Recurring tasks (6)" at bounding box center [459, 124] width 108 height 32
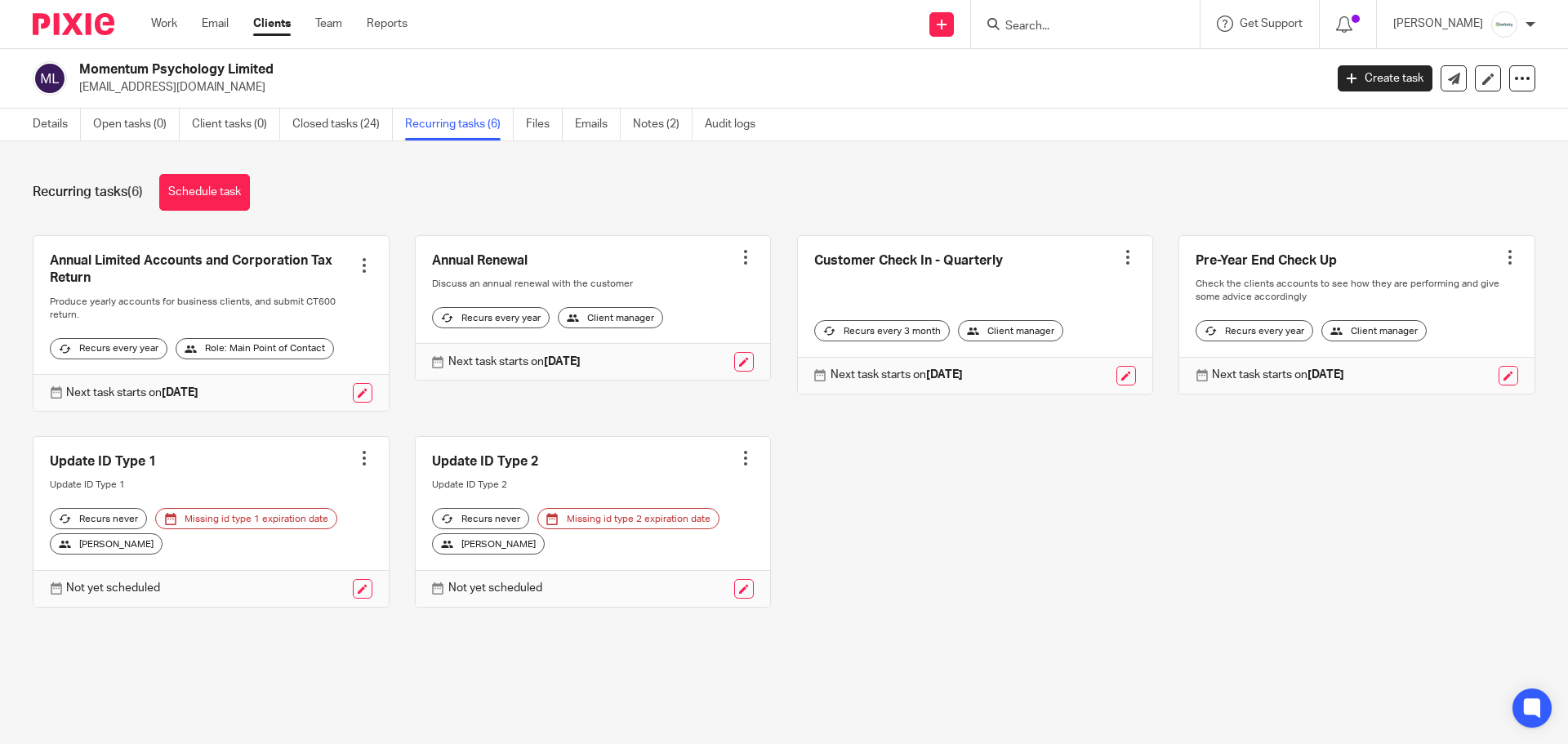
click at [1113, 23] on input "Search" at bounding box center [1077, 27] width 147 height 15
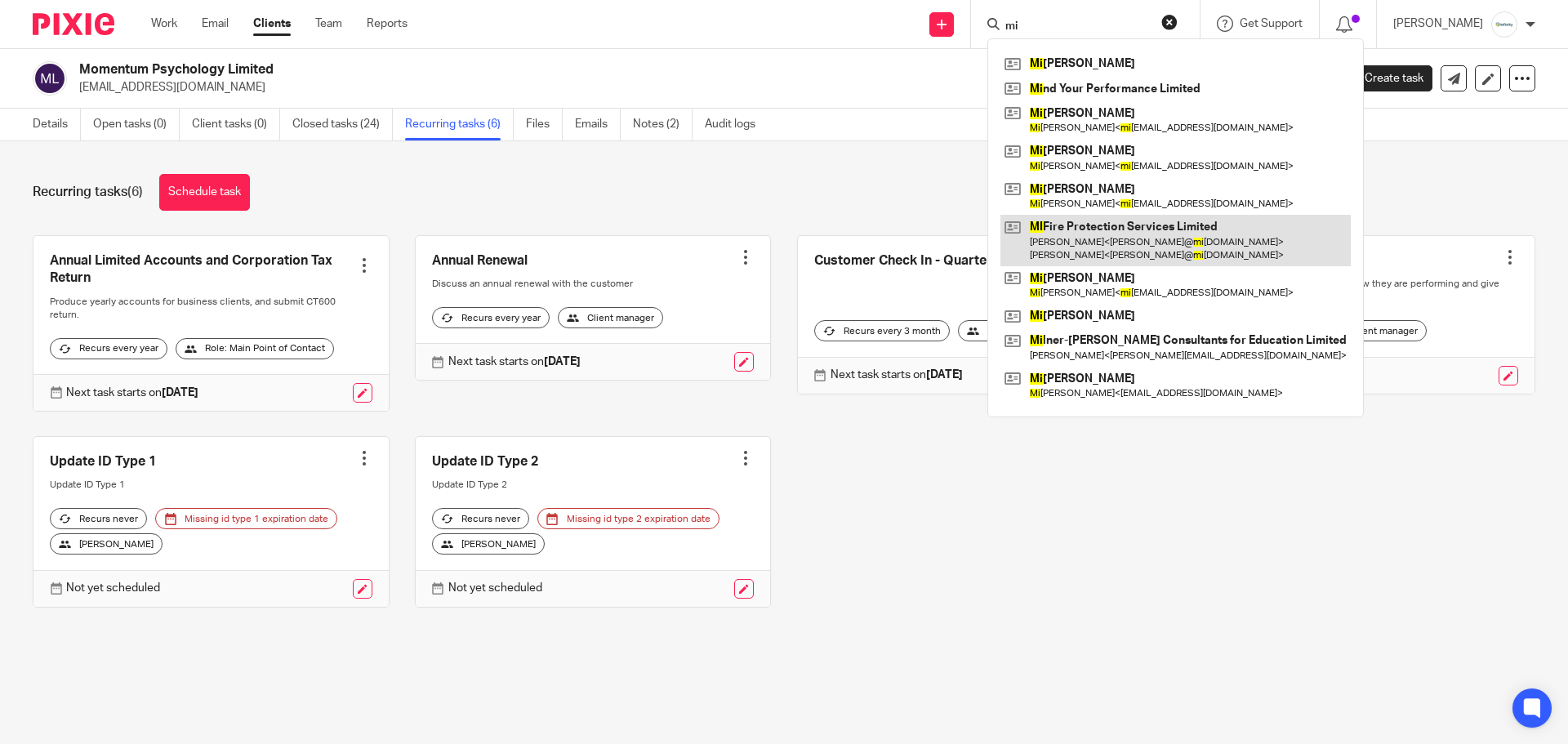
type input "mi"
click at [1117, 235] on link at bounding box center [1175, 240] width 350 height 51
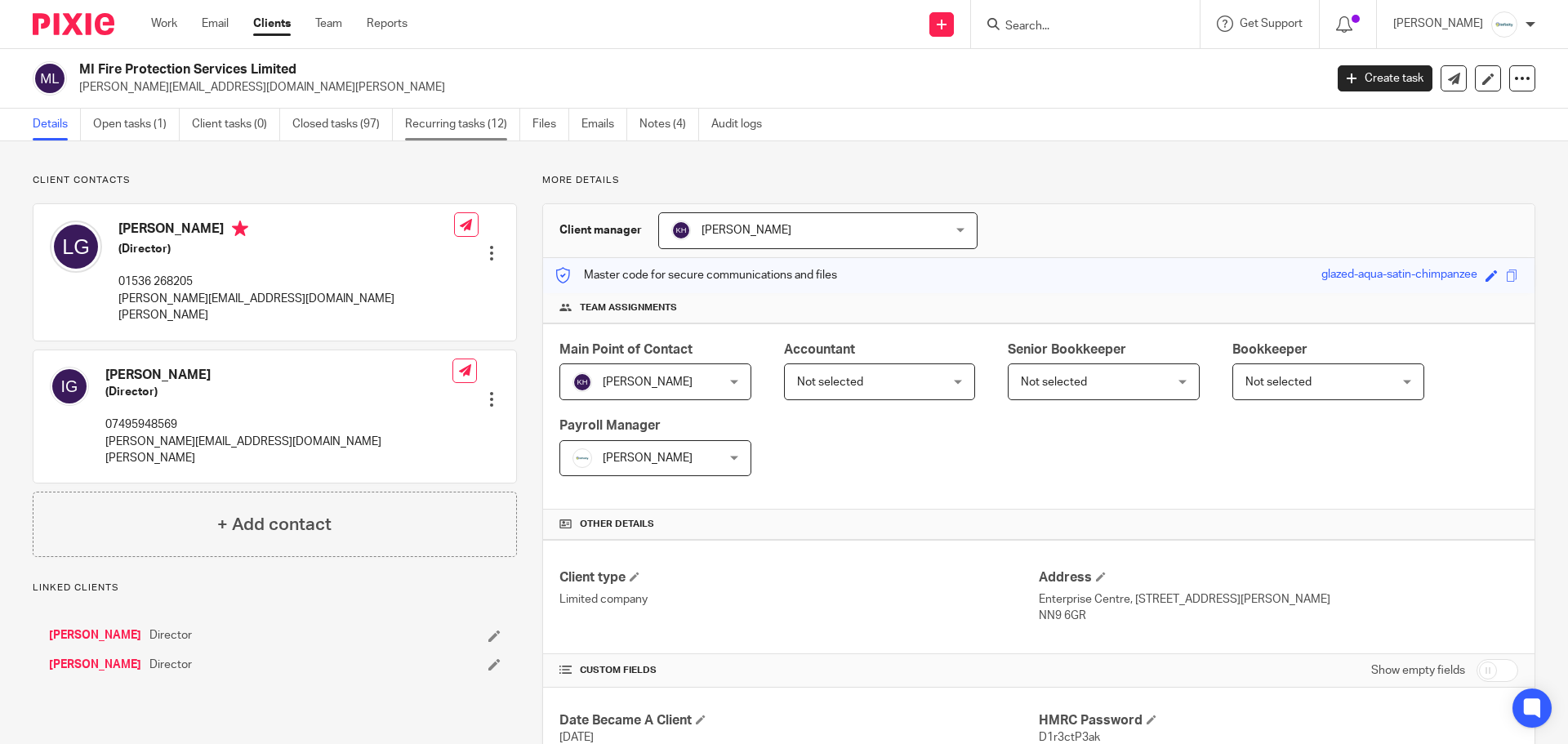
click at [432, 121] on link "Recurring tasks (12)" at bounding box center [463, 124] width 115 height 32
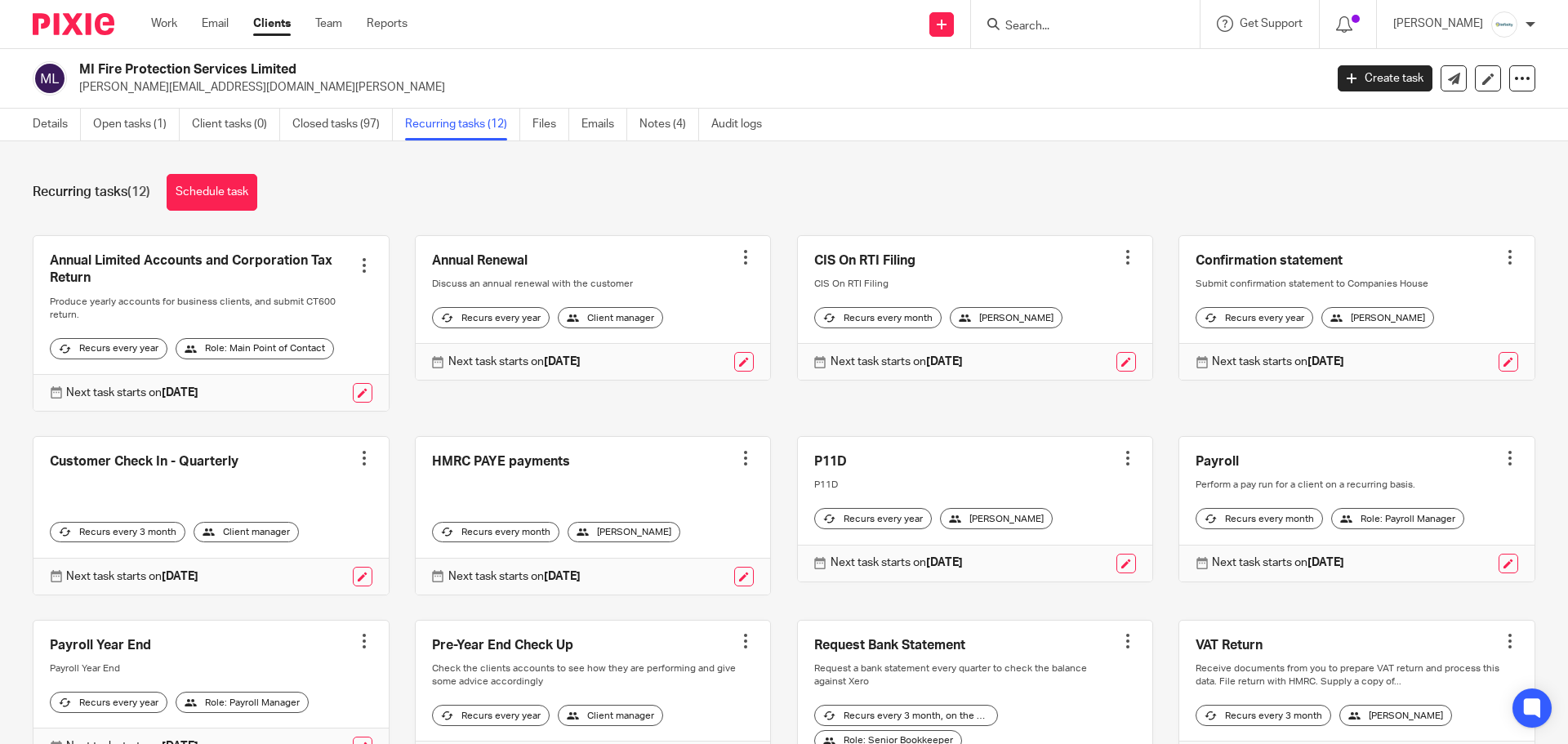
scroll to position [108, 0]
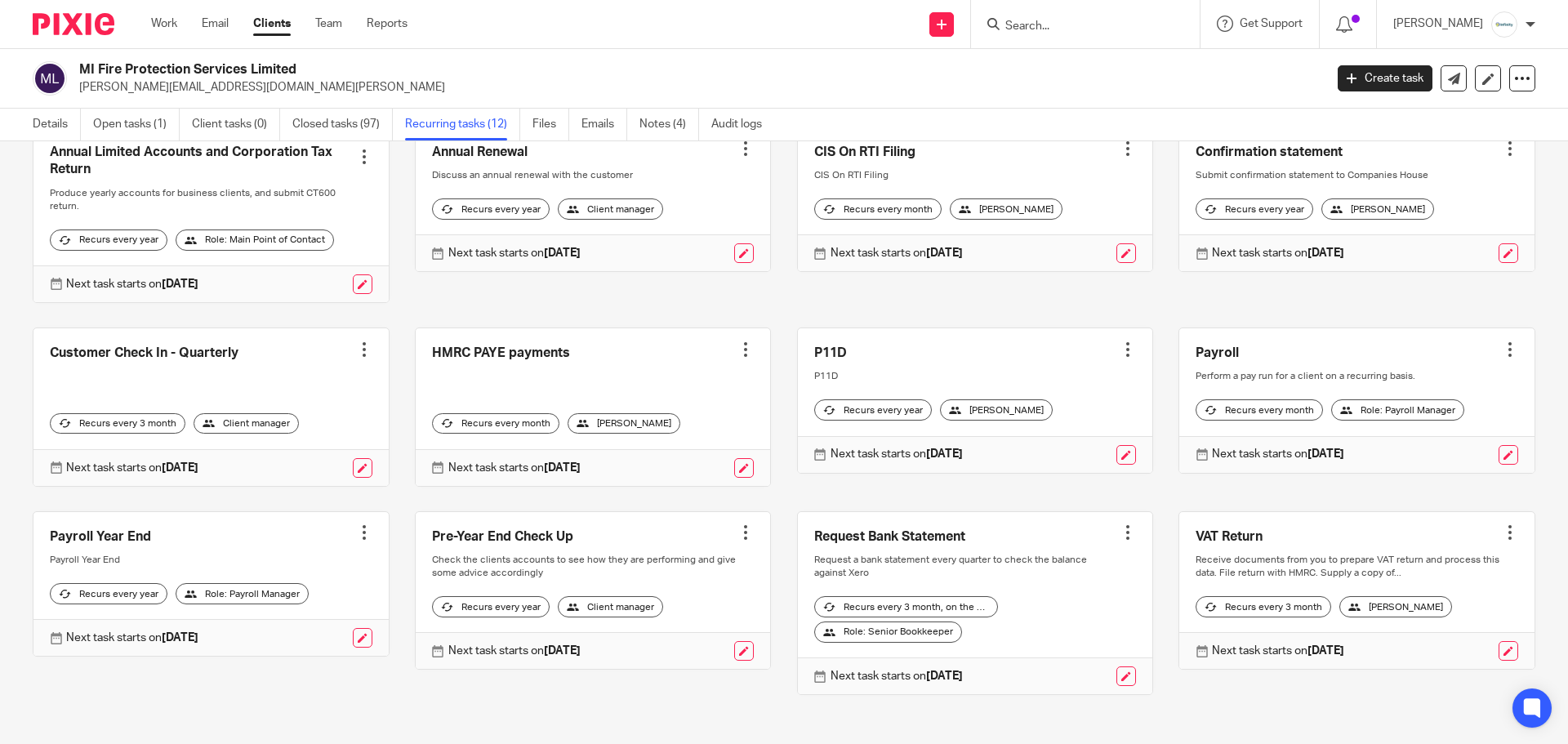
click at [1150, 28] on input "Search" at bounding box center [1077, 27] width 147 height 15
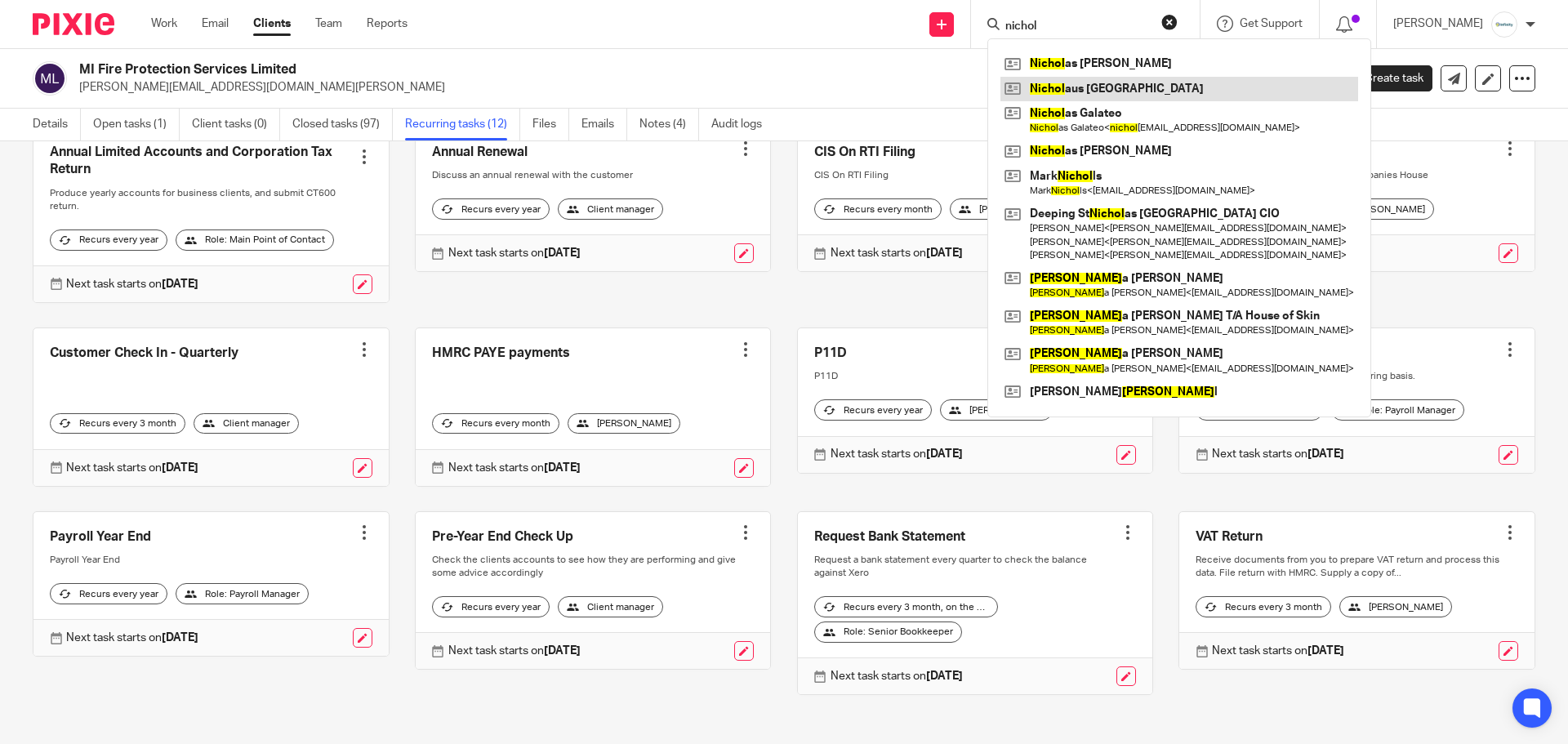
type input "nichol"
click at [1143, 89] on link at bounding box center [1179, 89] width 357 height 24
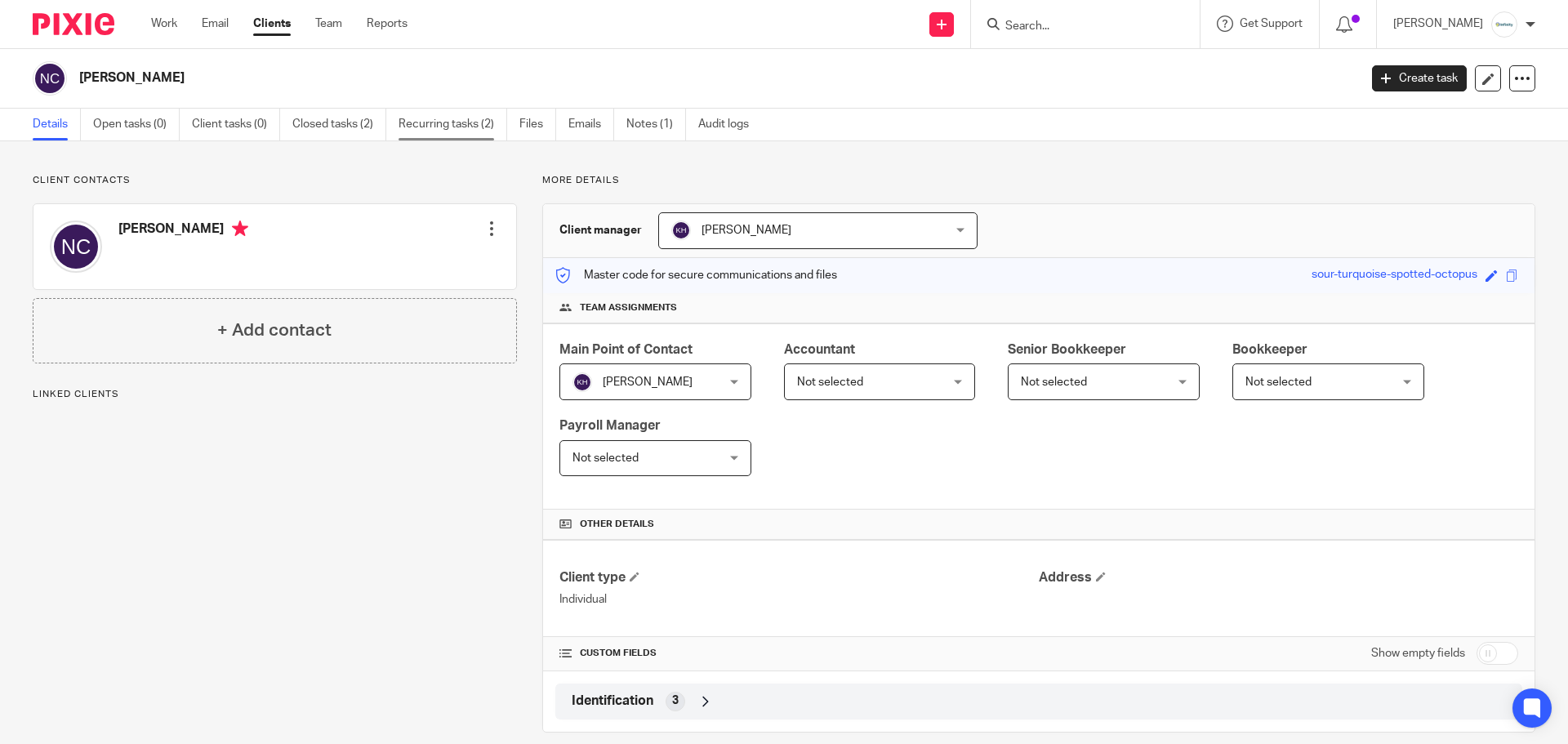
click at [459, 121] on link "Recurring tasks (2)" at bounding box center [452, 124] width 108 height 32
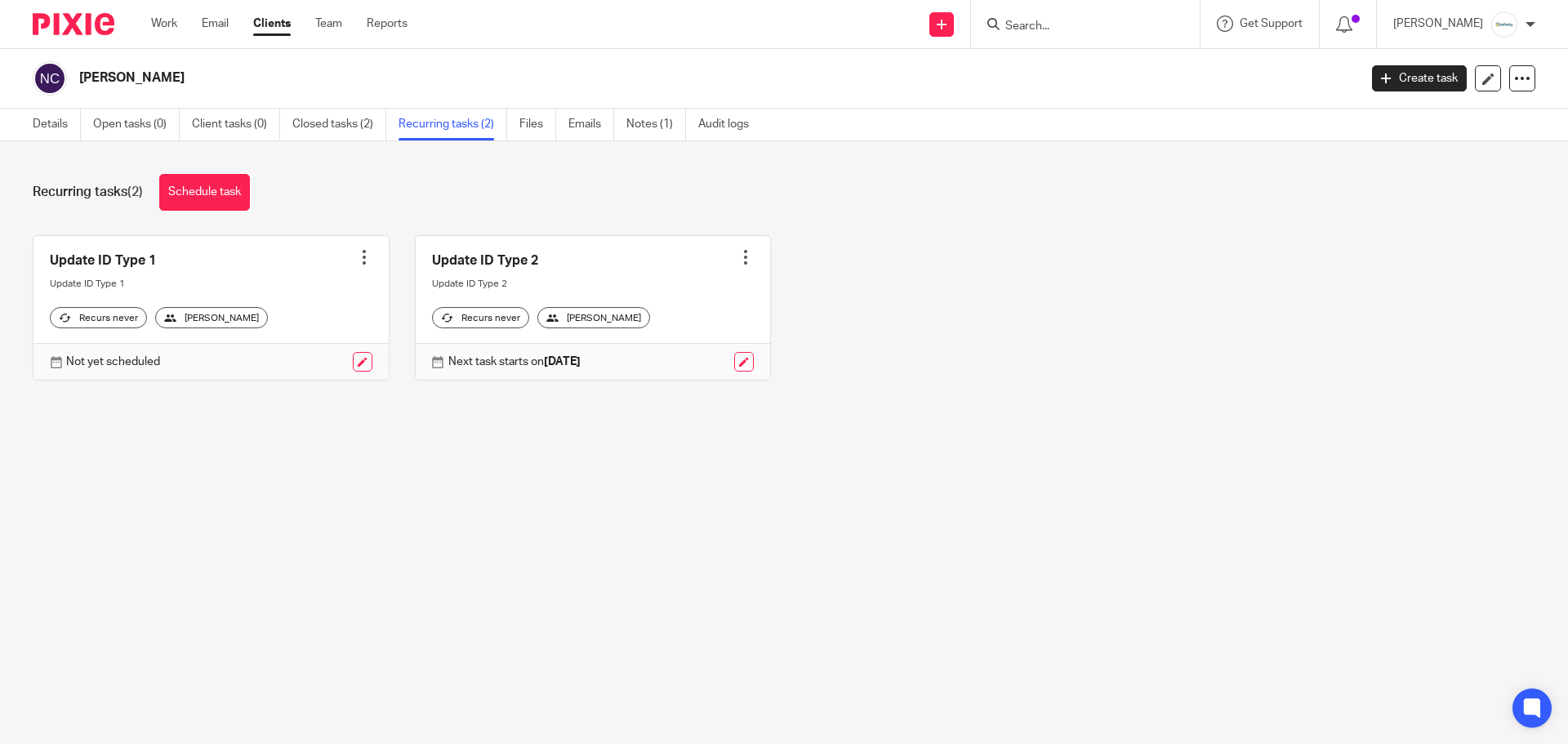
click at [1088, 32] on input "Search" at bounding box center [1077, 27] width 147 height 15
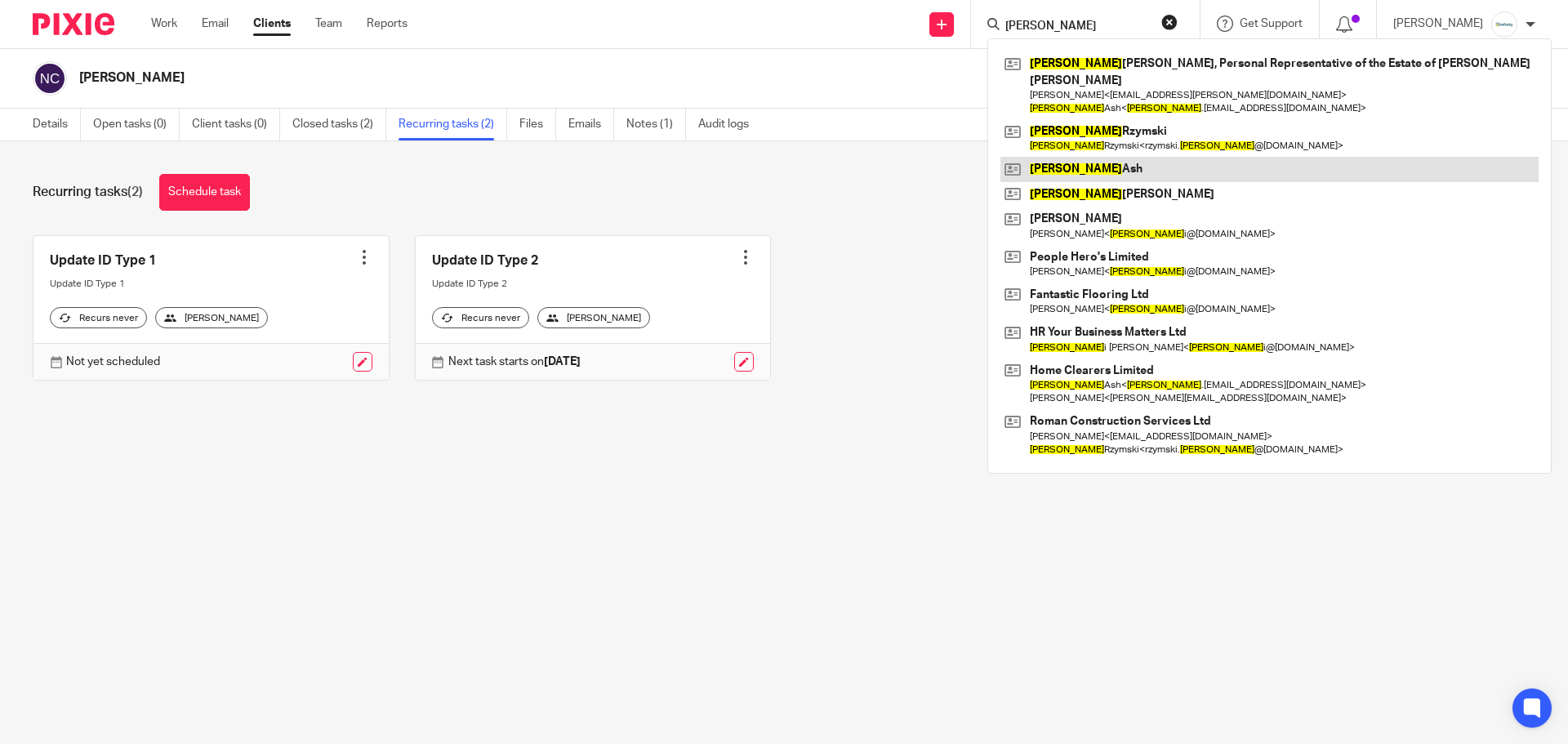
type input "[PERSON_NAME]"
click at [1108, 157] on link at bounding box center [1269, 169] width 538 height 24
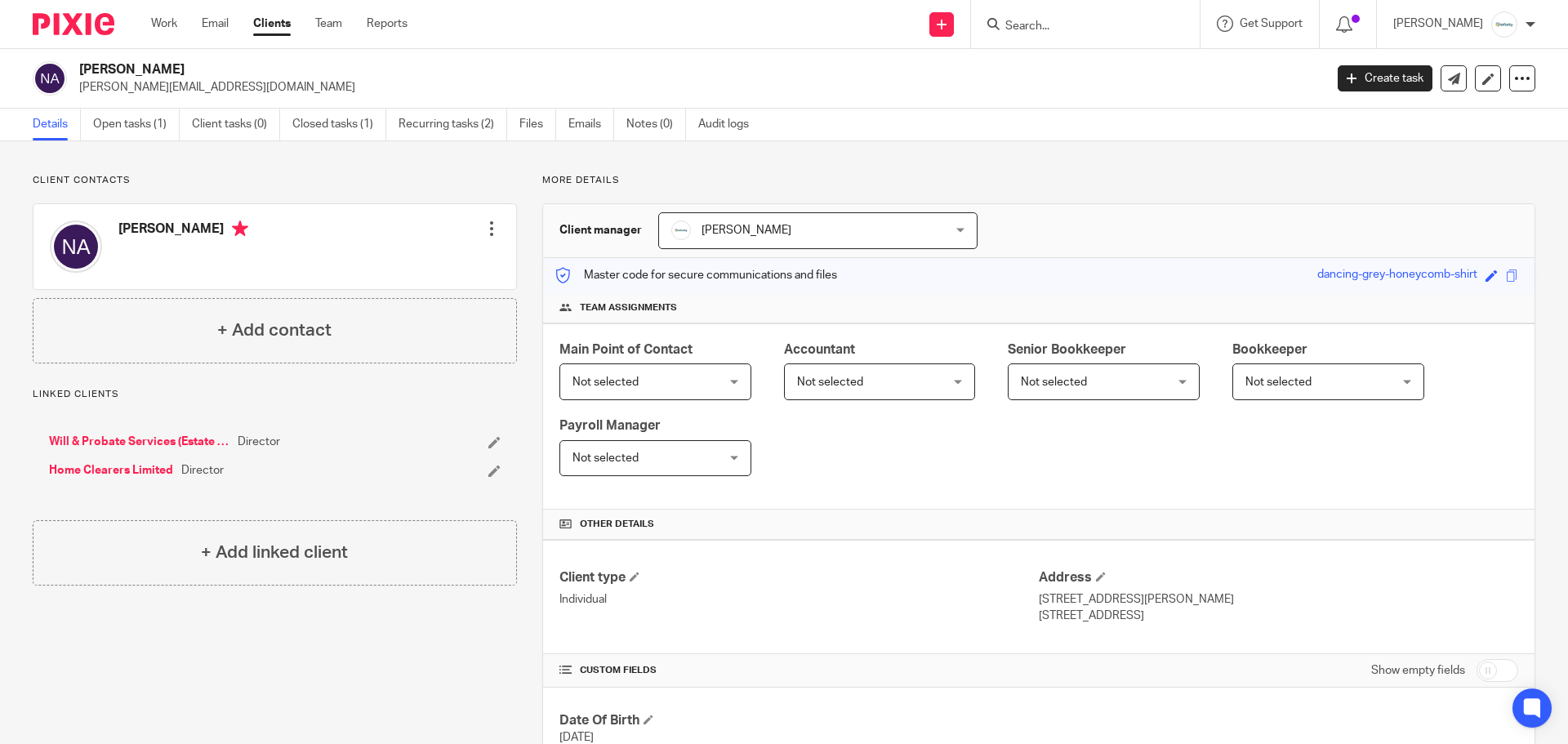
click at [1130, 29] on input "Search" at bounding box center [1077, 27] width 147 height 15
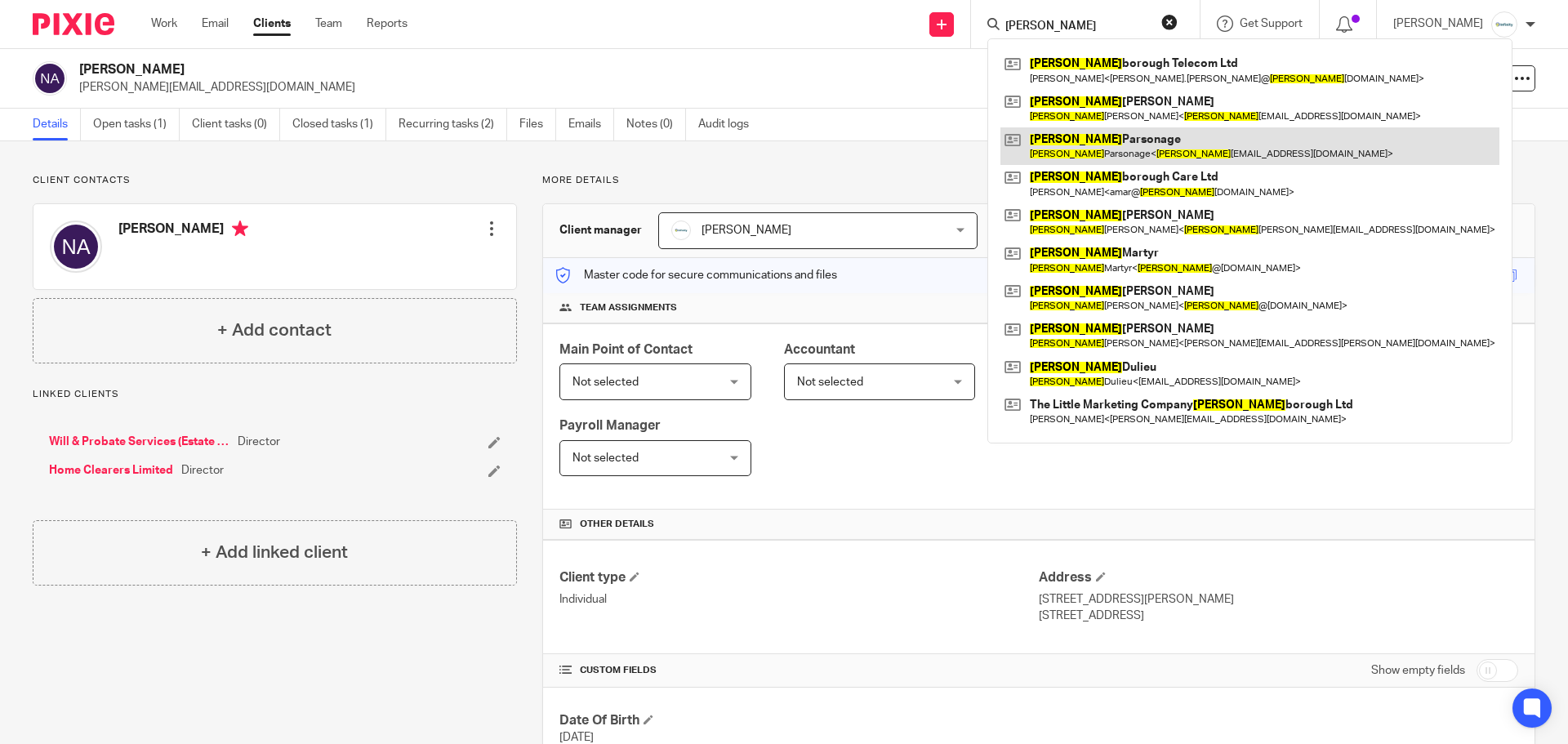
type input "peter"
click at [1148, 134] on link at bounding box center [1249, 146] width 499 height 38
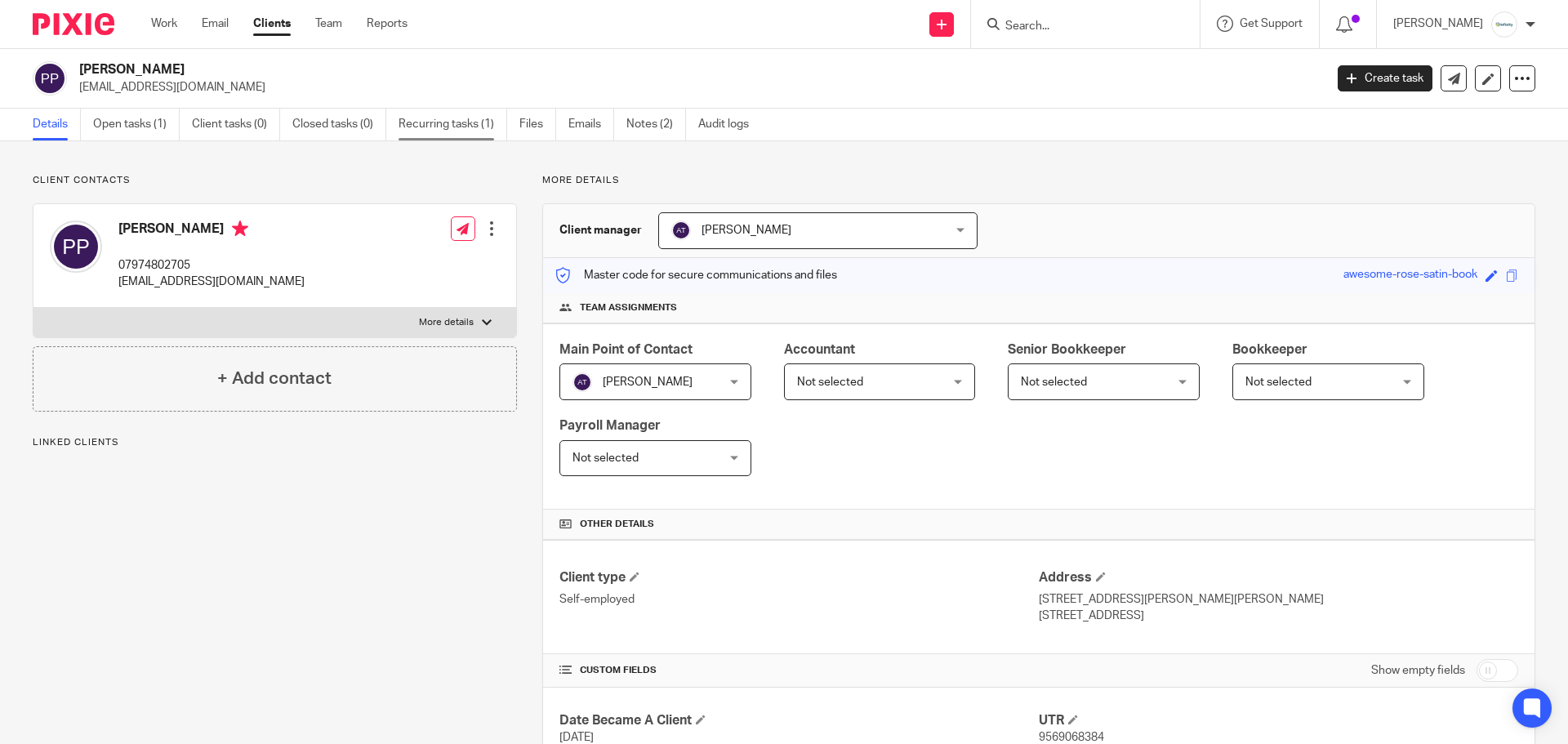
click at [462, 117] on link "Recurring tasks (1)" at bounding box center [452, 124] width 108 height 32
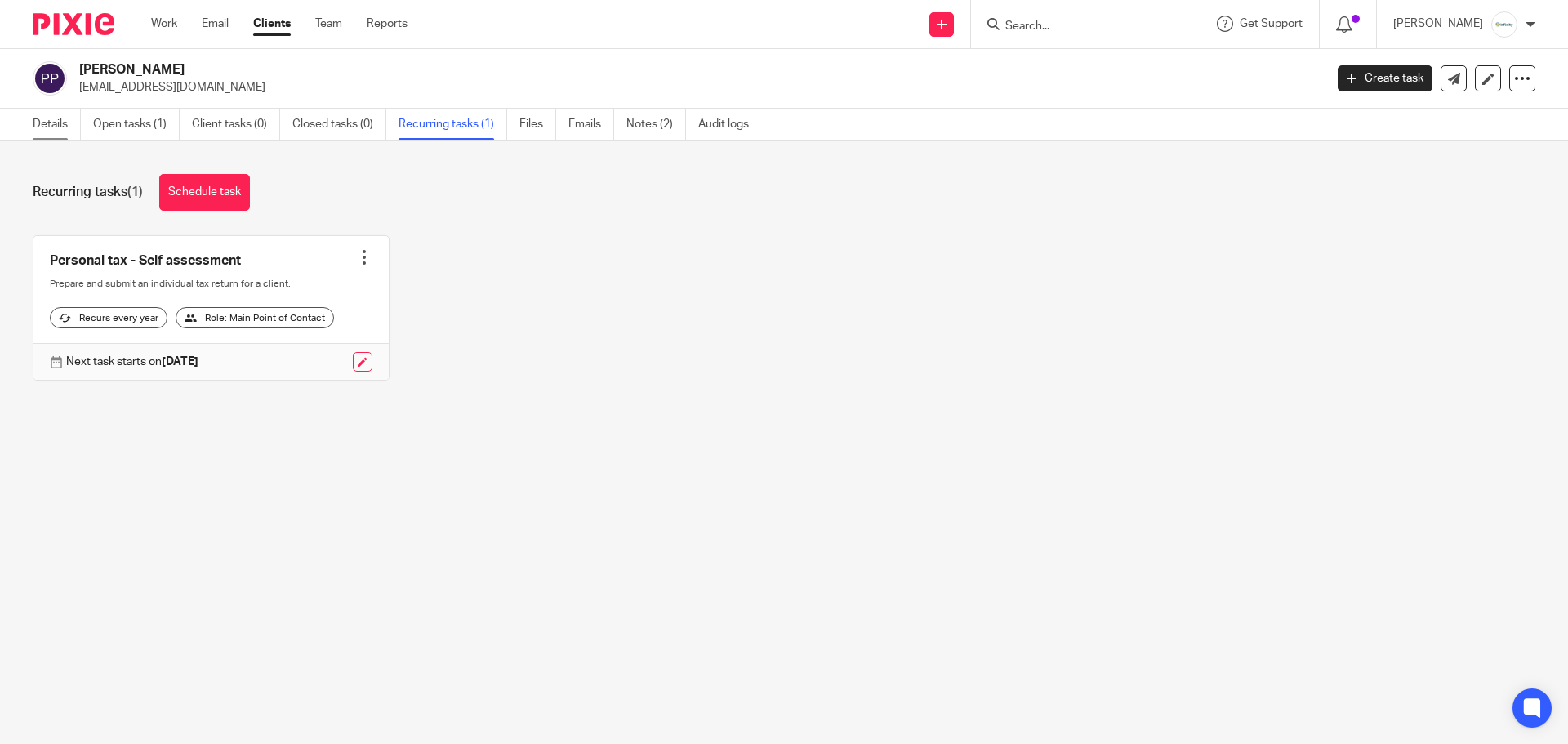
click at [59, 125] on link "Details" at bounding box center [56, 124] width 48 height 32
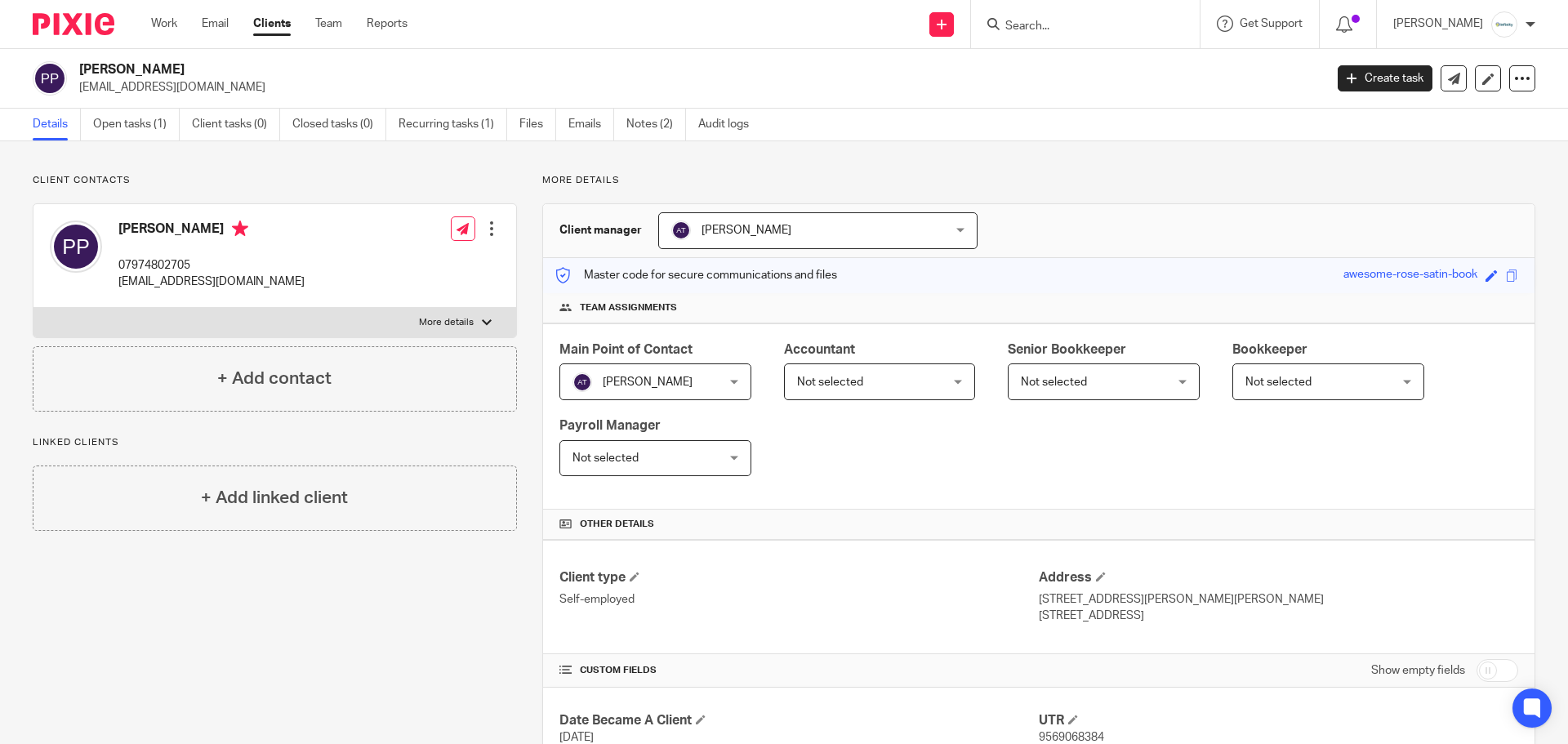
click at [1092, 28] on input "Search" at bounding box center [1077, 27] width 147 height 15
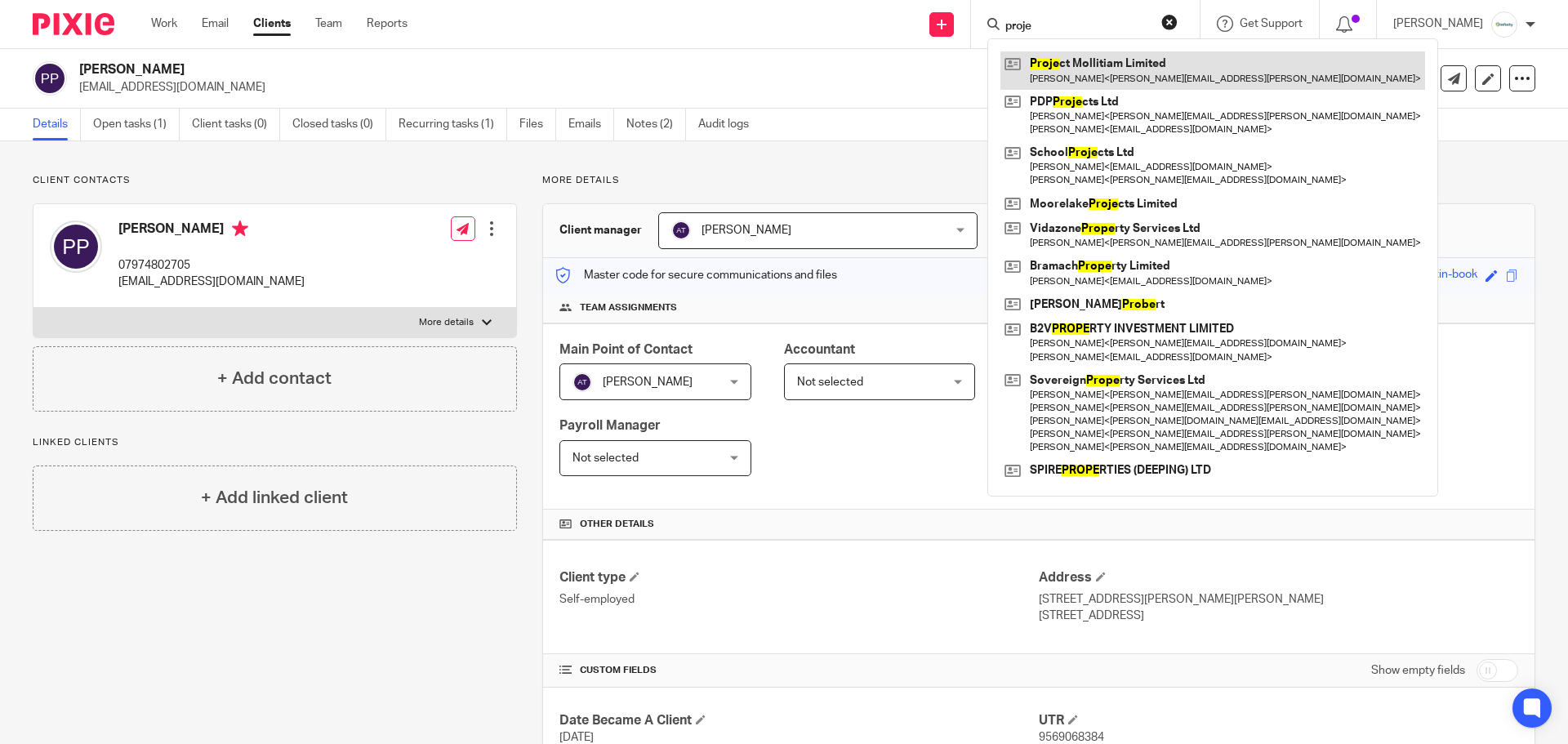
type input "proje"
click at [1106, 55] on link at bounding box center [1212, 71] width 424 height 38
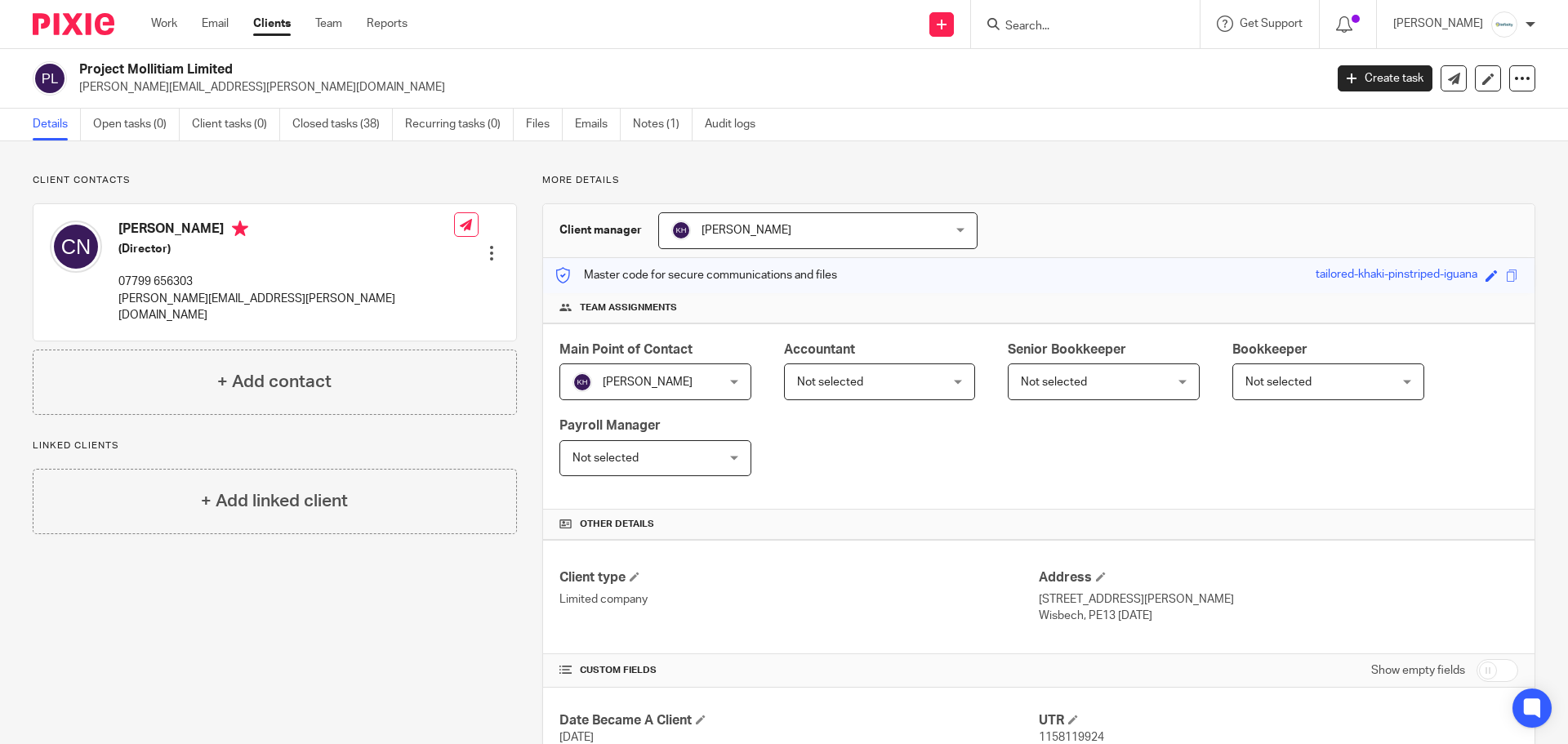
click at [1114, 24] on input "Search" at bounding box center [1077, 27] width 147 height 15
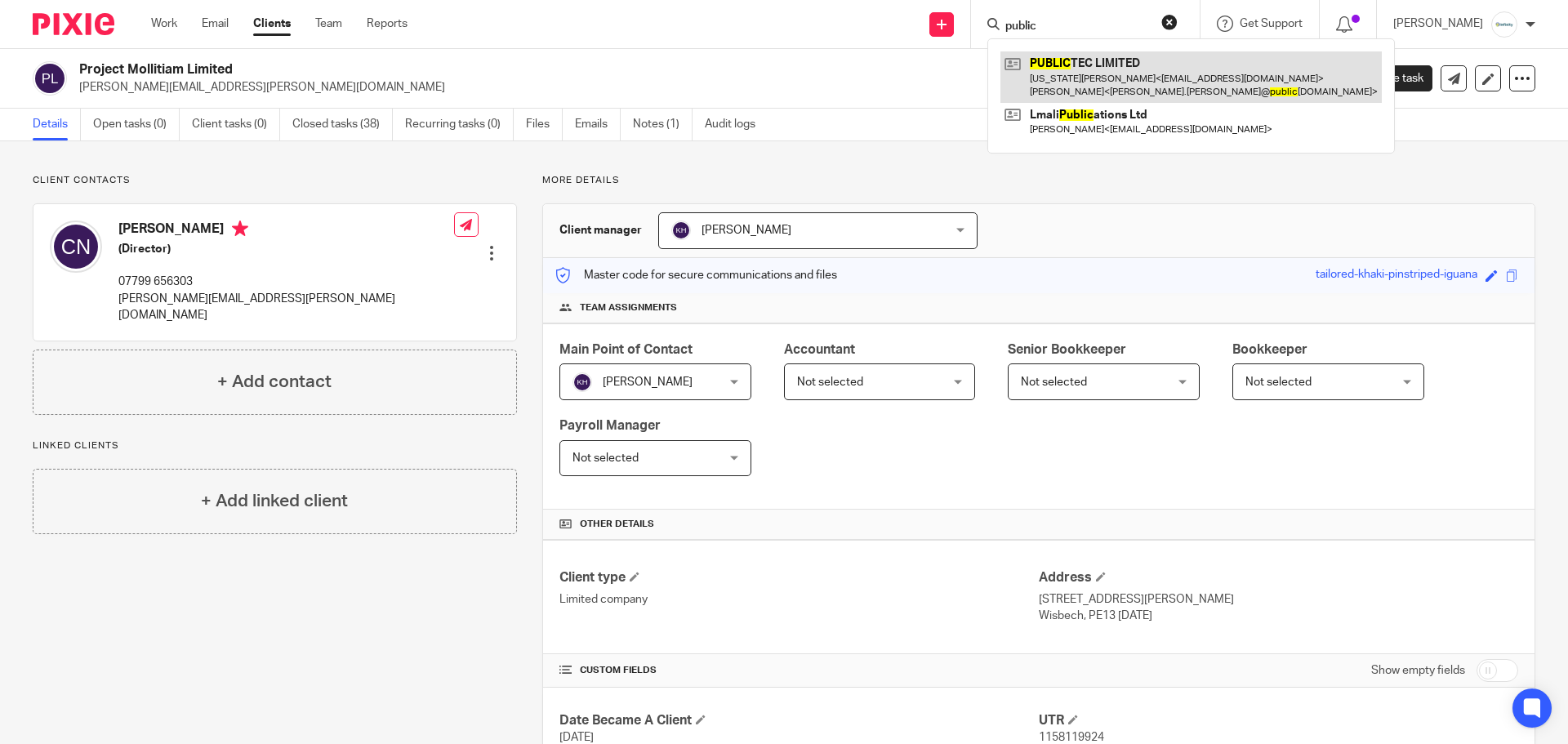
type input "public"
click at [1107, 76] on link at bounding box center [1190, 77] width 381 height 51
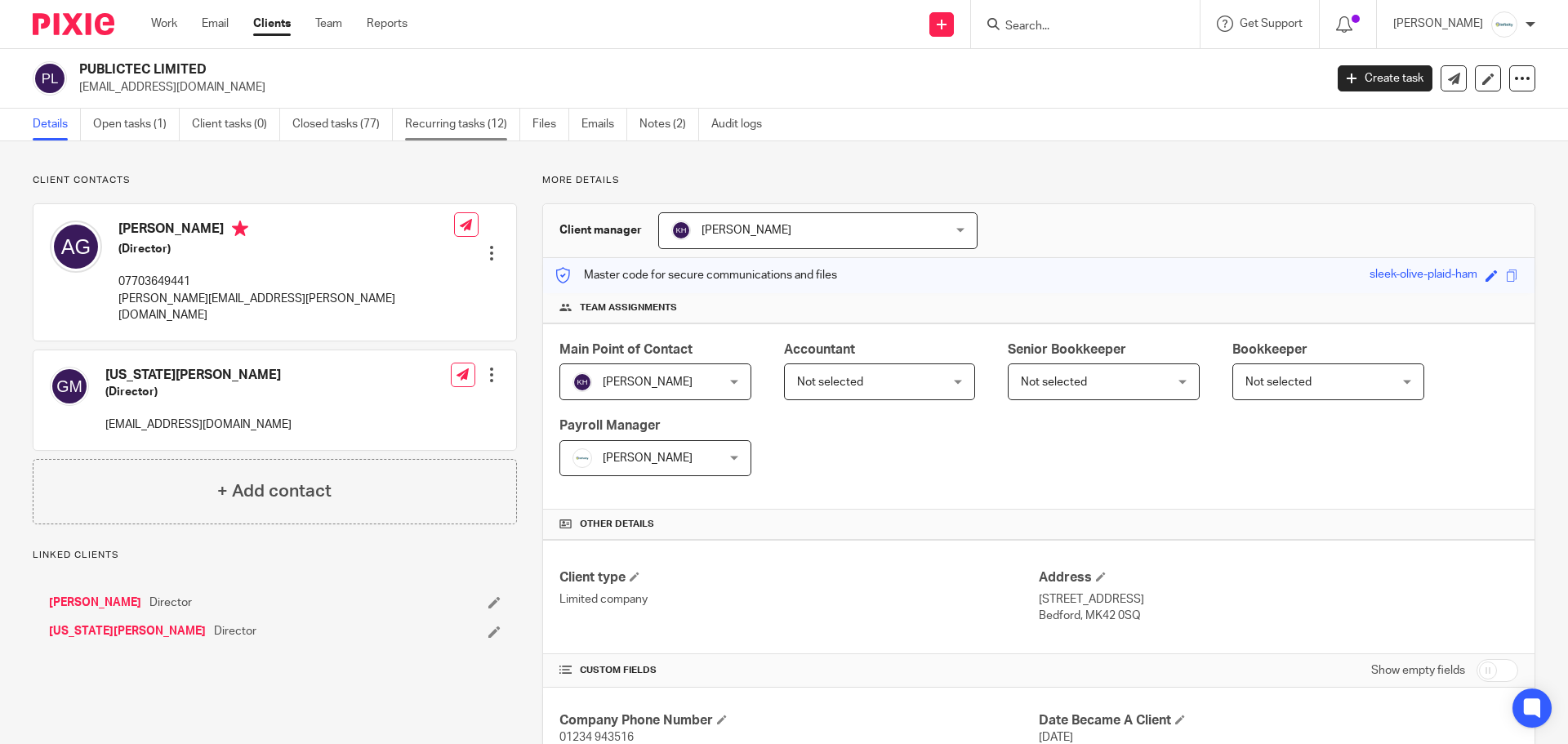
click at [443, 111] on link "Recurring tasks (12)" at bounding box center [463, 124] width 115 height 32
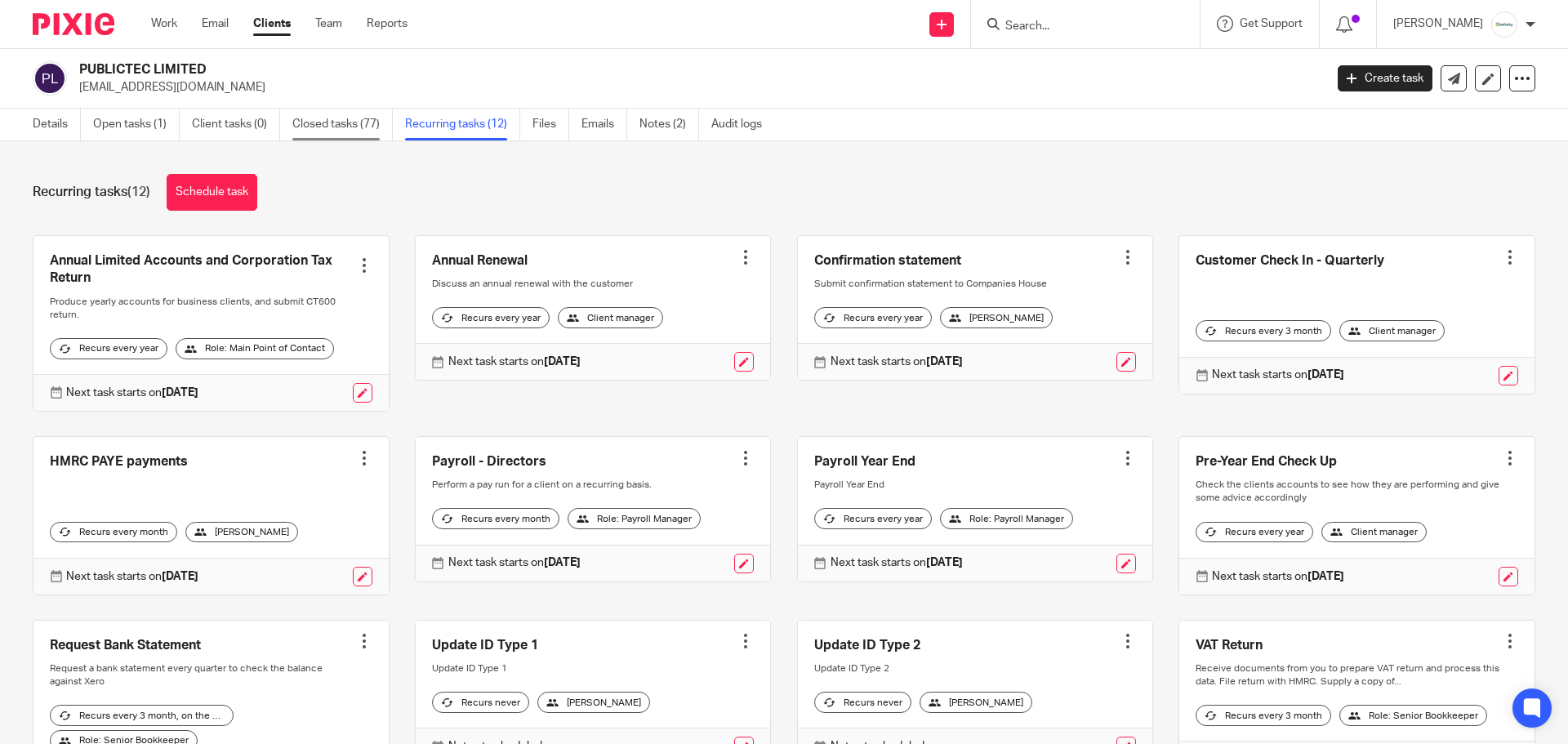
click at [309, 128] on link "Closed tasks (77)" at bounding box center [342, 124] width 101 height 32
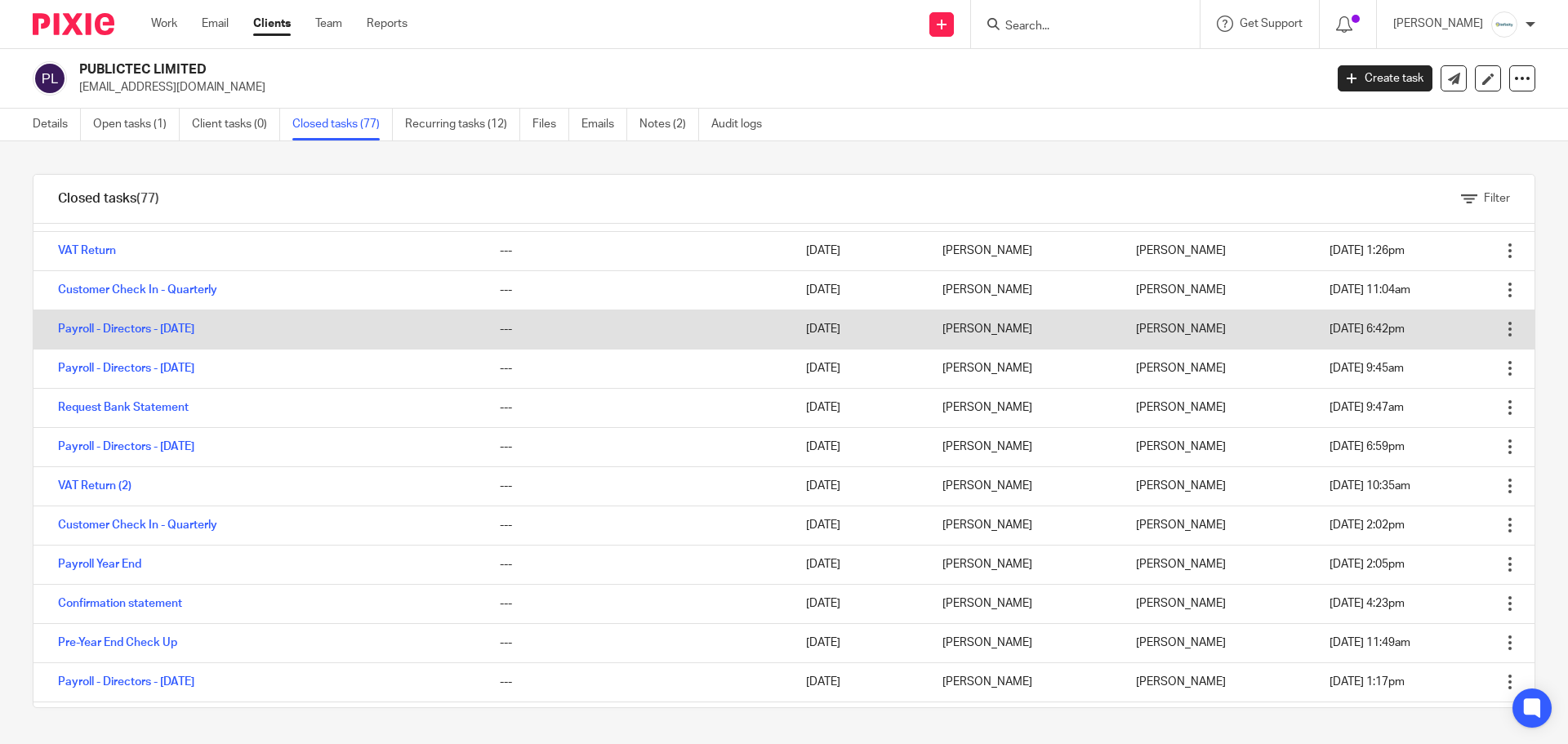
scroll to position [218, 0]
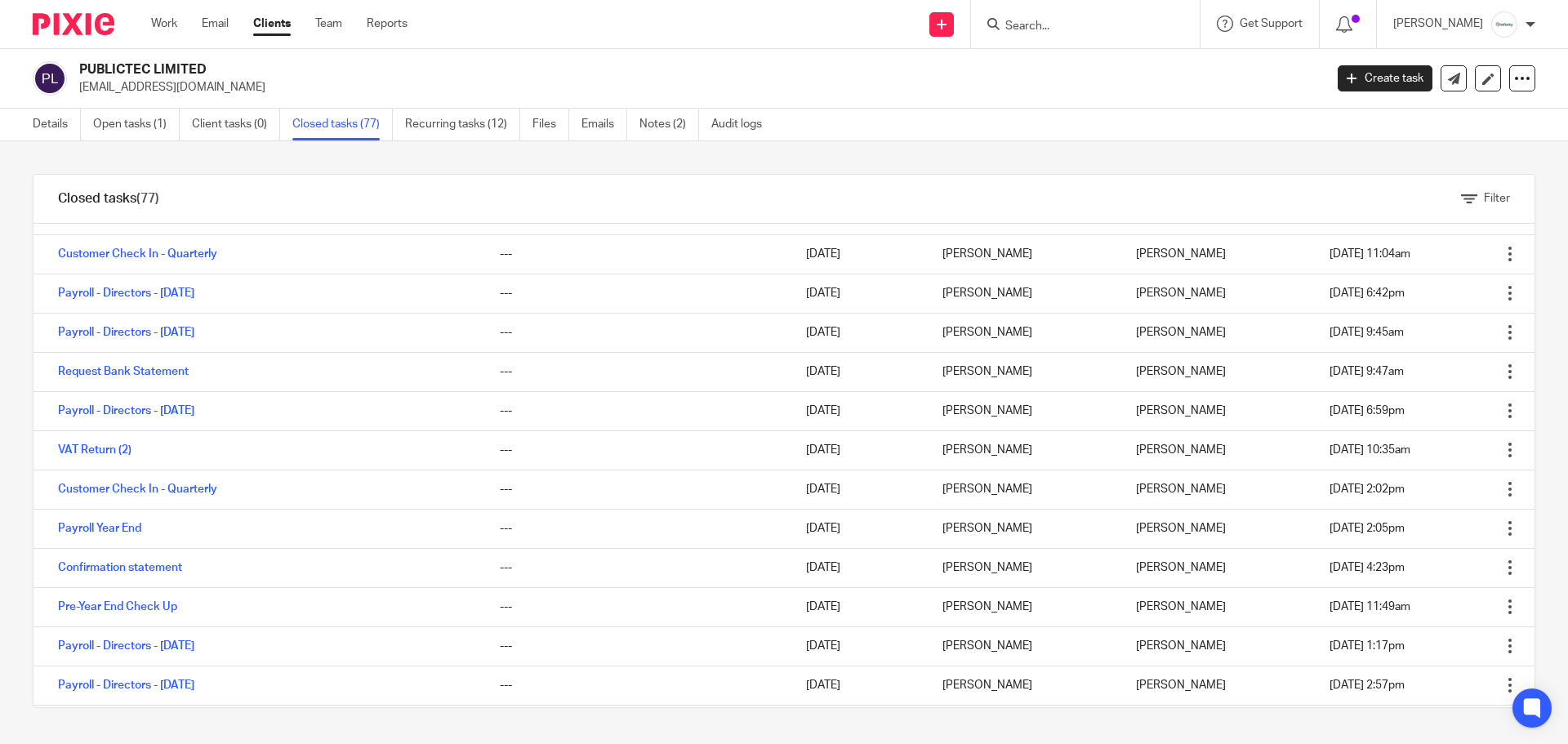
click at [1037, 24] on div at bounding box center [1082, 24] width 190 height 21
click at [1070, 27] on input "Search" at bounding box center [1077, 27] width 147 height 15
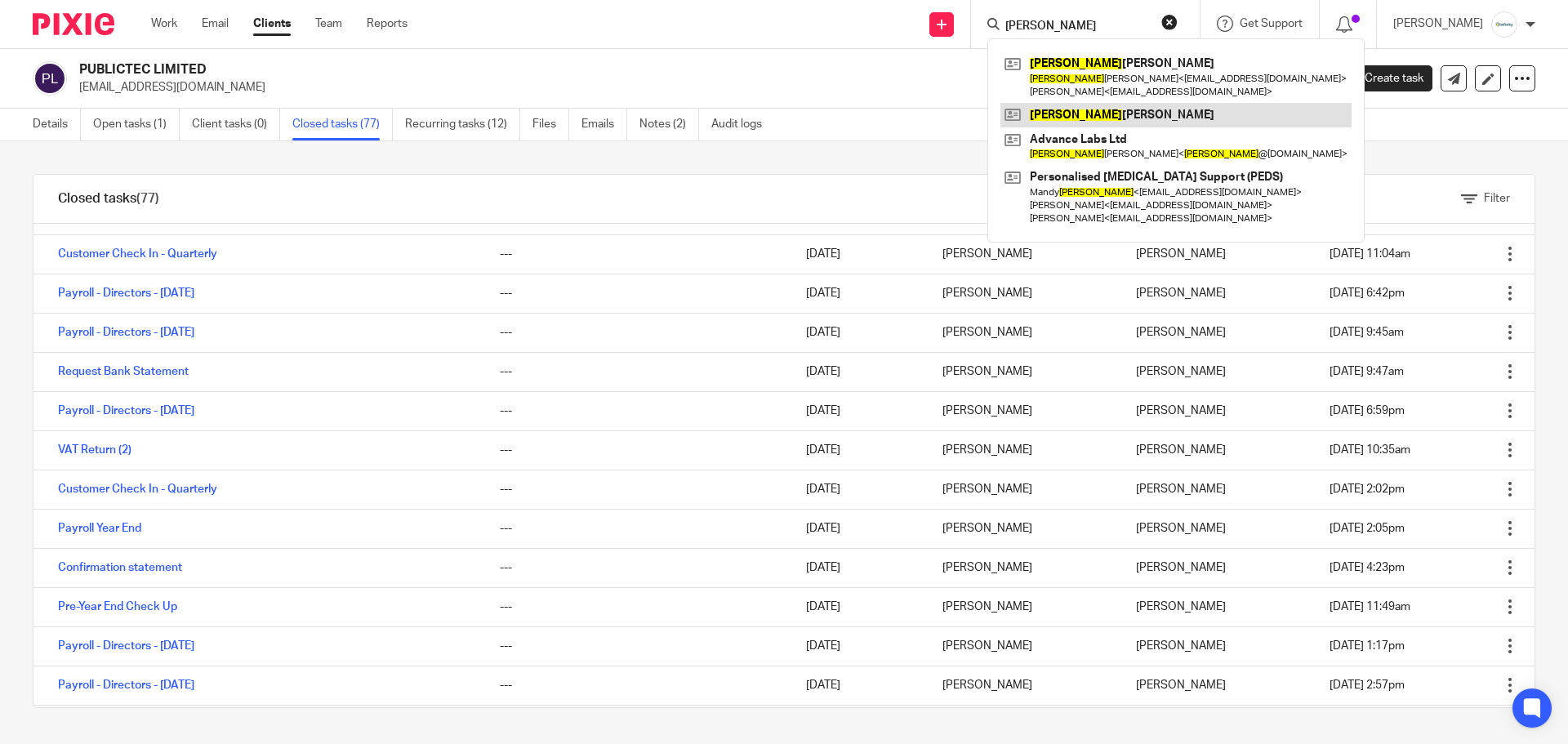
type input "[PERSON_NAME]"
click at [1072, 118] on link at bounding box center [1175, 115] width 351 height 24
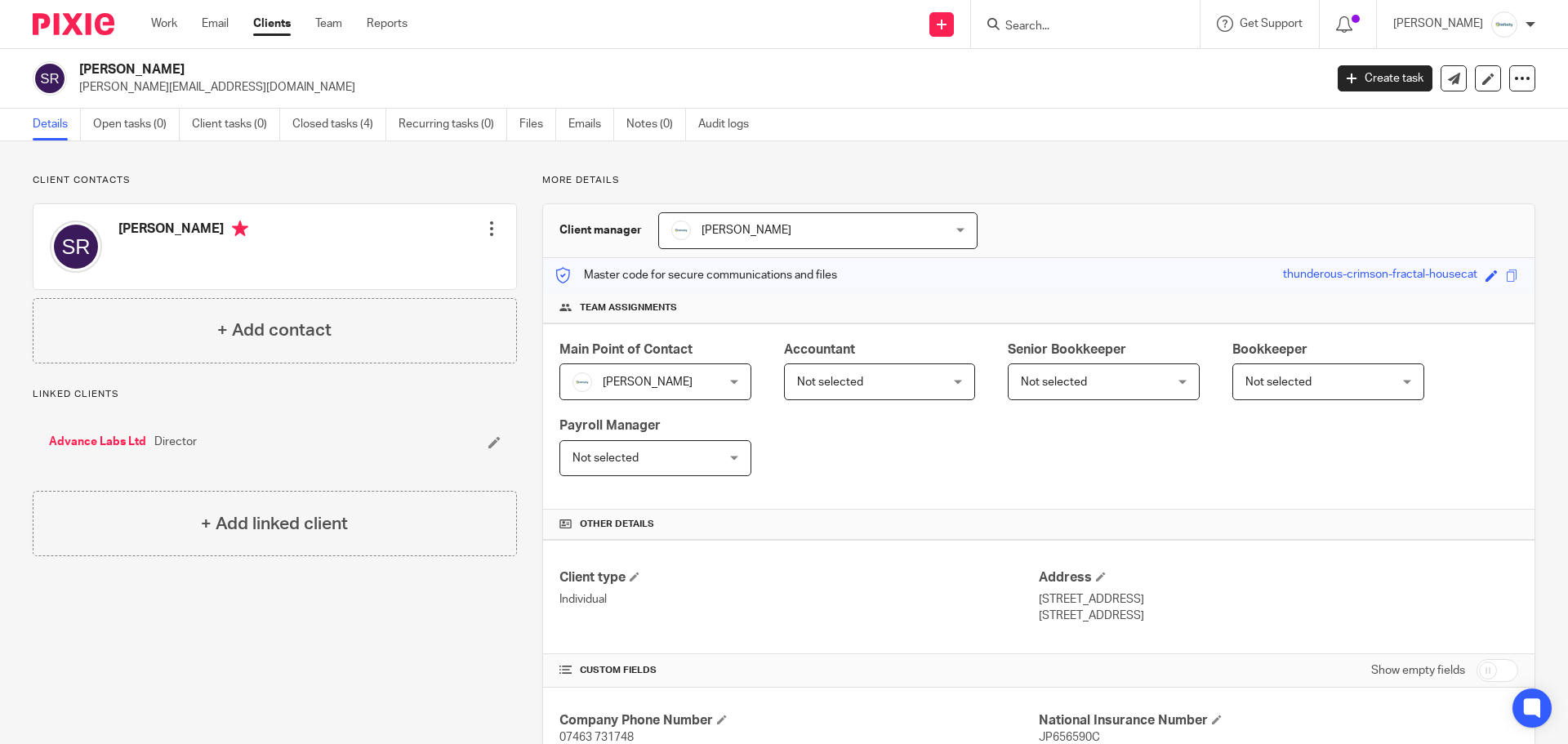
click at [108, 435] on link "Advance Labs Ltd" at bounding box center [97, 441] width 97 height 16
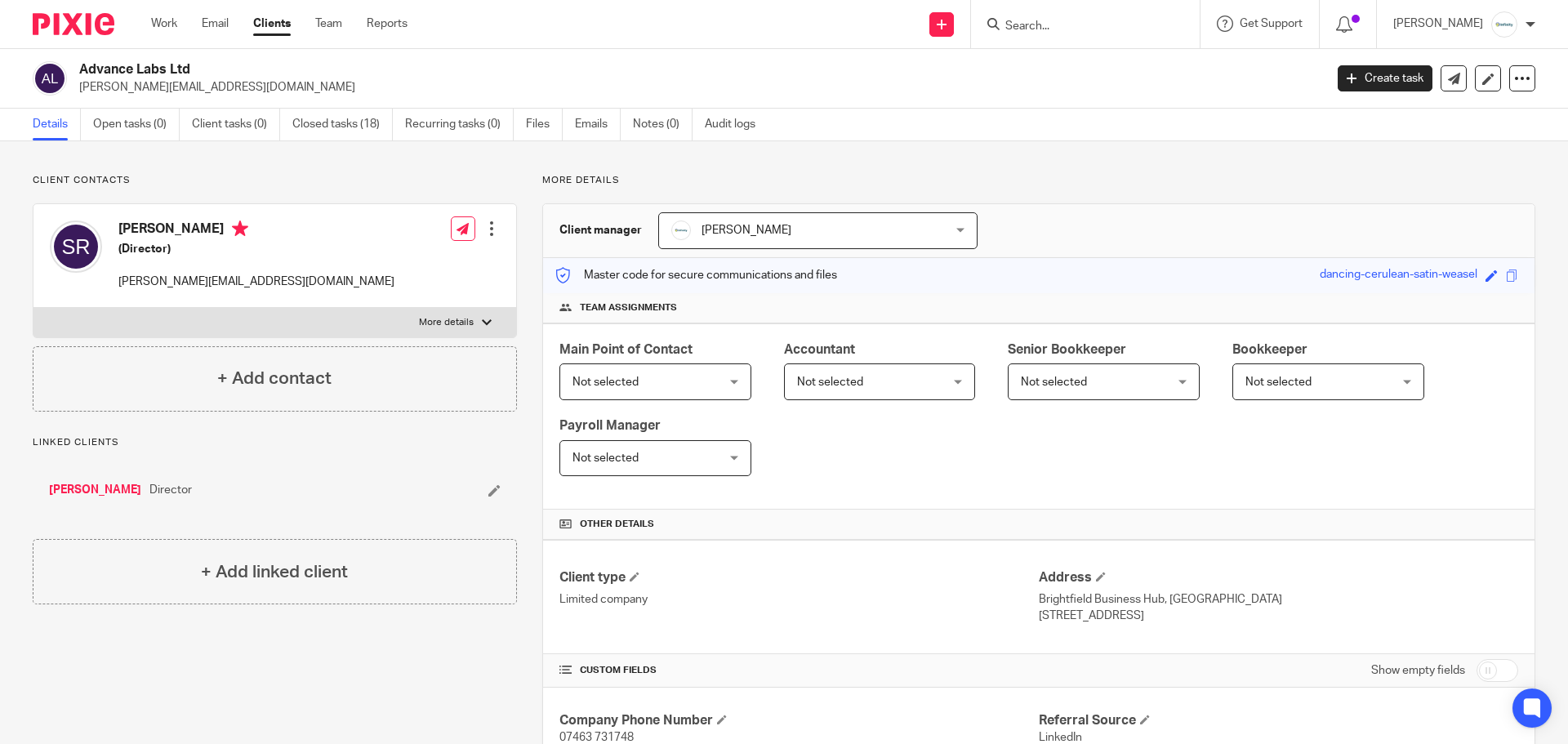
click at [1067, 29] on input "Search" at bounding box center [1077, 27] width 147 height 15
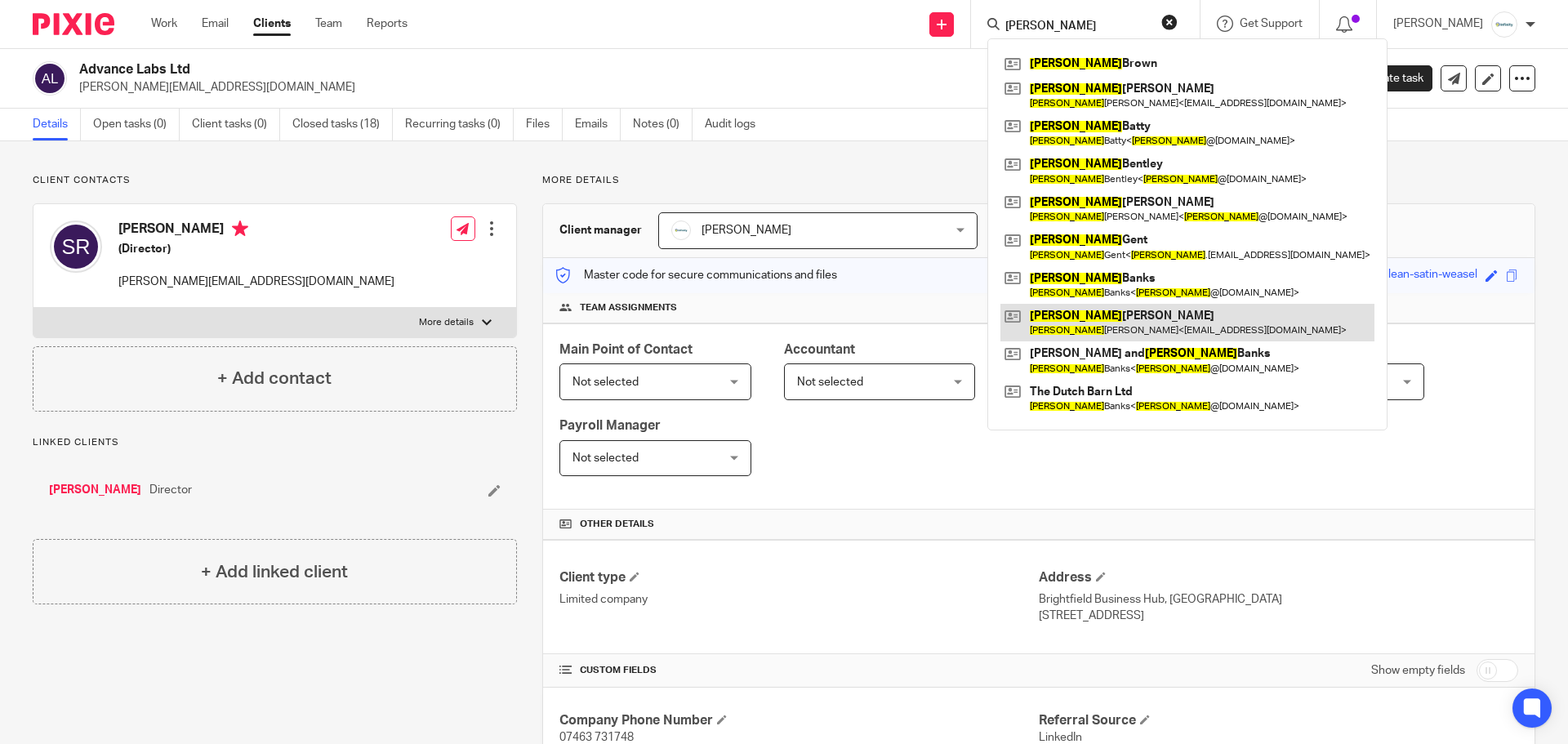
type input "[PERSON_NAME]"
click at [1116, 327] on link at bounding box center [1187, 323] width 374 height 38
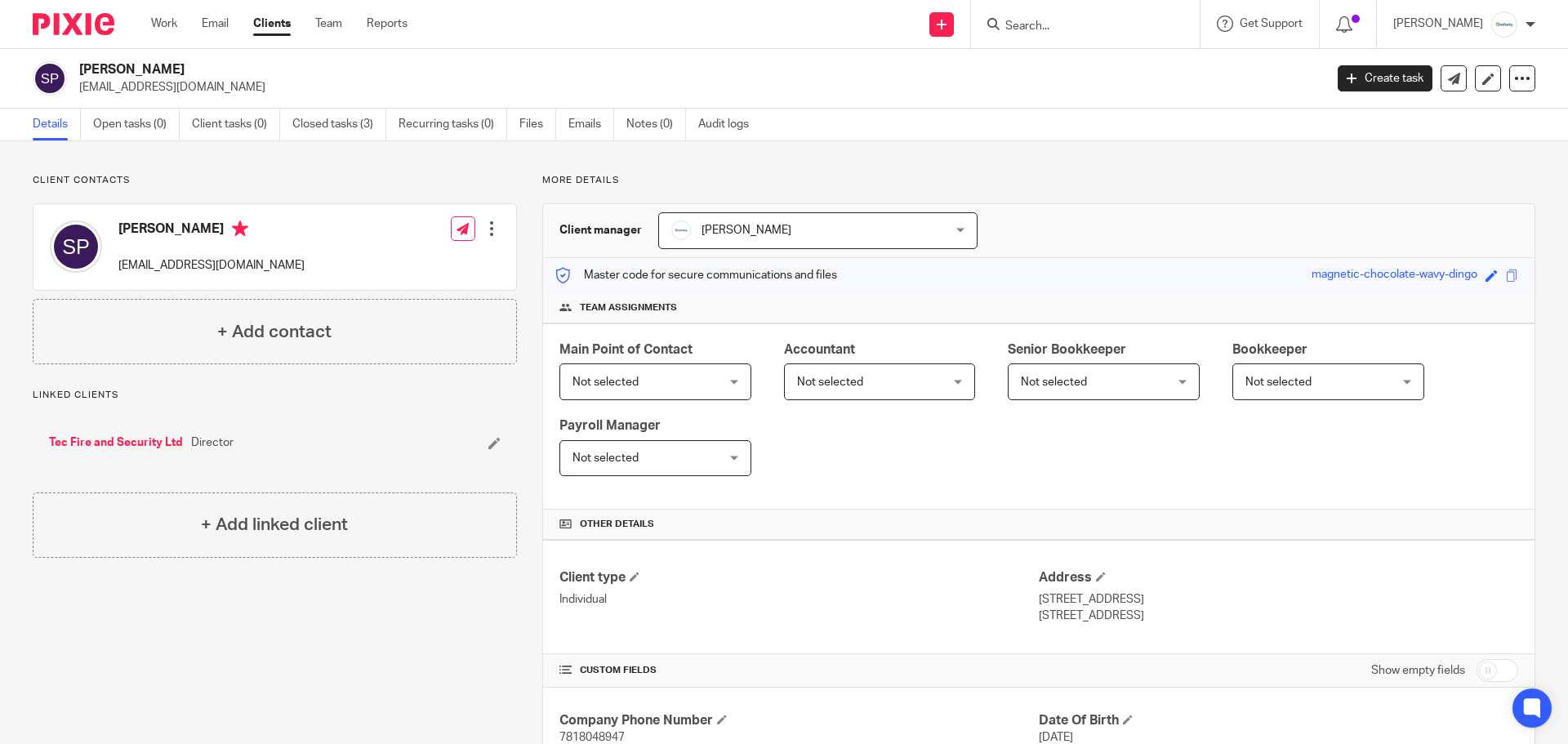
click at [1083, 23] on input "Search" at bounding box center [1077, 27] width 147 height 15
type input "d"
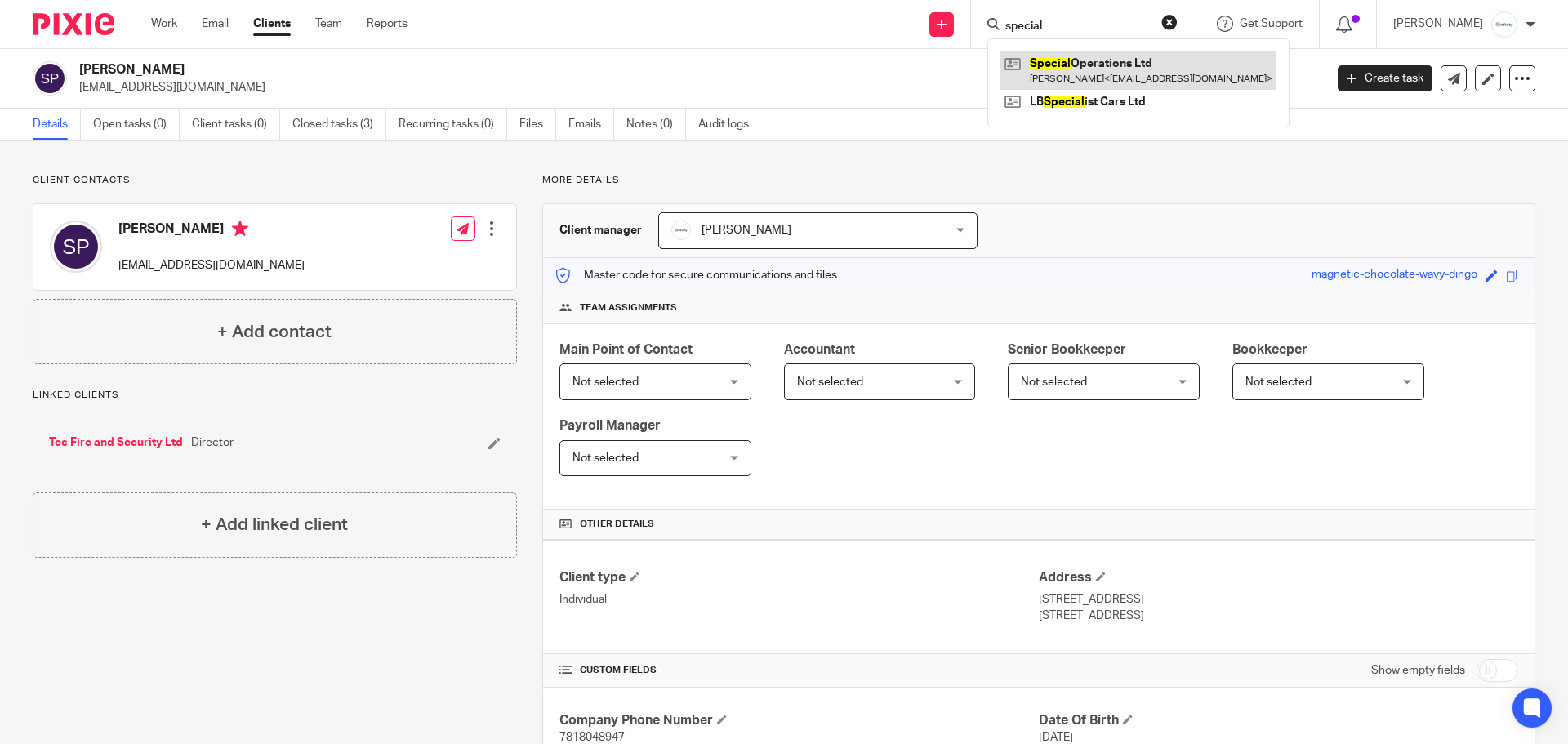
type input "special"
click at [1089, 54] on link at bounding box center [1137, 71] width 276 height 38
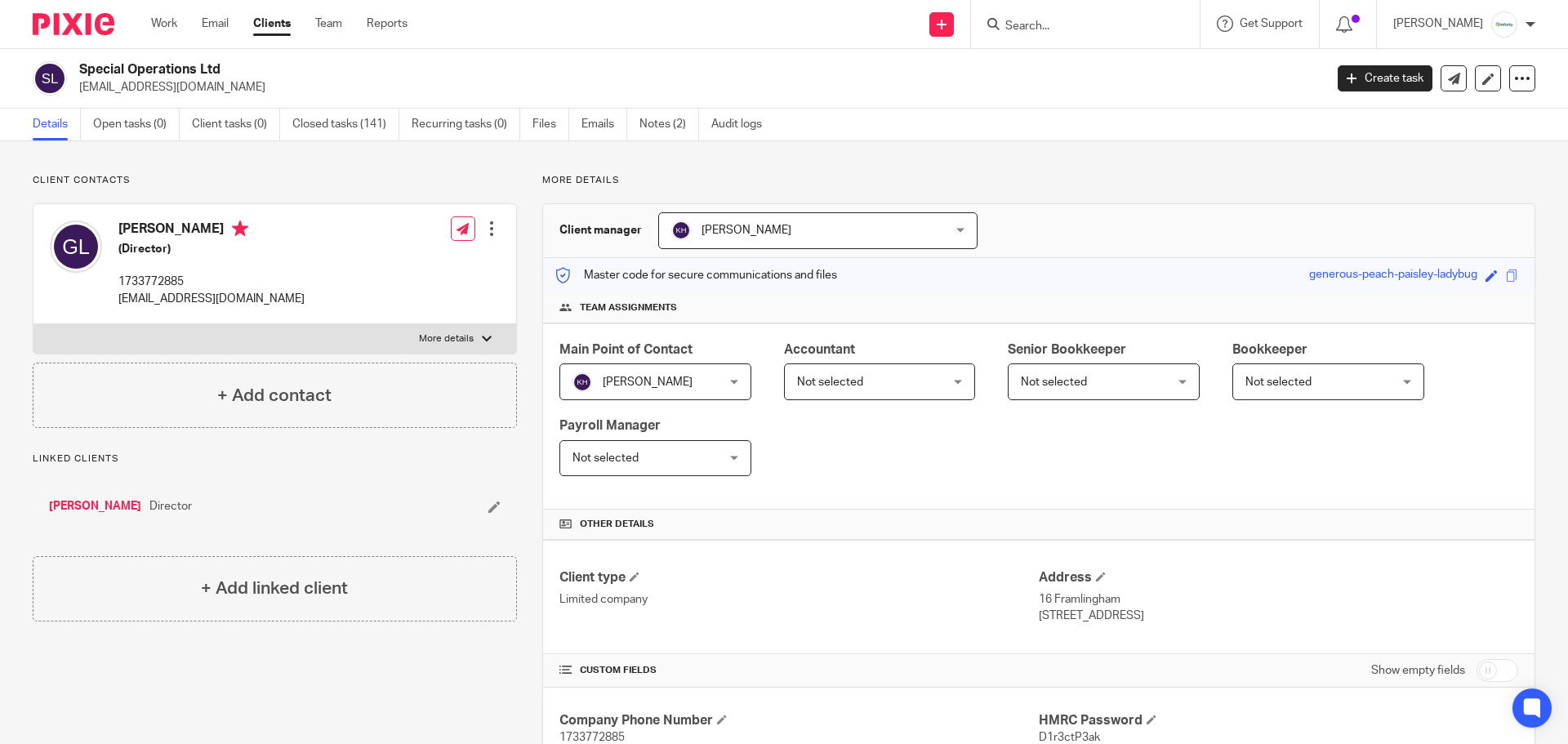
click at [1117, 22] on input "Search" at bounding box center [1077, 27] width 147 height 15
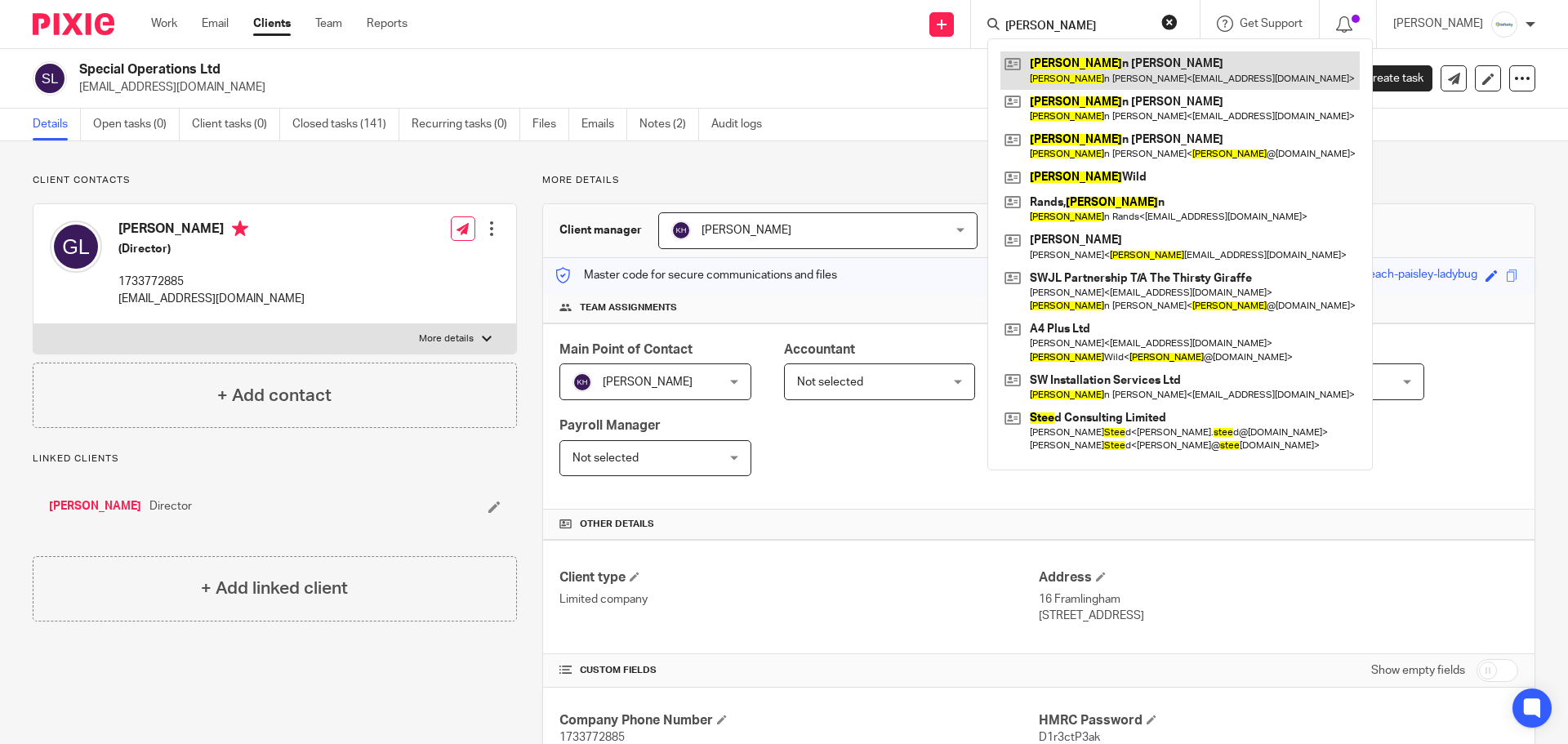
type input "[PERSON_NAME]"
click at [1144, 60] on link at bounding box center [1180, 71] width 359 height 38
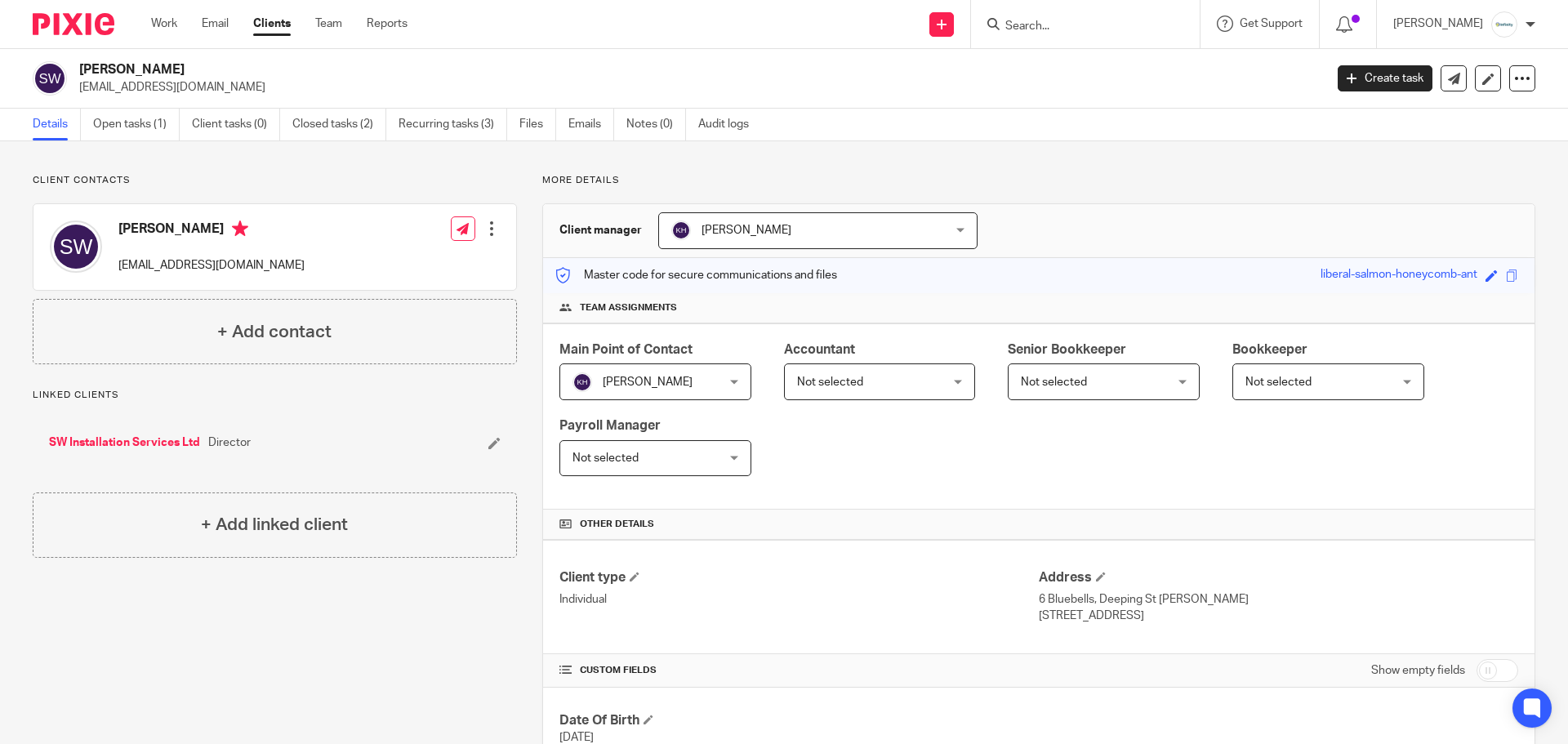
click at [1147, 22] on input "Search" at bounding box center [1077, 27] width 147 height 15
click at [151, 442] on link "SW Installation Services Ltd" at bounding box center [124, 442] width 151 height 16
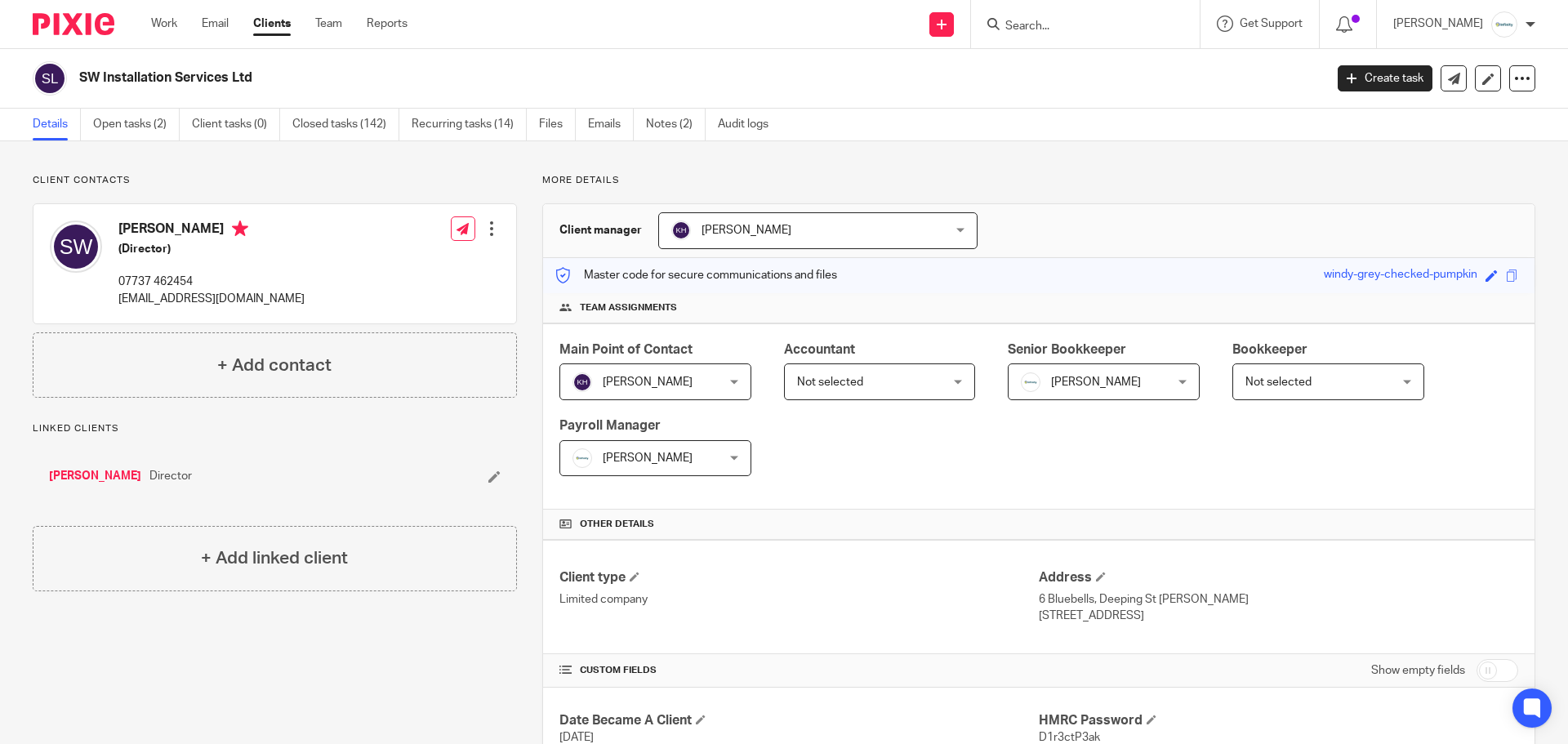
click at [1082, 27] on input "Search" at bounding box center [1077, 27] width 147 height 15
click at [1061, 28] on input "Search" at bounding box center [1077, 27] width 147 height 15
click at [1085, 33] on input "Search" at bounding box center [1077, 27] width 147 height 15
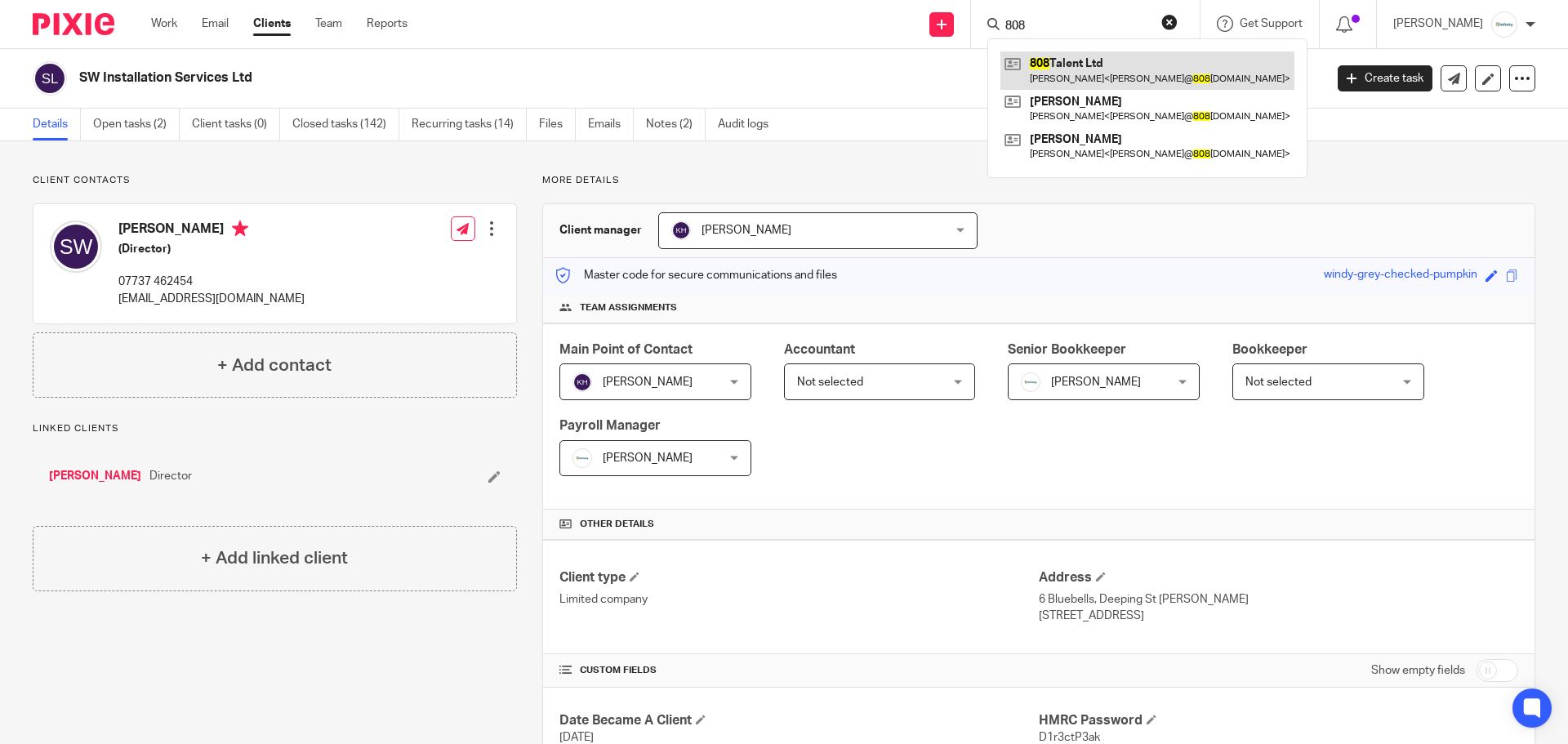
type input "808"
click at [1102, 73] on link at bounding box center [1147, 71] width 293 height 38
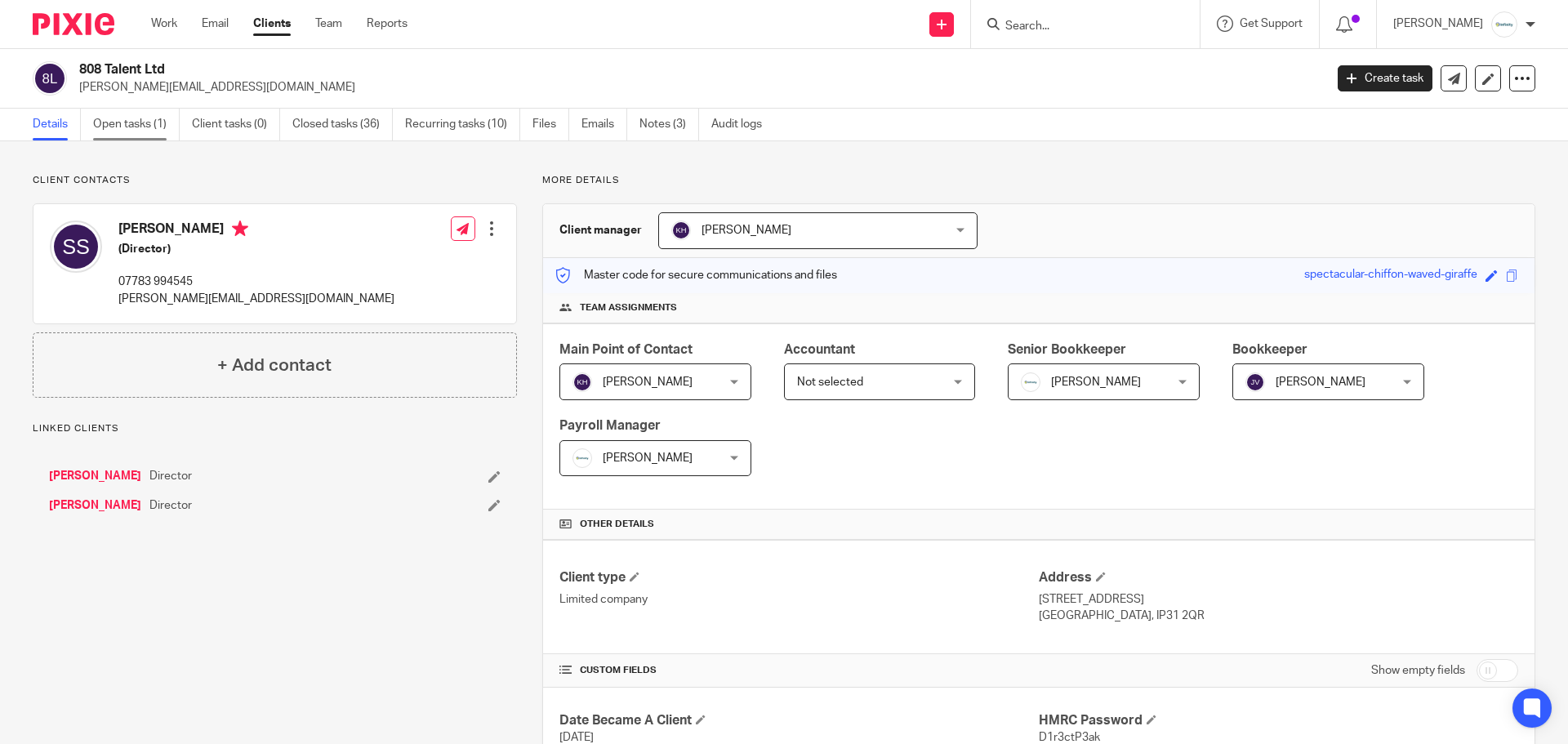
click at [119, 128] on link "Open tasks (1)" at bounding box center [136, 124] width 87 height 32
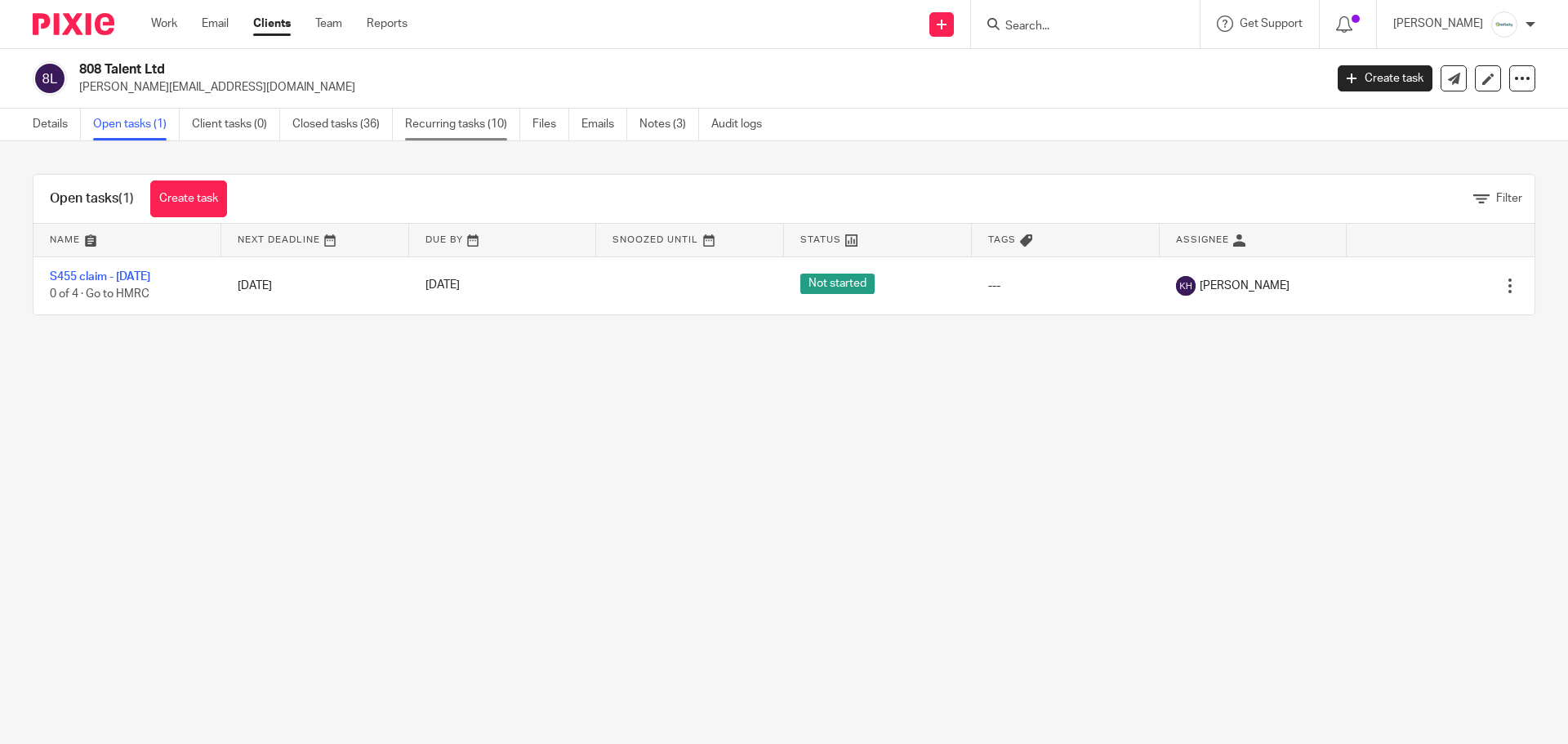
click at [478, 126] on link "Recurring tasks (10)" at bounding box center [463, 124] width 115 height 32
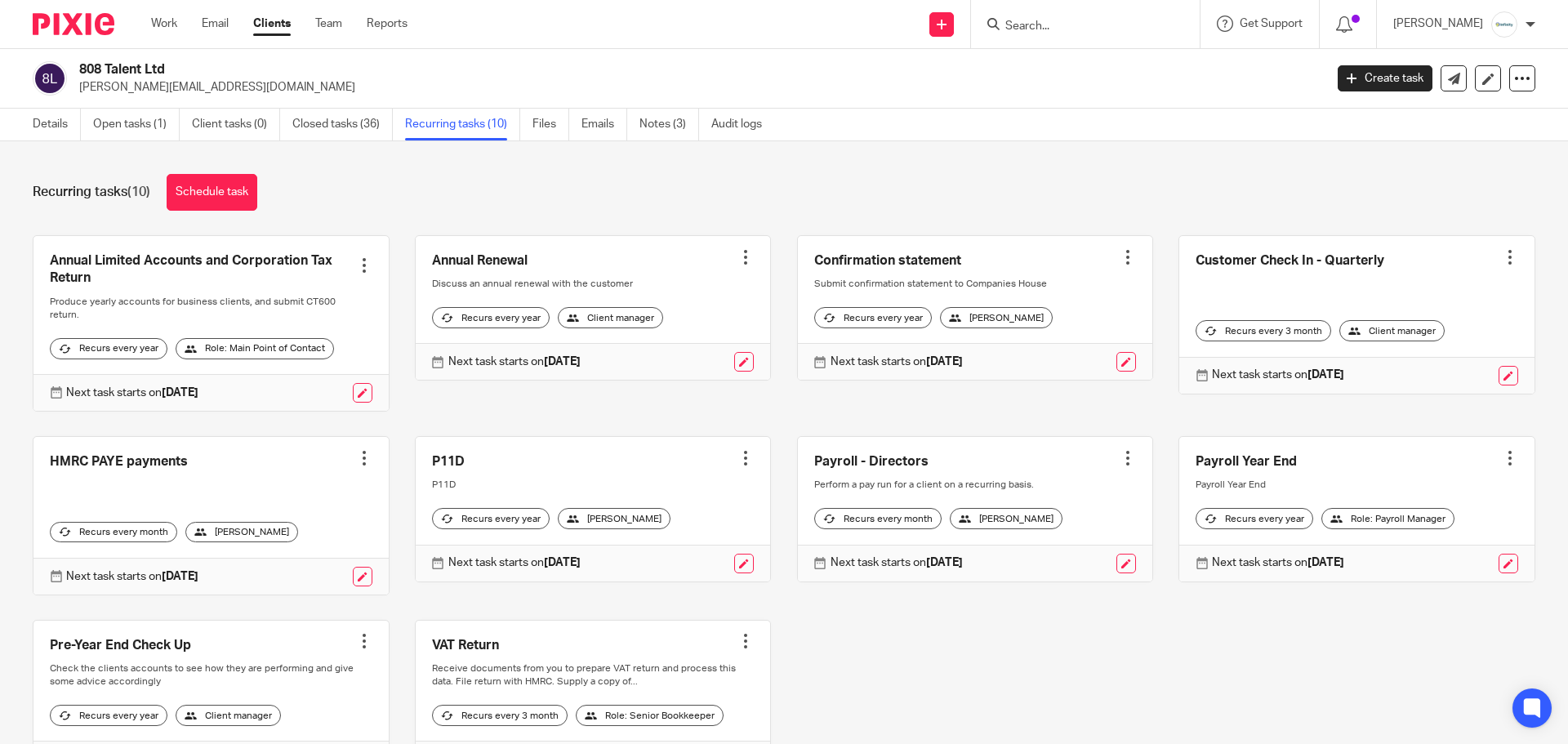
click at [1108, 18] on form at bounding box center [1090, 24] width 174 height 21
click at [1101, 22] on input "Search" at bounding box center [1077, 27] width 147 height 15
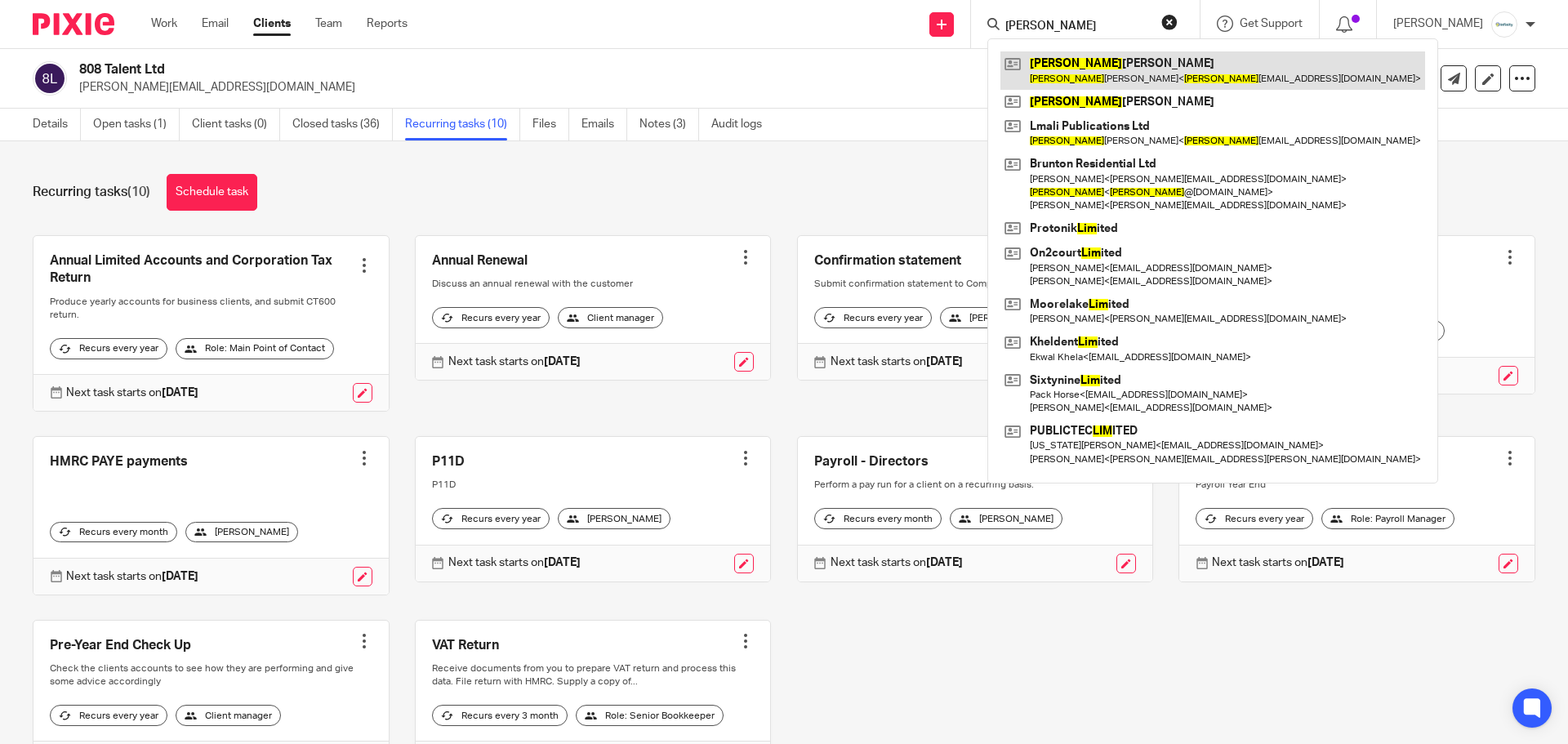
type input "liam"
click at [1149, 74] on link at bounding box center [1212, 71] width 424 height 38
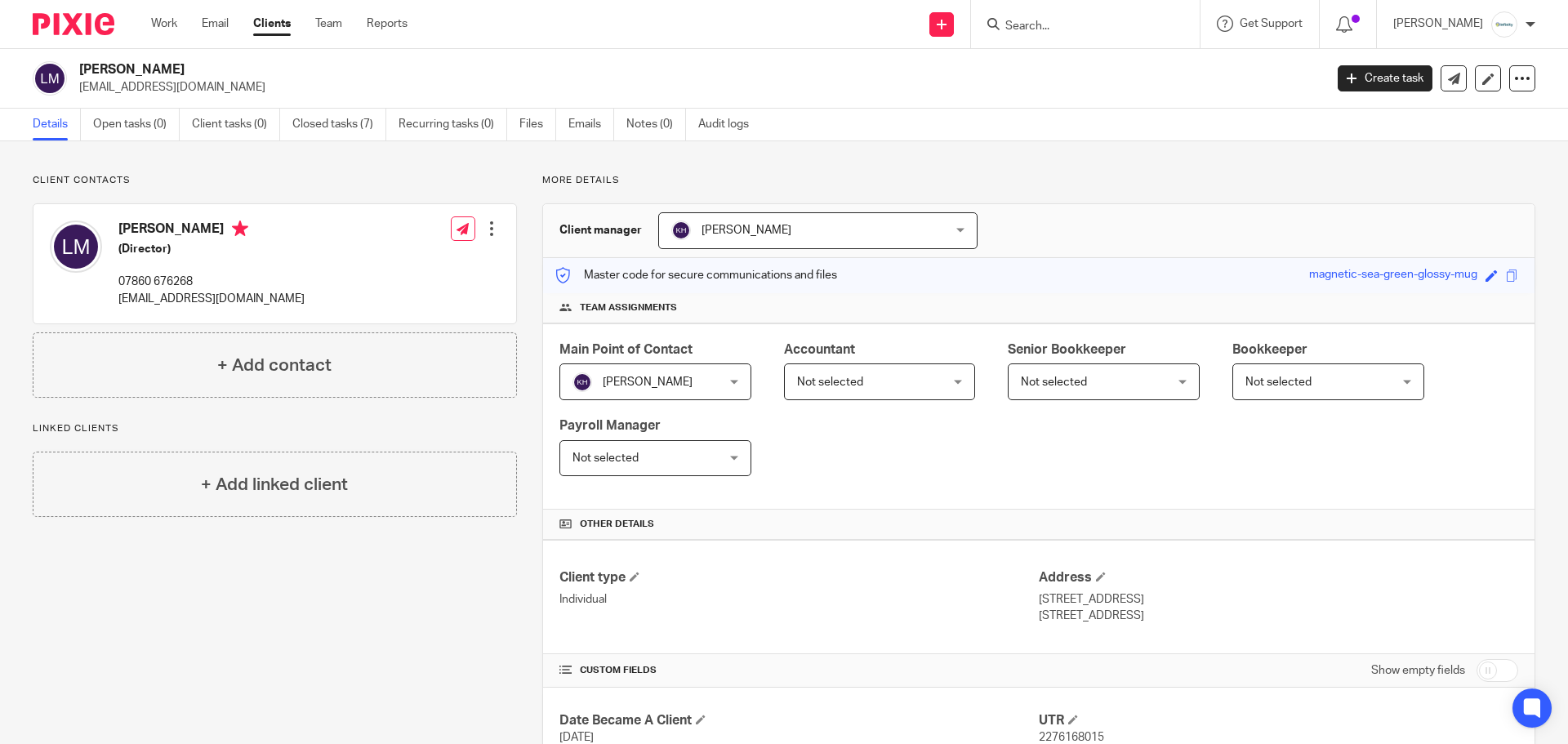
click at [1064, 33] on input "Search" at bounding box center [1077, 27] width 147 height 15
click at [1057, 18] on form at bounding box center [1090, 24] width 174 height 21
click at [1080, 36] on div at bounding box center [1085, 24] width 229 height 48
click at [1077, 22] on input "Search" at bounding box center [1077, 27] width 147 height 15
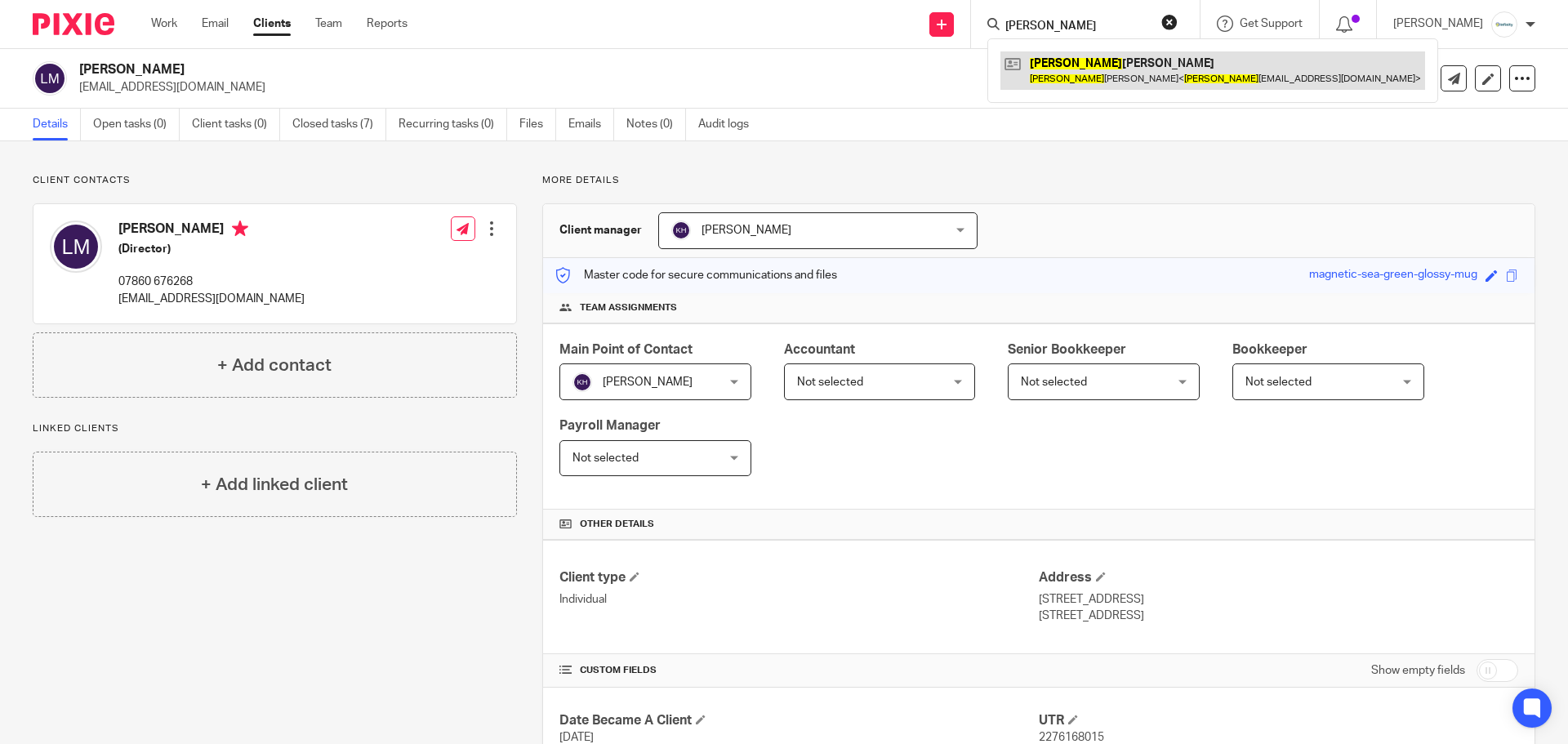
type input "robbie"
click at [1168, 70] on link at bounding box center [1212, 71] width 424 height 38
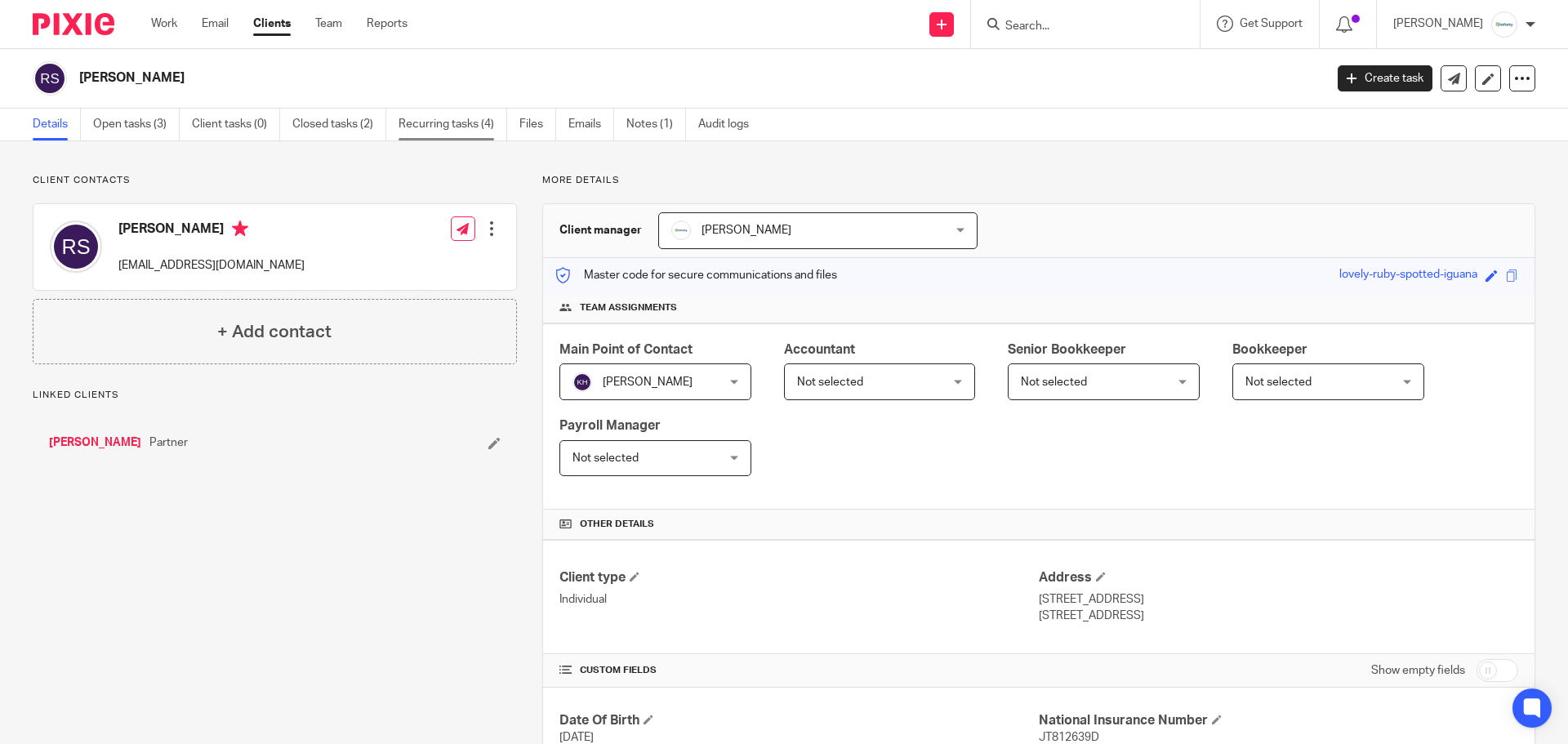
click at [467, 135] on link "Recurring tasks (4)" at bounding box center [452, 124] width 108 height 32
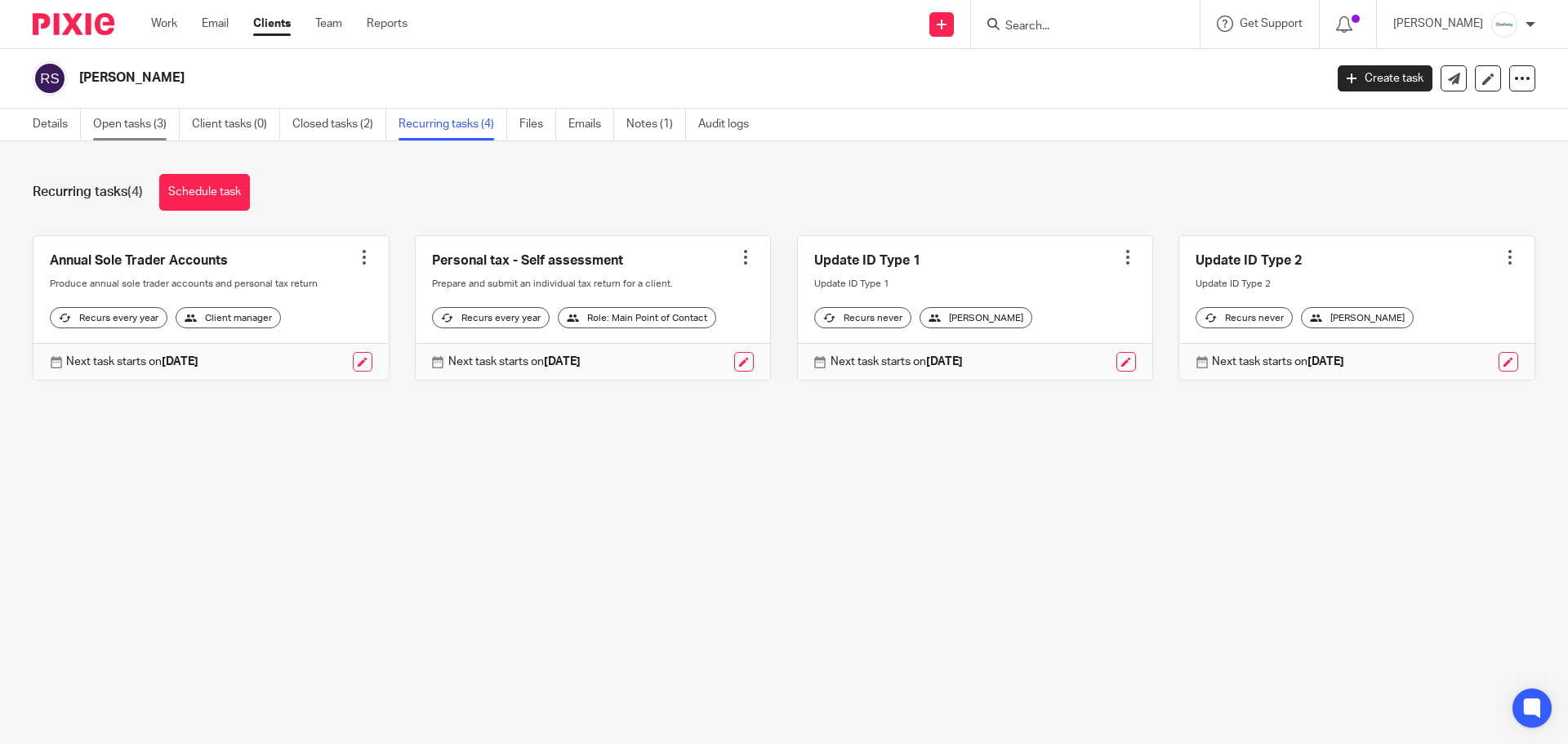
click at [135, 120] on link "Open tasks (3)" at bounding box center [136, 124] width 87 height 32
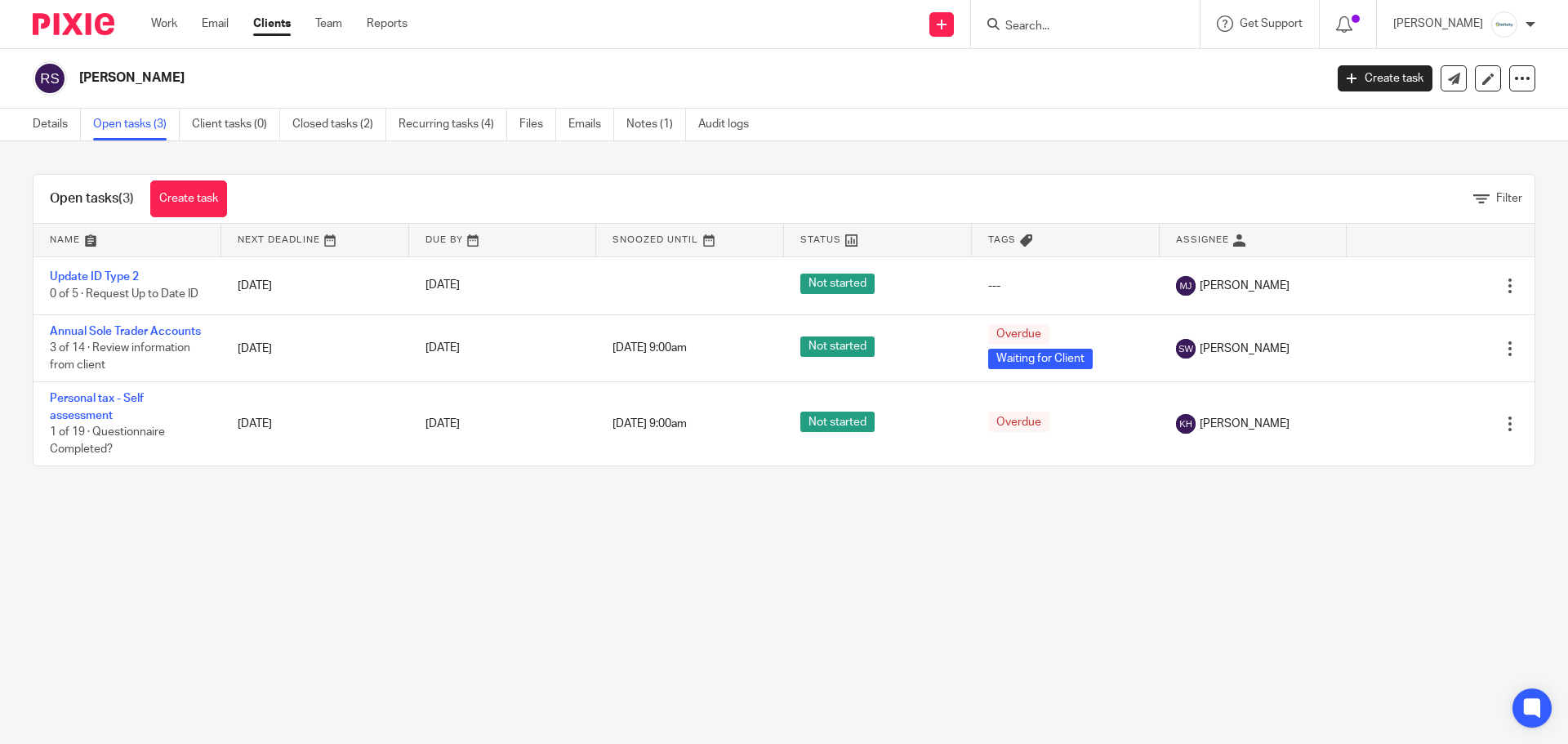
click at [1138, 34] on form at bounding box center [1090, 24] width 174 height 21
click at [1085, 11] on div at bounding box center [1085, 24] width 229 height 48
click at [1078, 20] on input "Search" at bounding box center [1077, 27] width 147 height 15
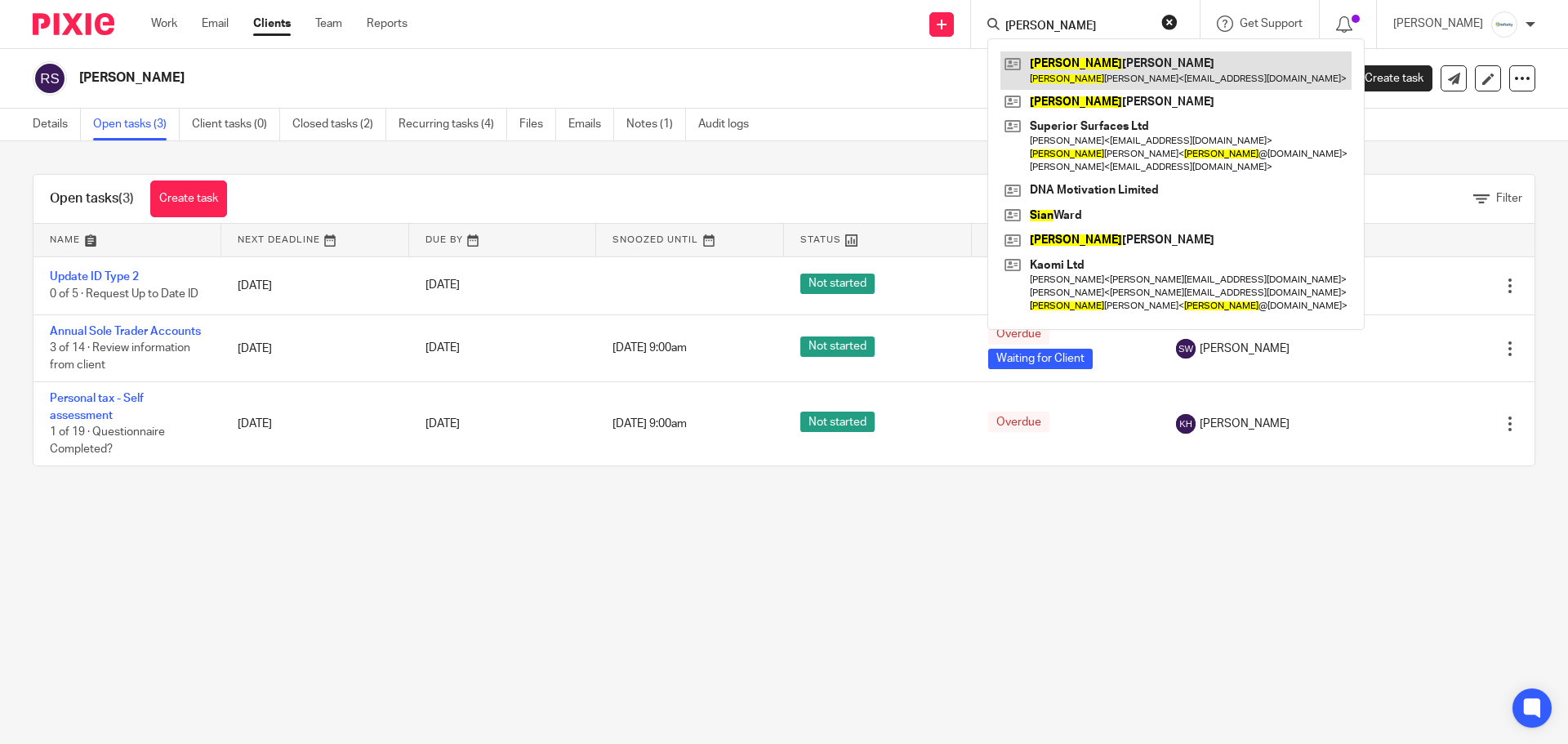
type input "sean"
click at [1104, 59] on link at bounding box center [1175, 71] width 351 height 38
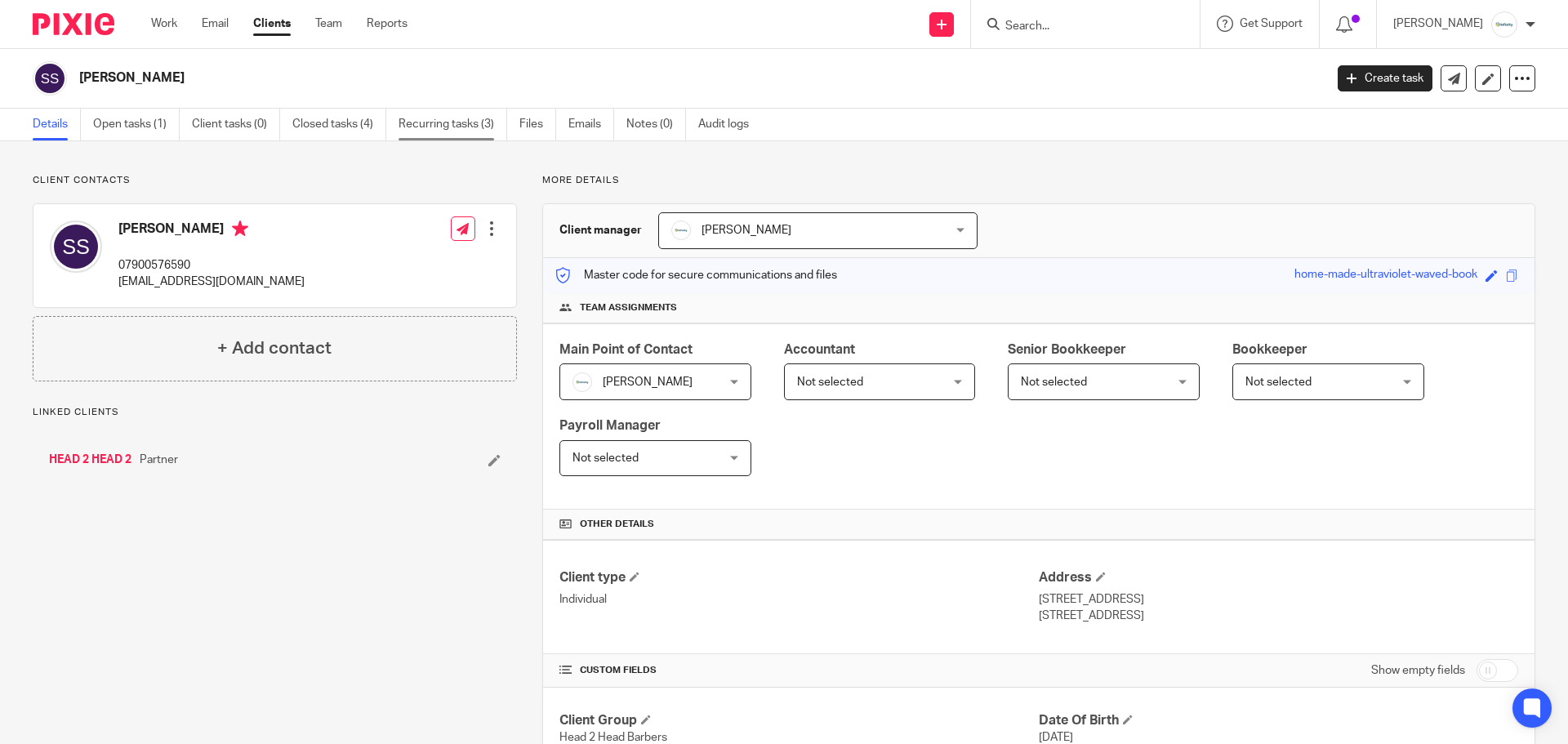
click at [439, 125] on link "Recurring tasks (3)" at bounding box center [452, 124] width 108 height 32
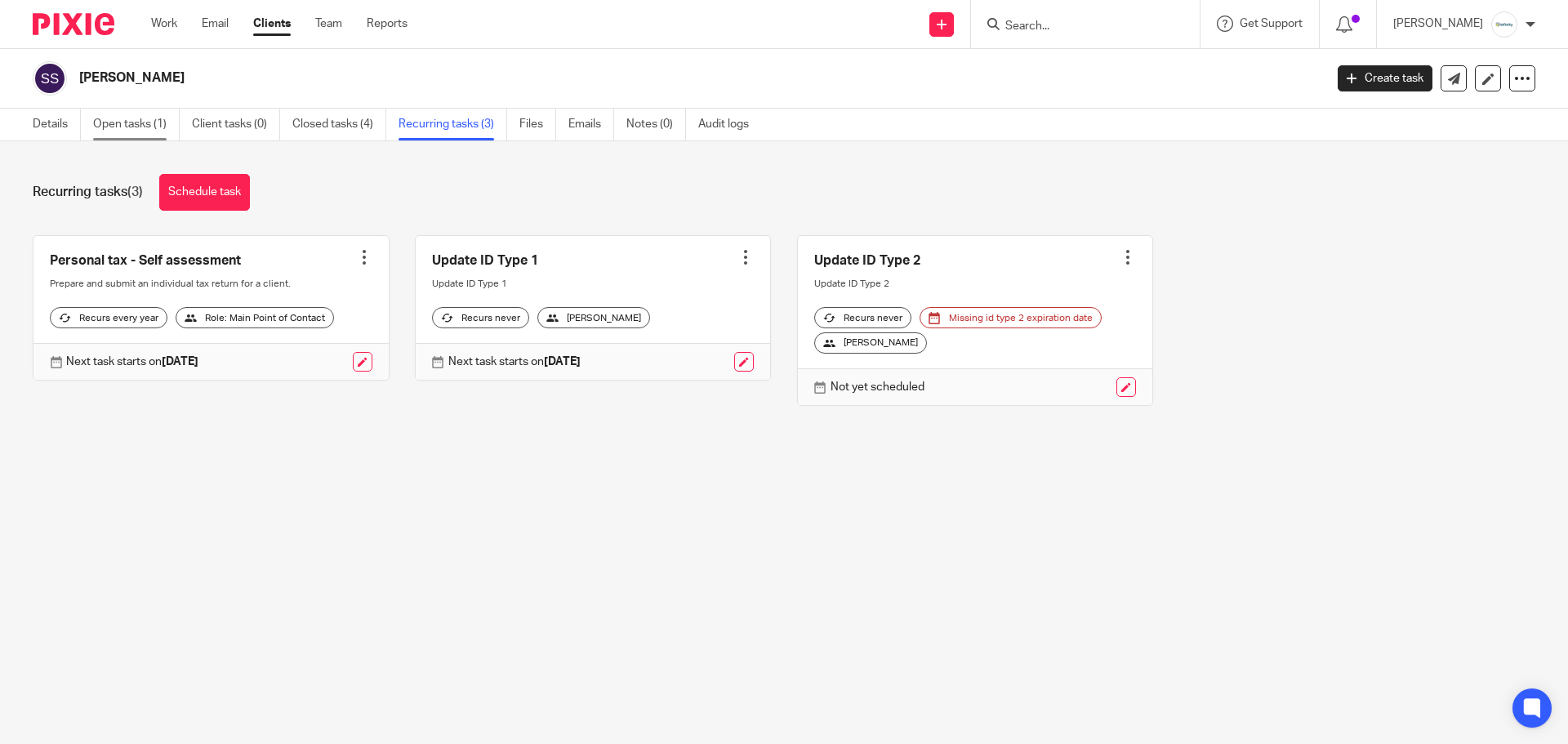
click at [143, 119] on link "Open tasks (1)" at bounding box center [136, 124] width 87 height 32
